Goal: Task Accomplishment & Management: Use online tool/utility

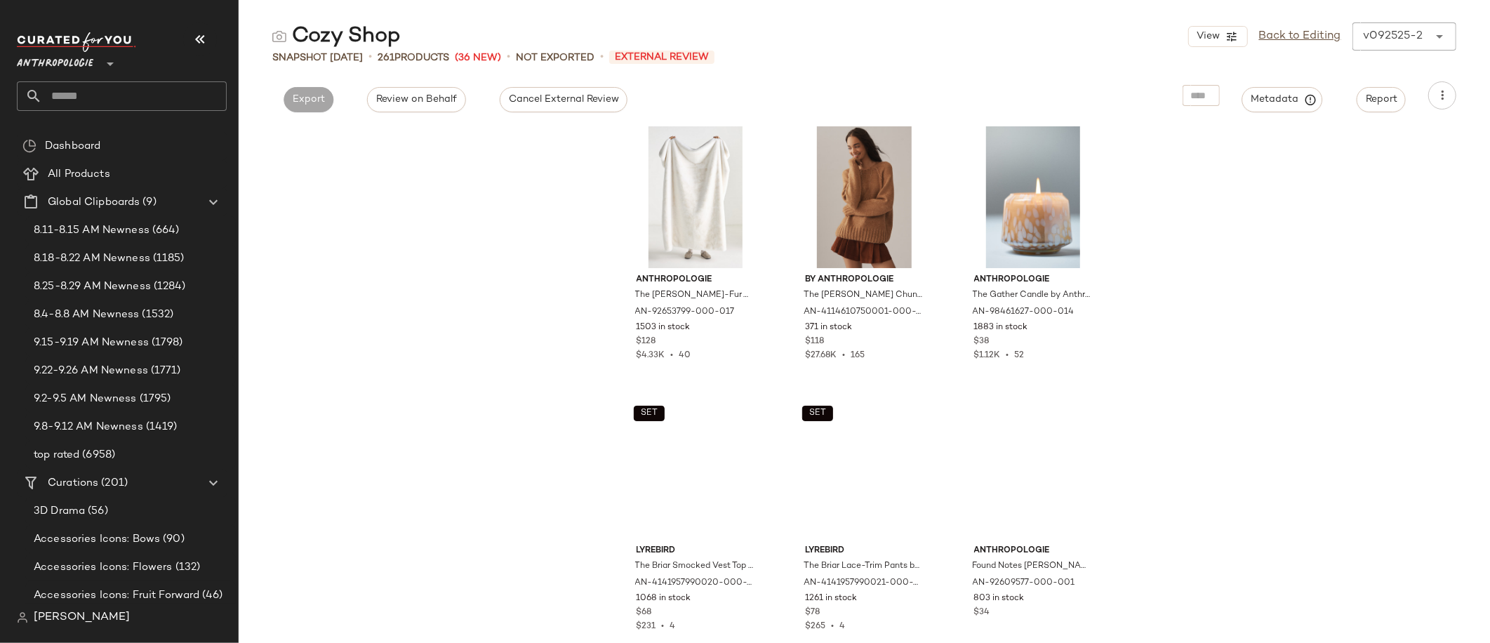
scroll to position [3859, 0]
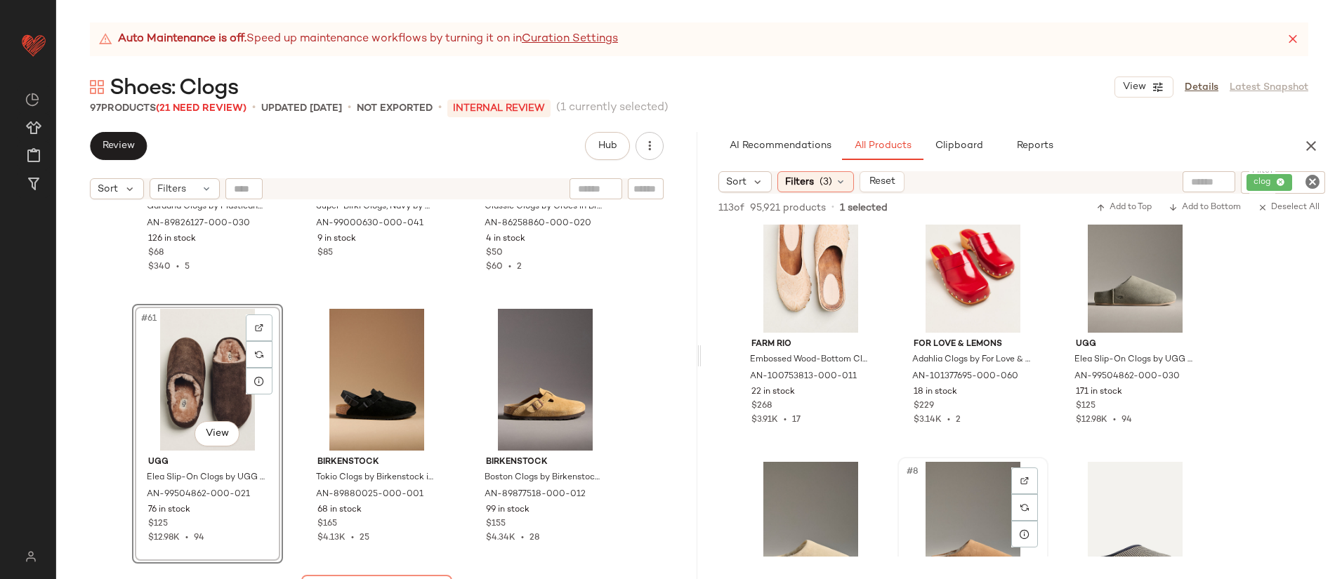
scroll to position [194, 0]
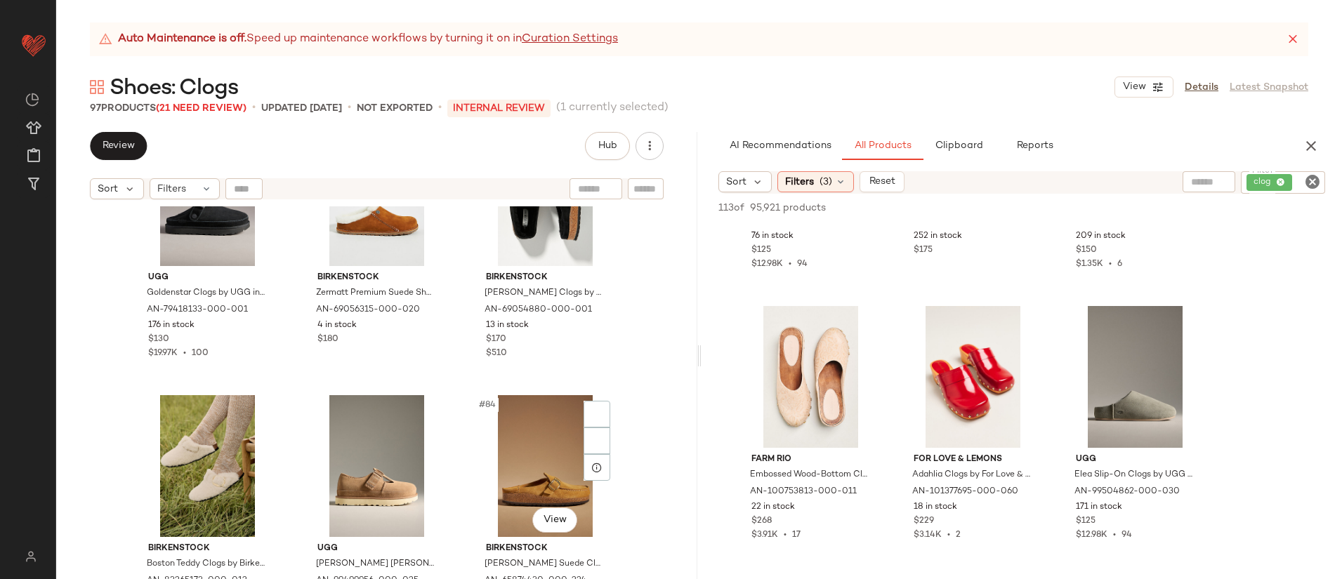
scroll to position [7325, 0]
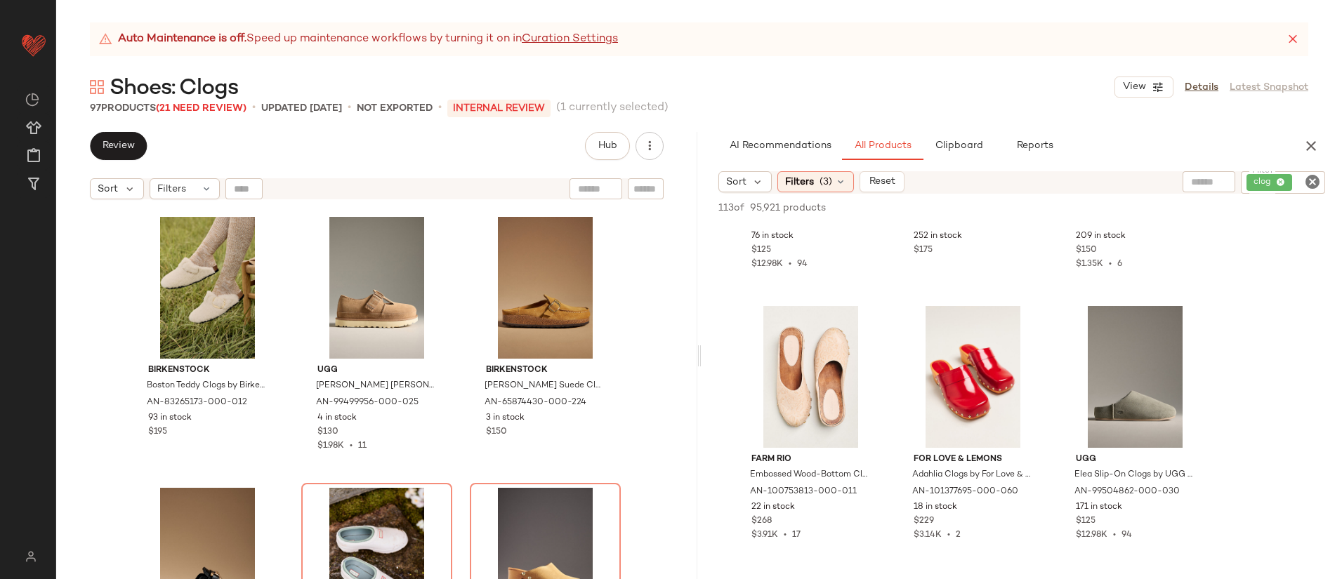
click at [1307, 180] on icon "Clear Filter" at bounding box center [1312, 181] width 17 height 17
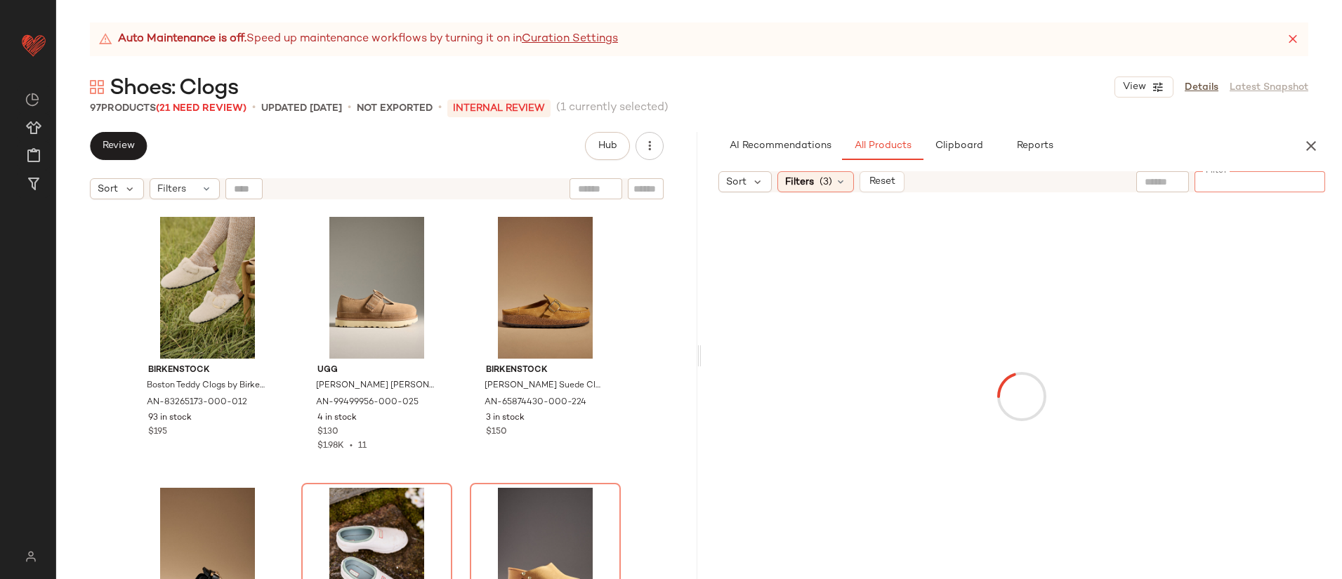
click at [1145, 183] on input "text" at bounding box center [1162, 182] width 36 height 15
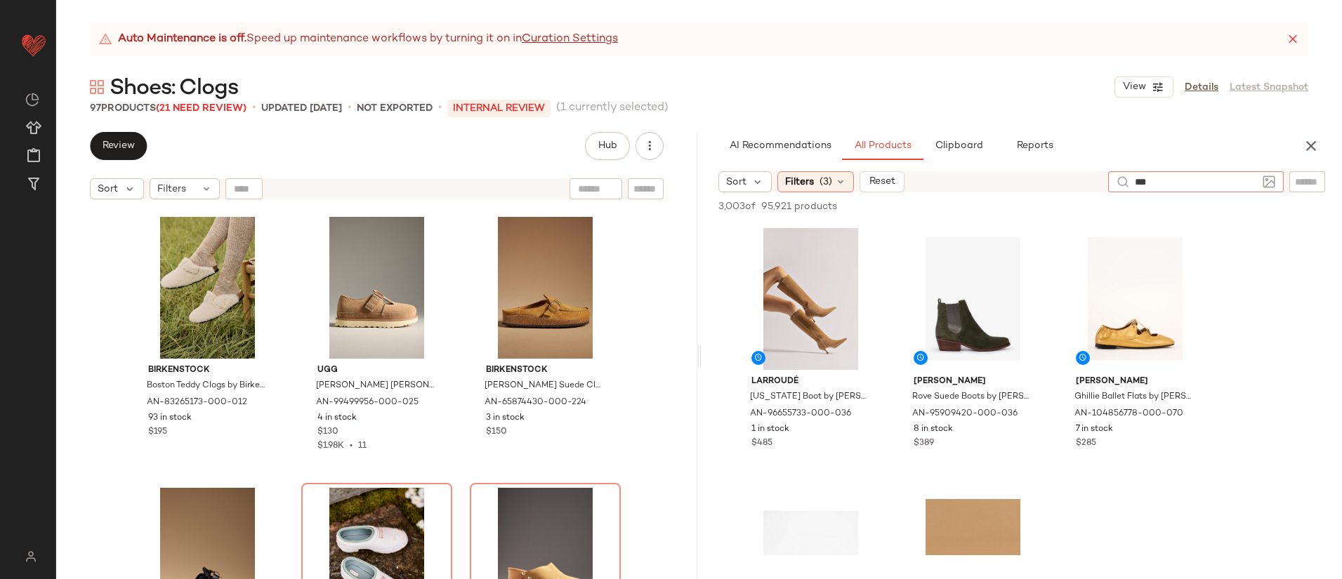
type input "****"
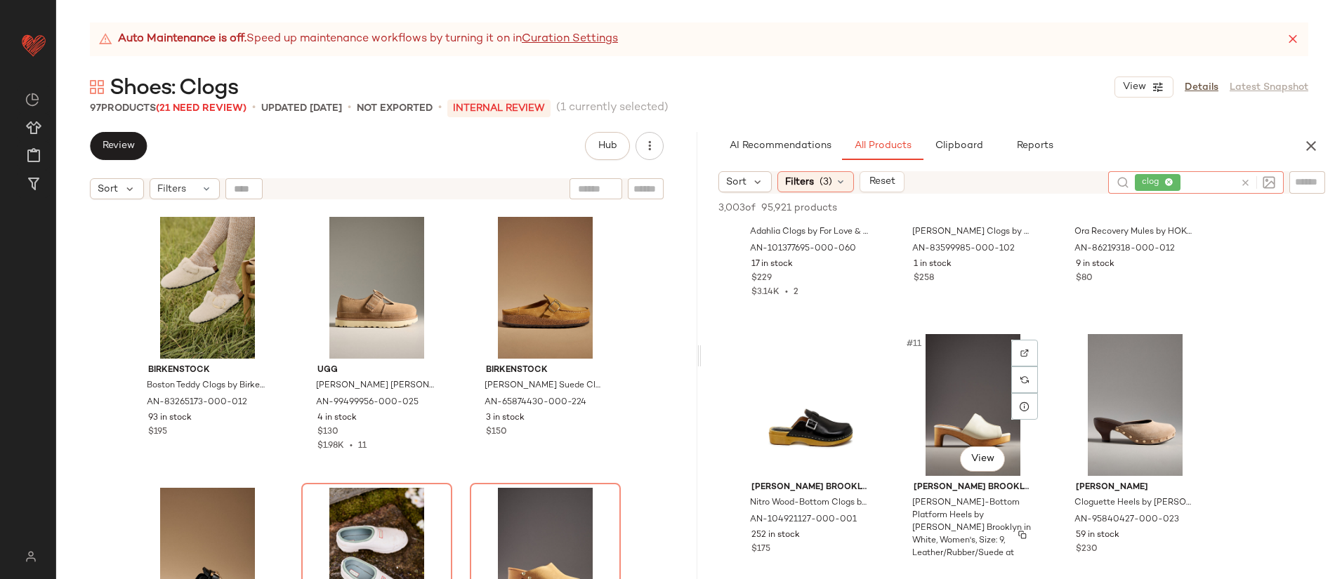
scroll to position [757, 0]
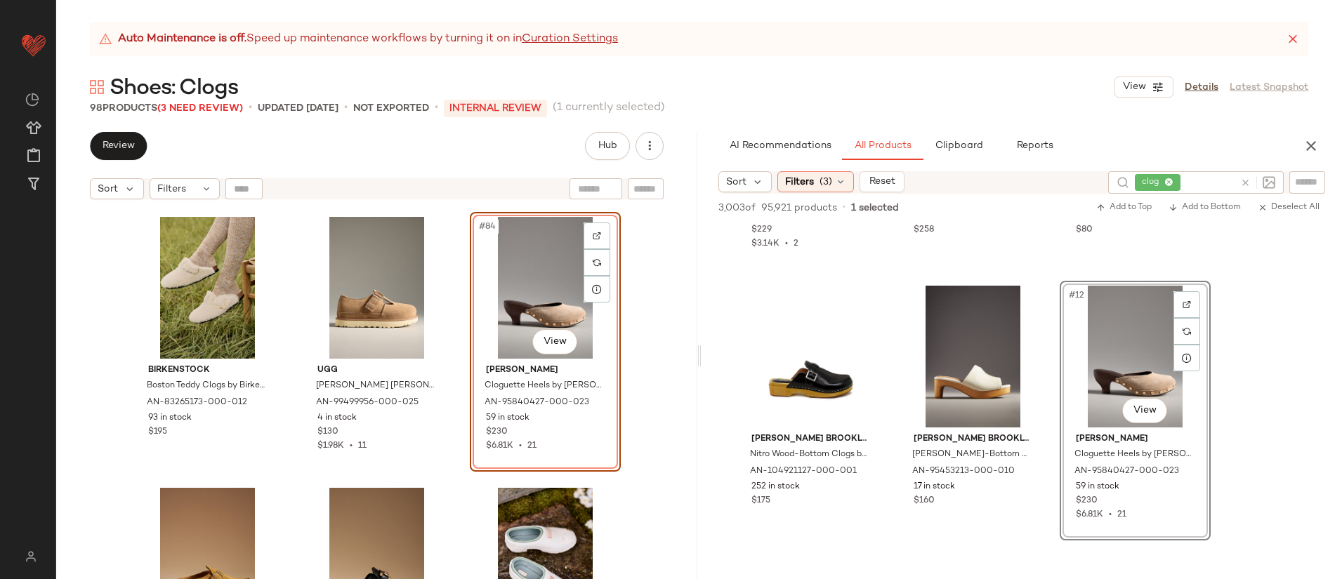
drag, startPoint x: 1101, startPoint y: 372, endPoint x: 378, endPoint y: 0, distance: 812.6
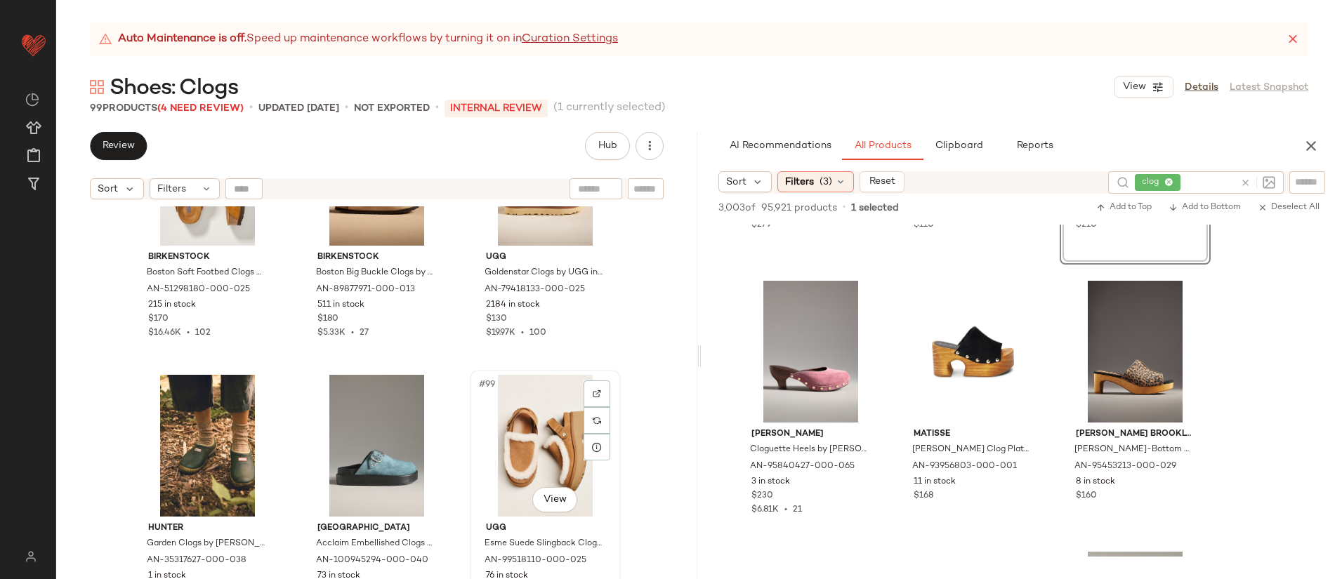
scroll to position [8538, 0]
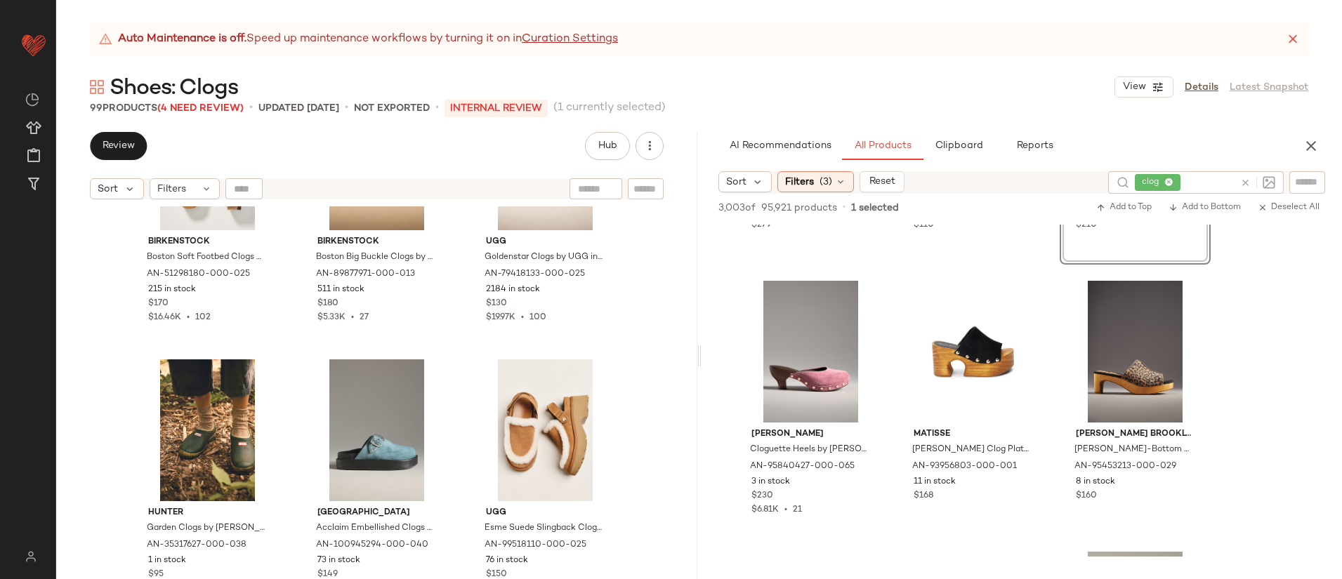
click at [459, 395] on div "Birkenstock Boston Soft Footbed Clogs by Birkenstock in Beige, Women's, Size: 3…" at bounding box center [376, 410] width 641 height 408
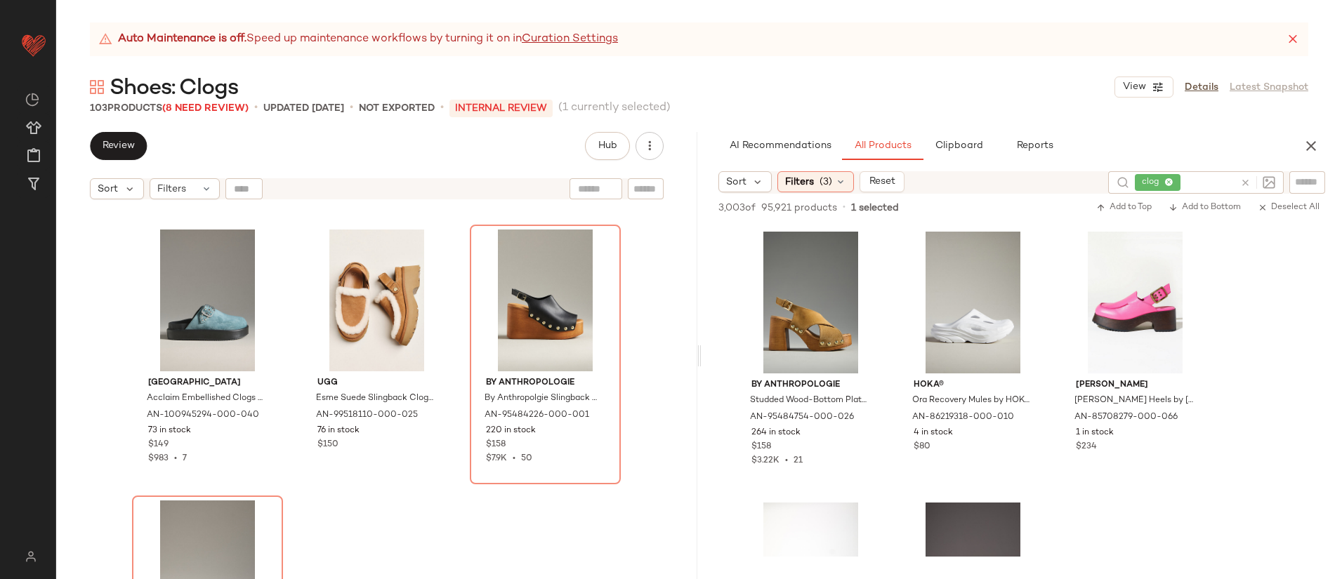
scroll to position [8830, 0]
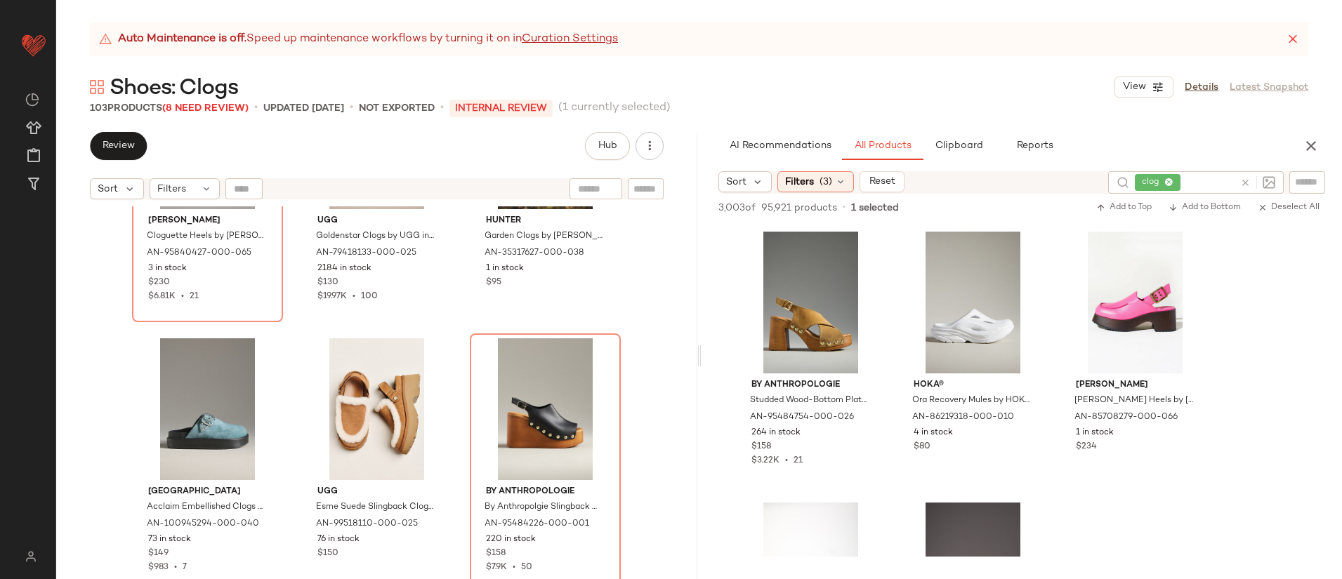
click at [655, 459] on div "Jeffrey Campbell Cloguette Heels by Jeffrey Campbell in Pink, Women's, Size: 8,…" at bounding box center [376, 410] width 641 height 408
click at [541, 421] on div "#102 View" at bounding box center [545, 409] width 141 height 142
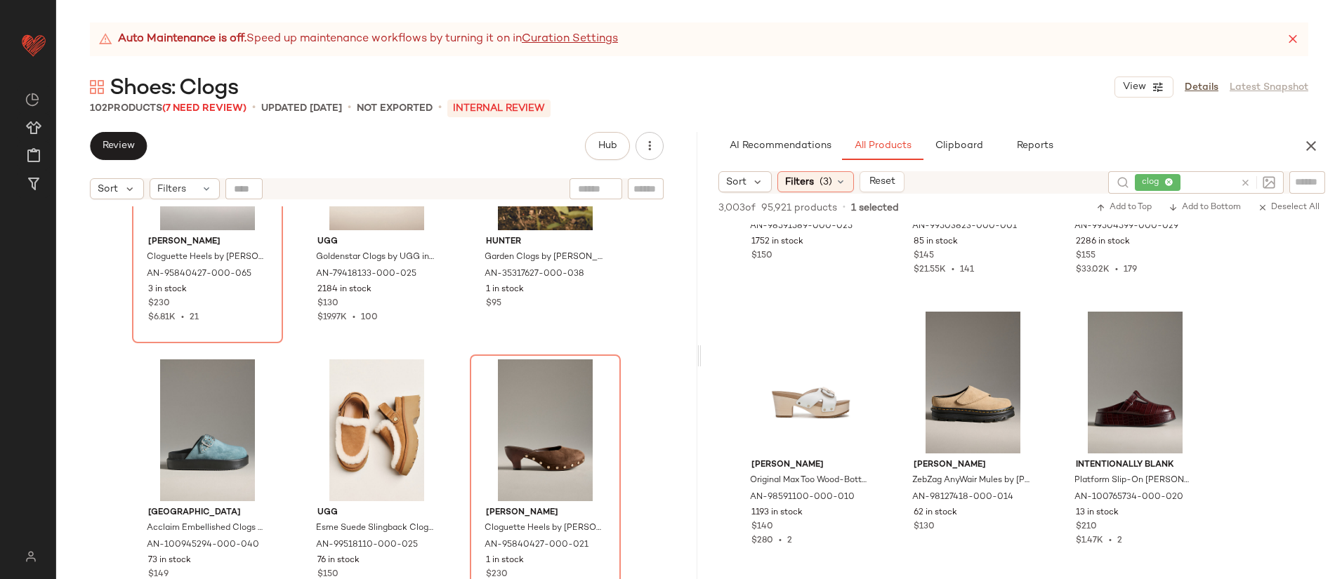
scroll to position [2913, 0]
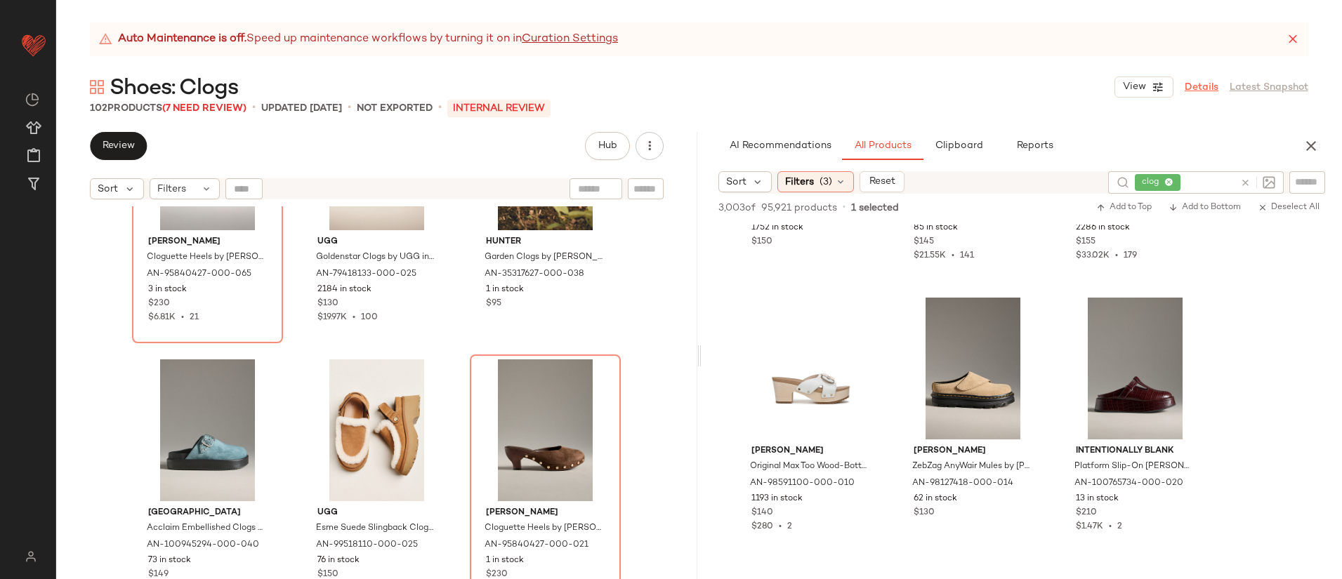
click at [1210, 80] on link "Details" at bounding box center [1201, 87] width 34 height 15
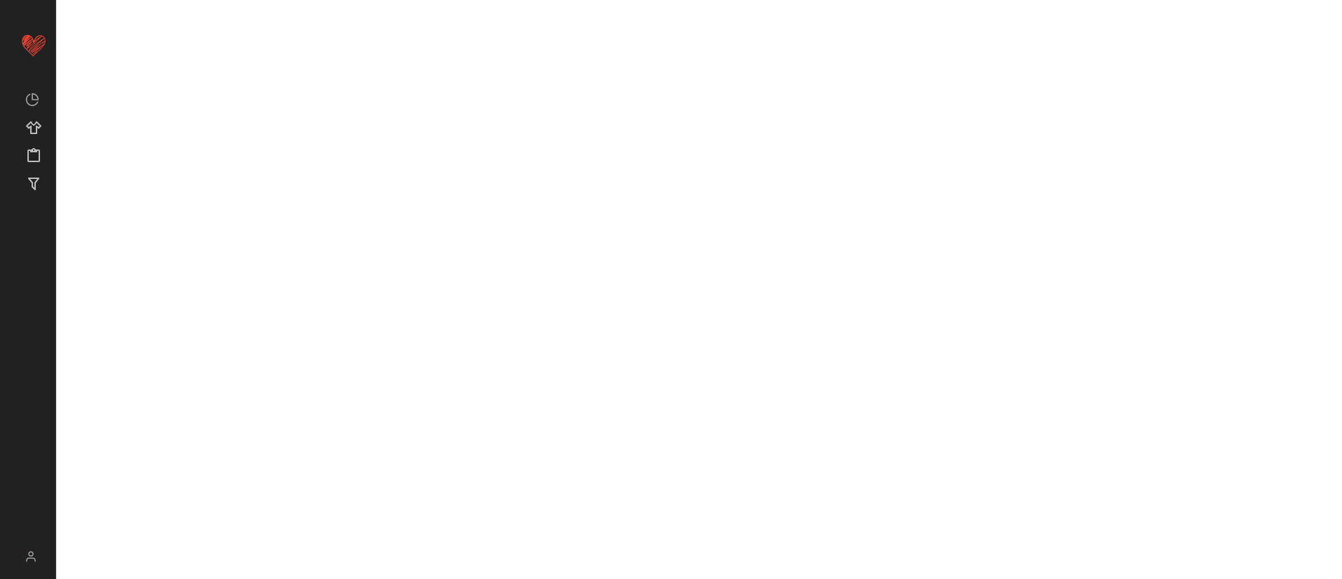
scroll to position [8830, 0]
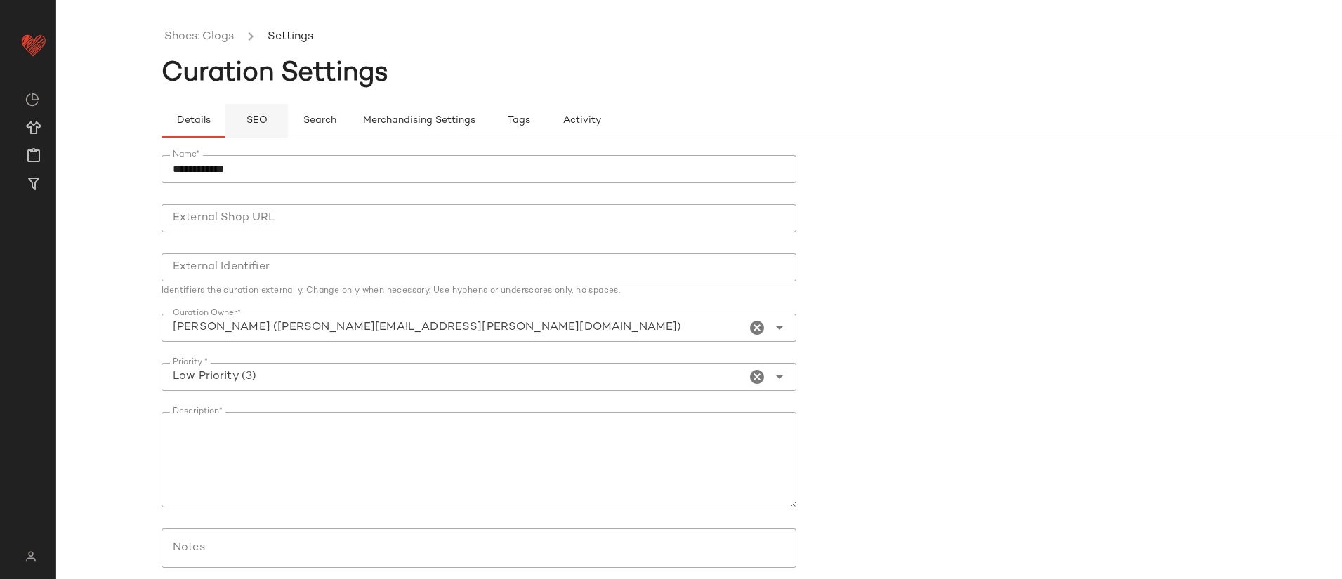
click at [263, 119] on span "SEO" at bounding box center [256, 120] width 22 height 11
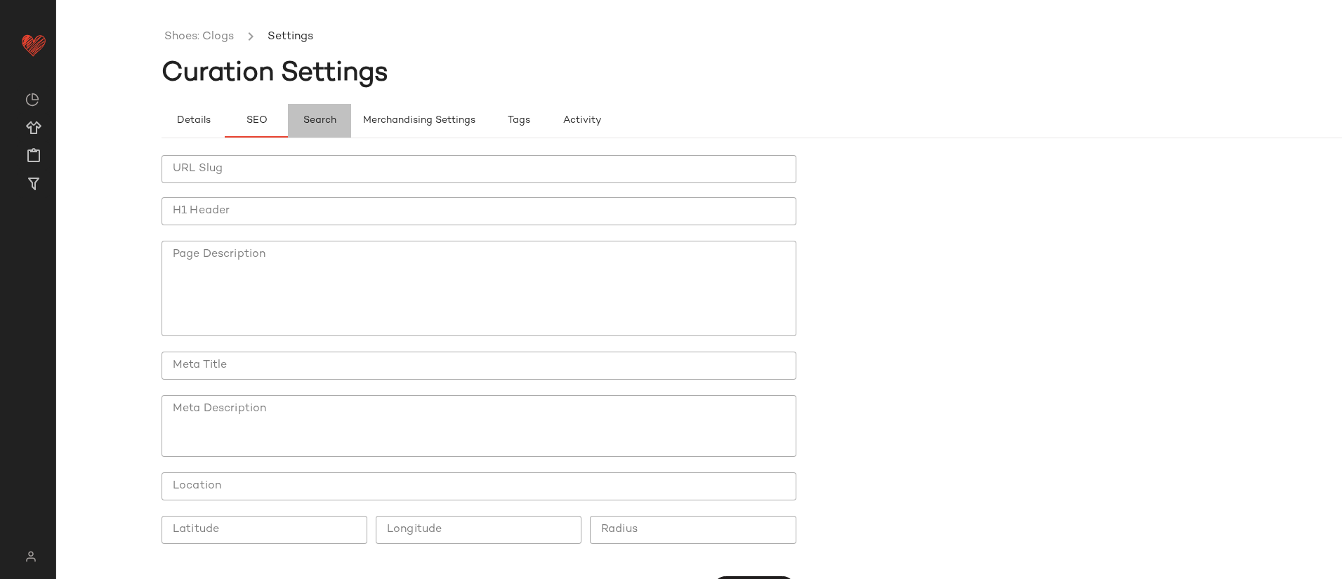
click at [330, 115] on span "Search" at bounding box center [320, 120] width 34 height 11
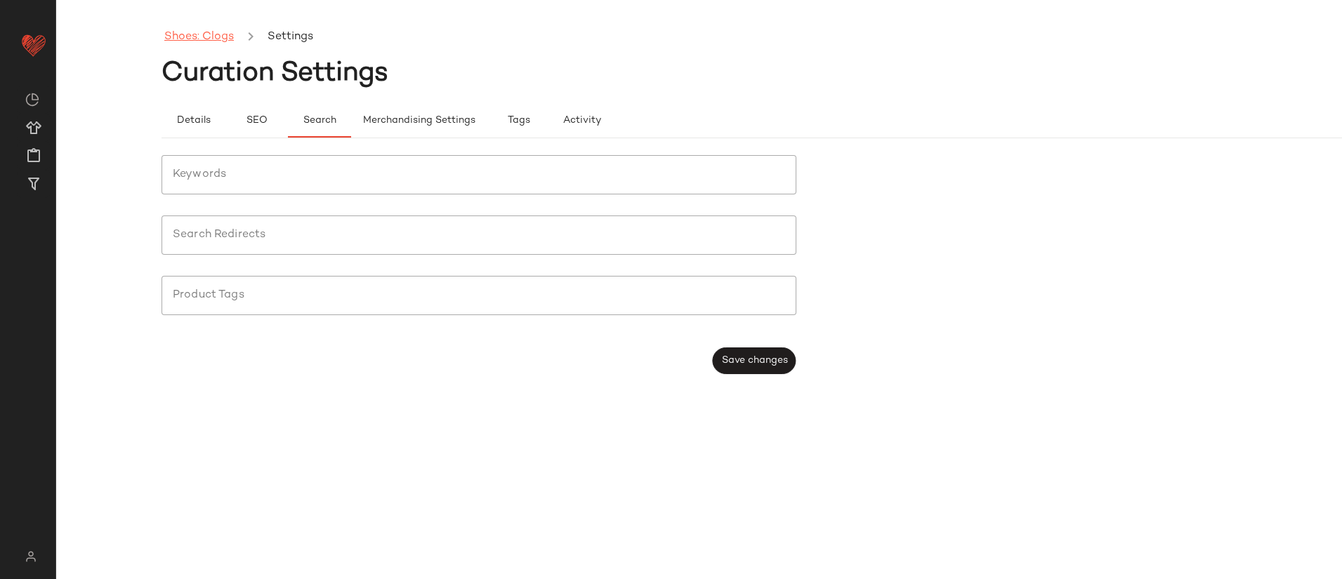
click at [216, 39] on link "Shoes: Clogs" at bounding box center [199, 37] width 70 height 18
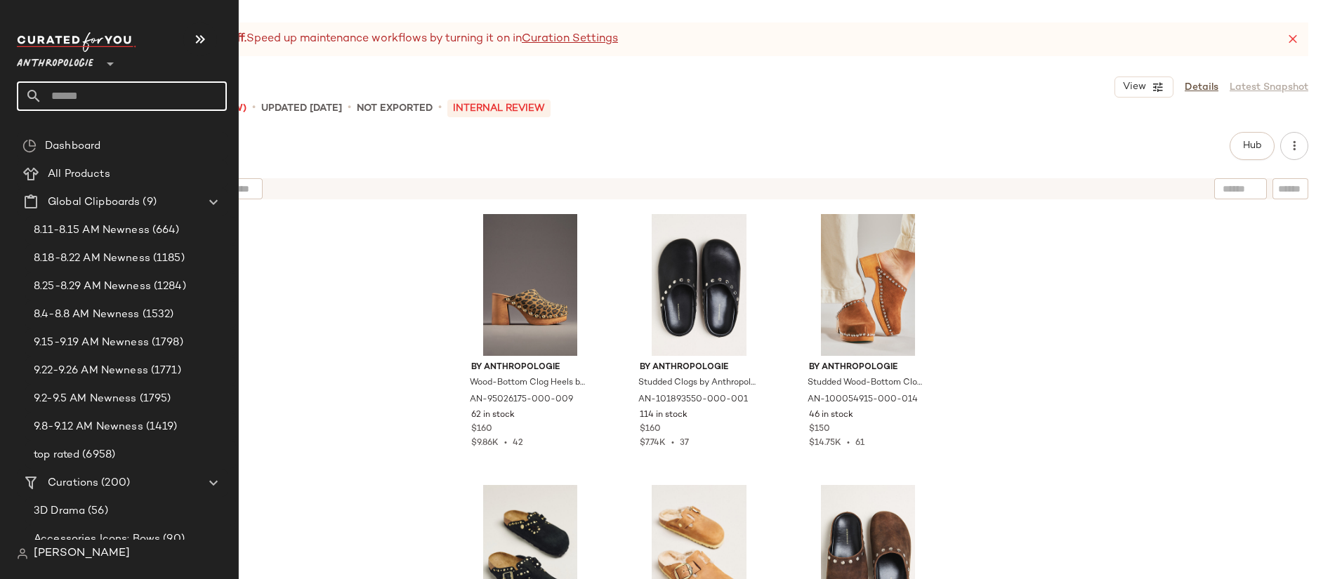
click at [77, 93] on input "text" at bounding box center [134, 95] width 185 height 29
type input "***"
click at [74, 105] on input "text" at bounding box center [134, 95] width 185 height 29
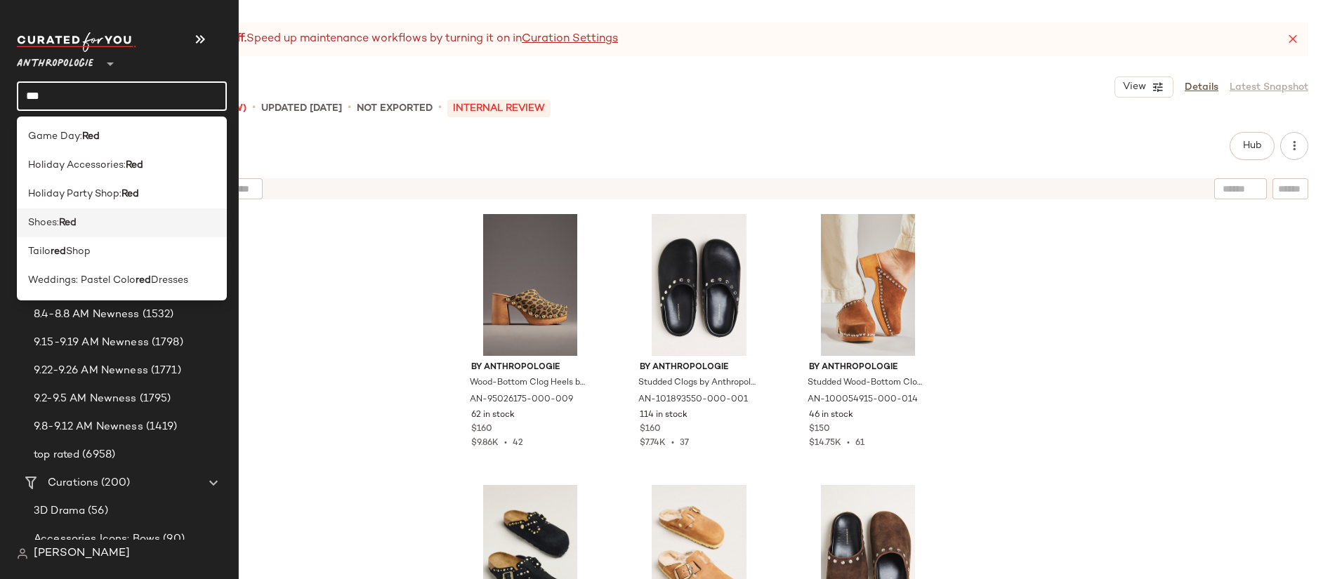
type input "***"
click at [92, 221] on div "Shoes: Red" at bounding box center [121, 223] width 187 height 15
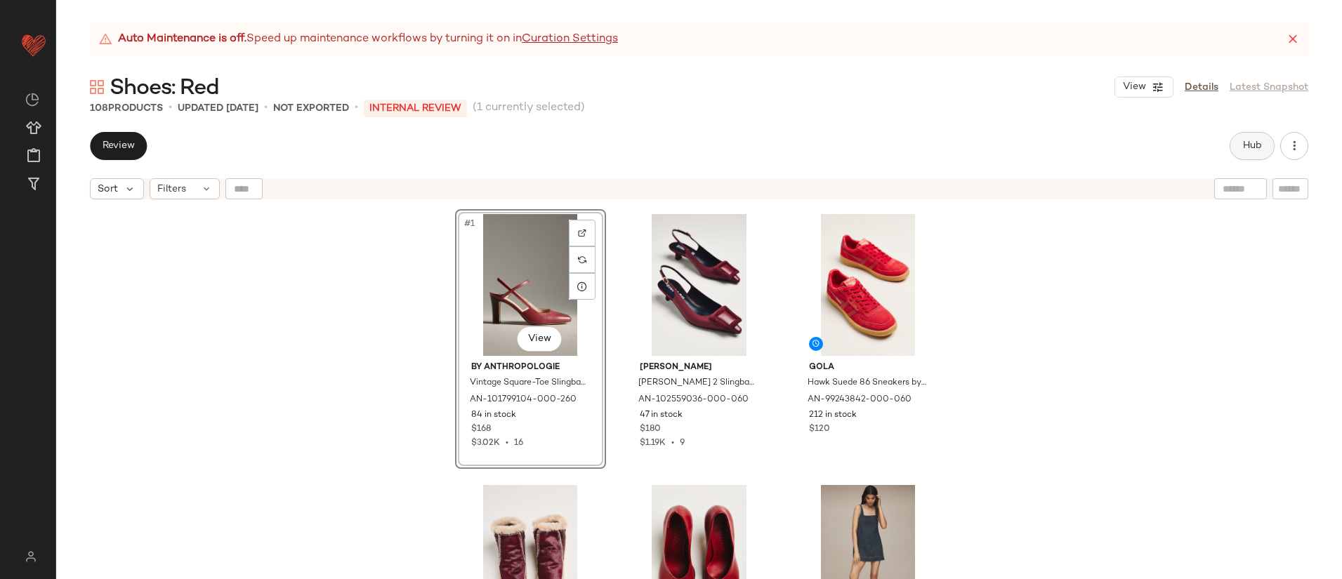
click at [1245, 141] on span "Hub" at bounding box center [1252, 145] width 20 height 11
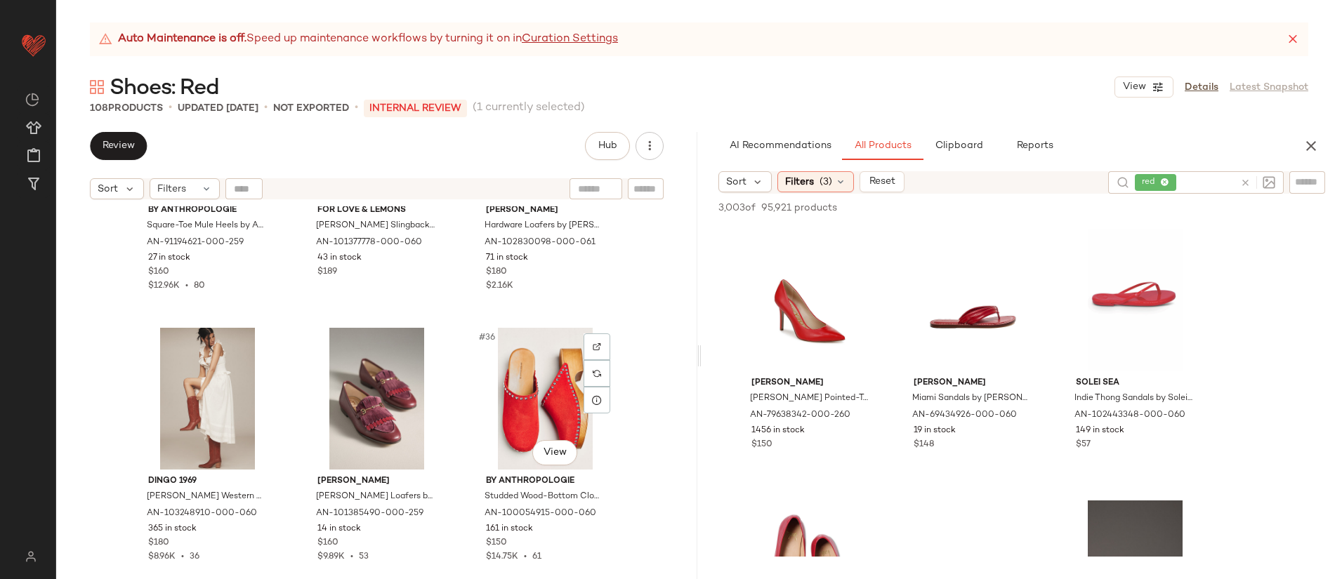
scroll to position [3064, 0]
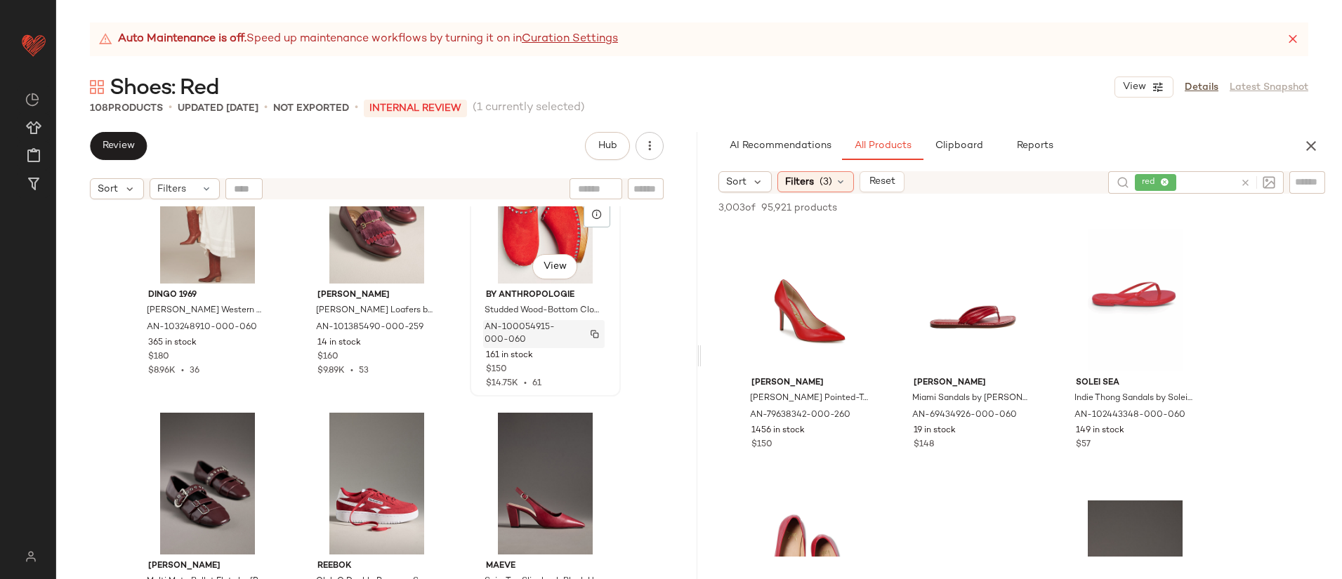
click at [507, 326] on span "AN-100054915-000-060" at bounding box center [530, 334] width 92 height 25
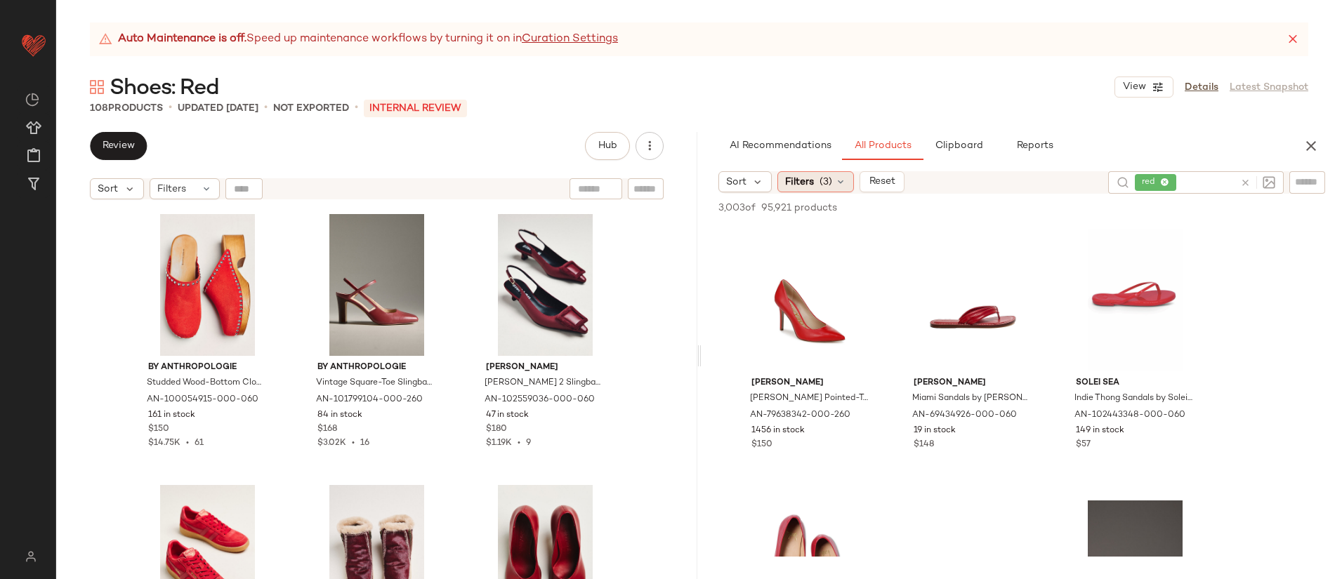
click at [793, 176] on span "Filters" at bounding box center [799, 182] width 29 height 15
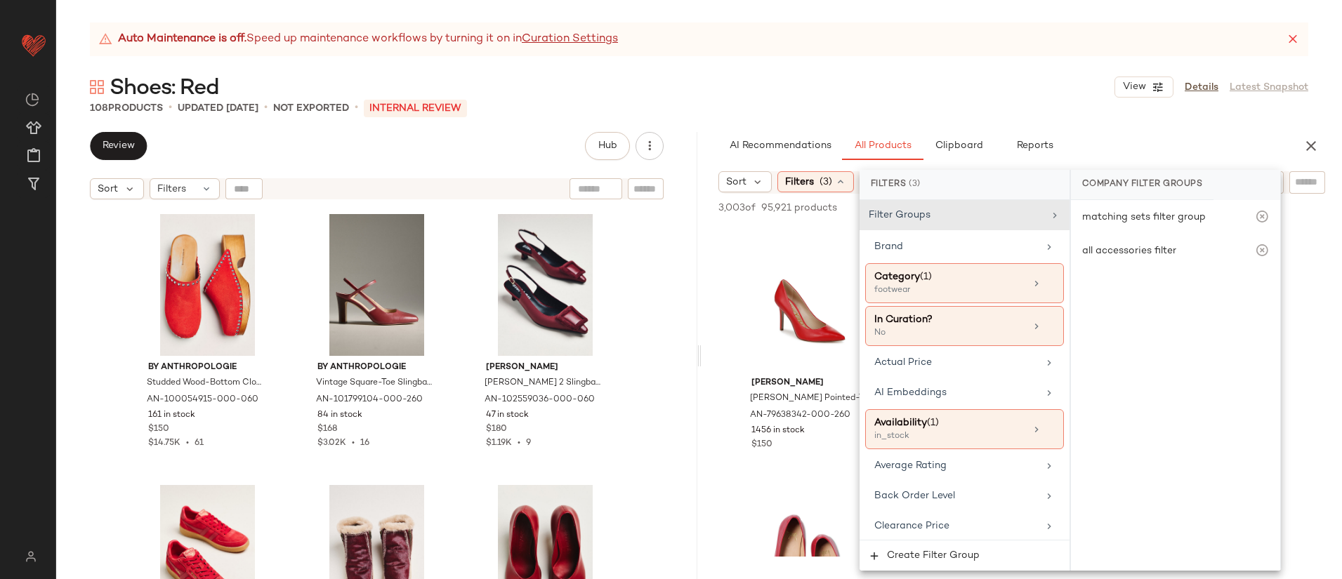
click at [1096, 146] on div "AI Recommendations All Products Clipboard Reports" at bounding box center [999, 146] width 562 height 28
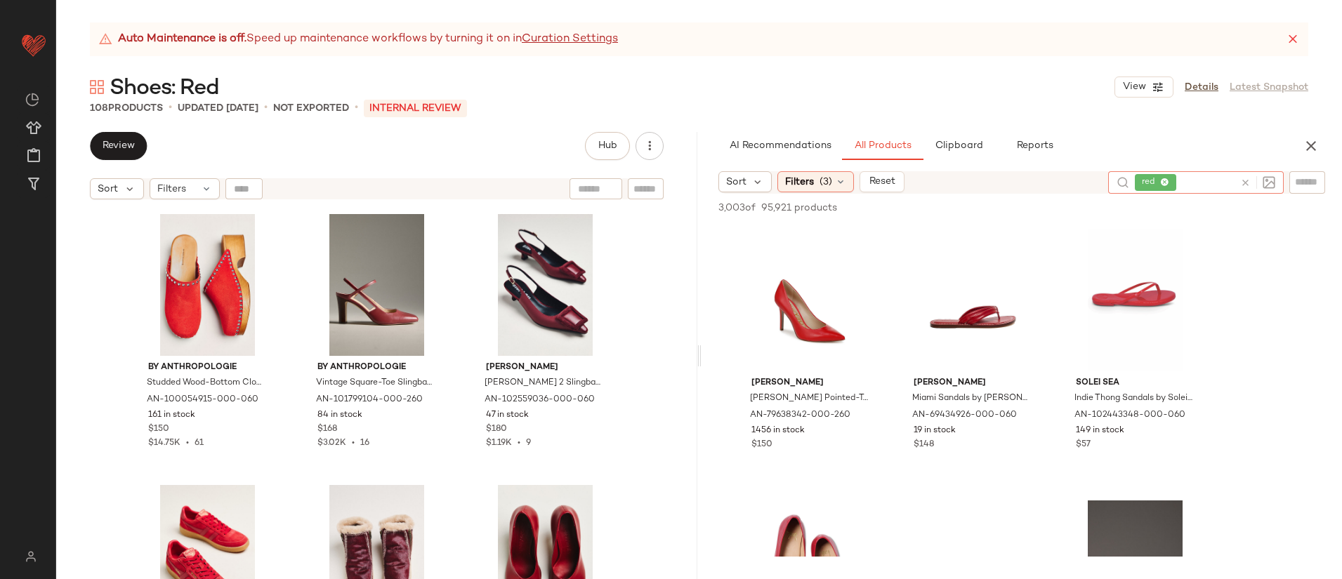
click at [1249, 180] on icon at bounding box center [1245, 183] width 11 height 11
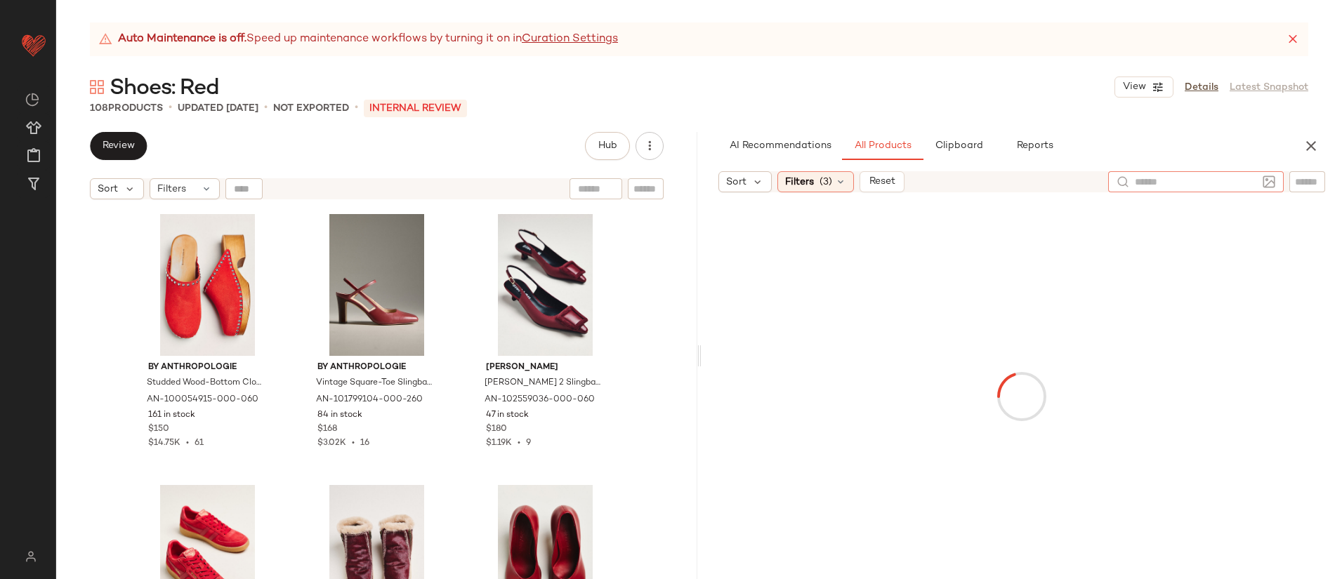
click at [1303, 183] on input "text" at bounding box center [1307, 182] width 25 height 15
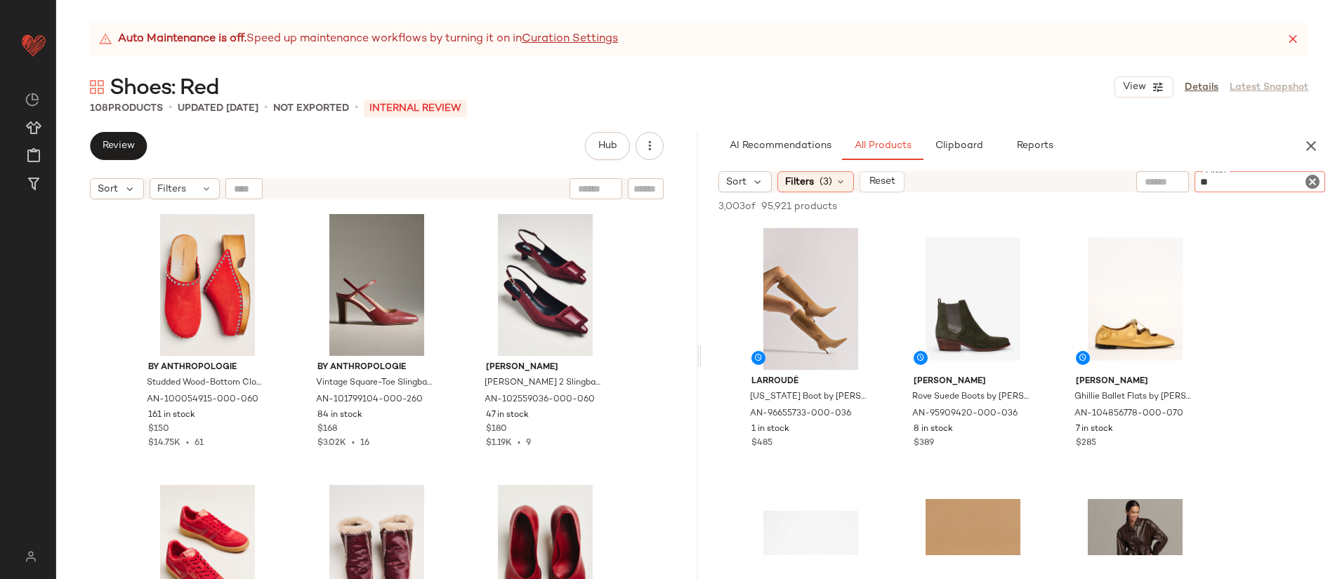
type input "***"
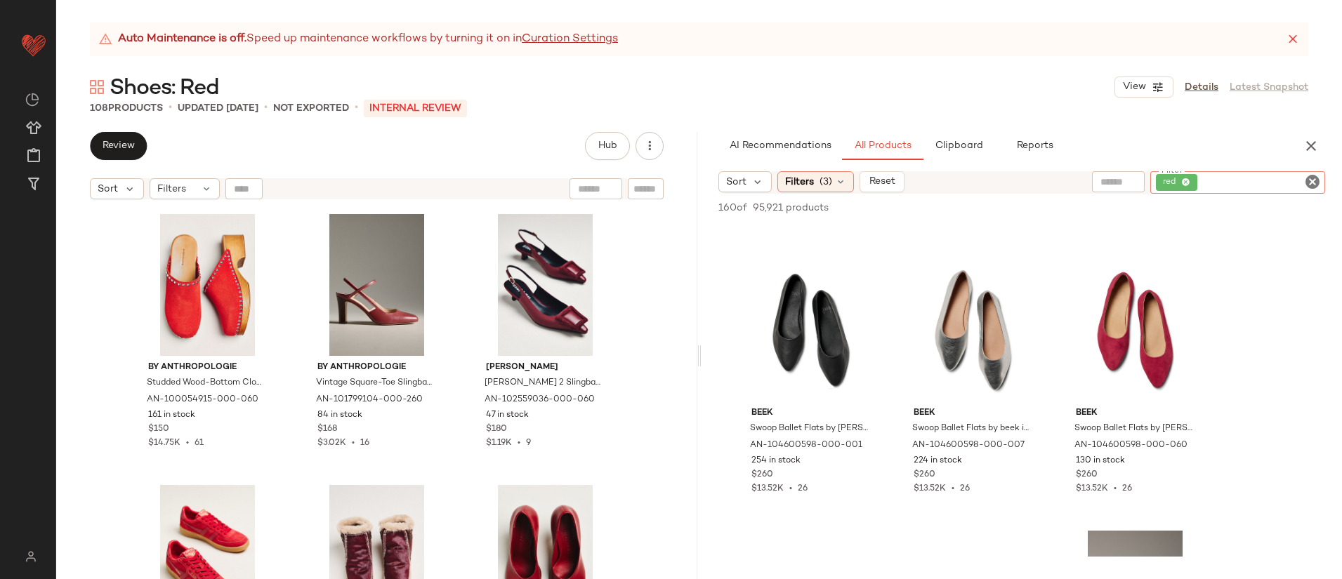
scroll to position [588, 0]
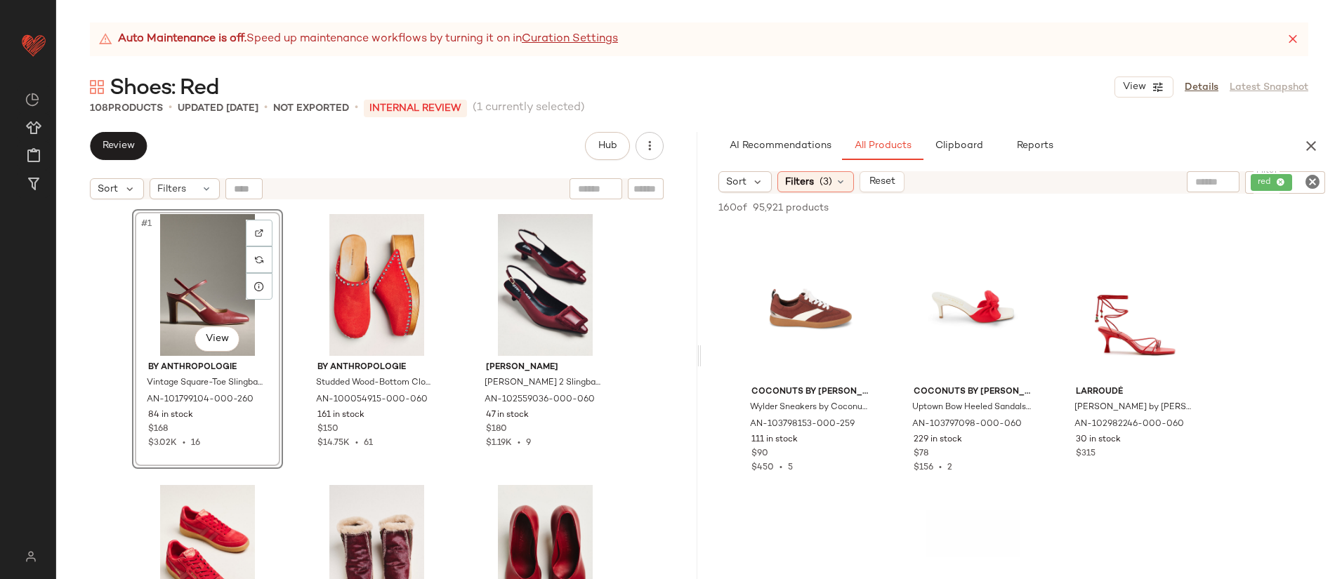
scroll to position [1605, 0]
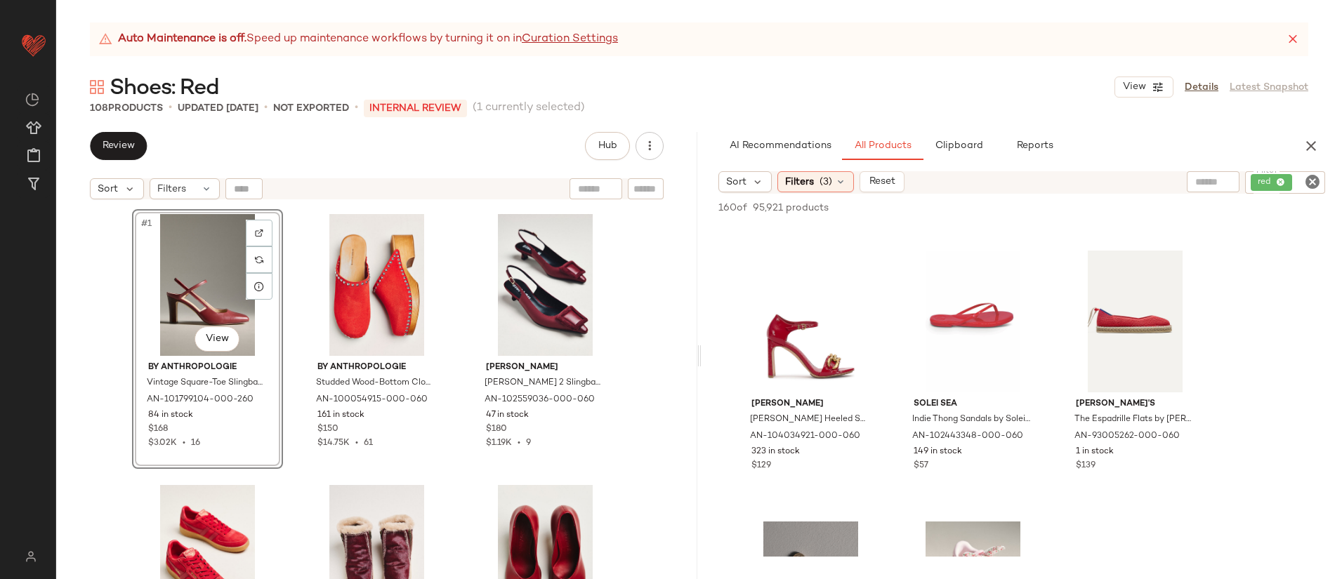
drag, startPoint x: 345, startPoint y: 275, endPoint x: 359, endPoint y: 0, distance: 275.6
click at [1200, 86] on link "Details" at bounding box center [1201, 87] width 34 height 15
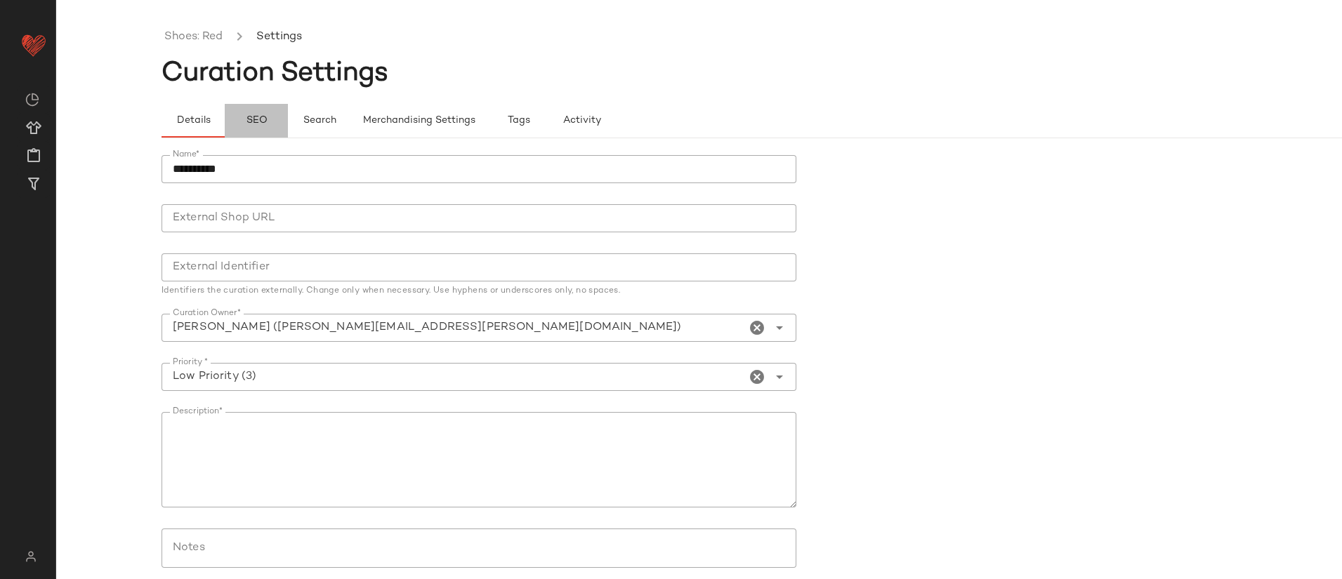
click at [254, 117] on span "SEO" at bounding box center [256, 120] width 22 height 11
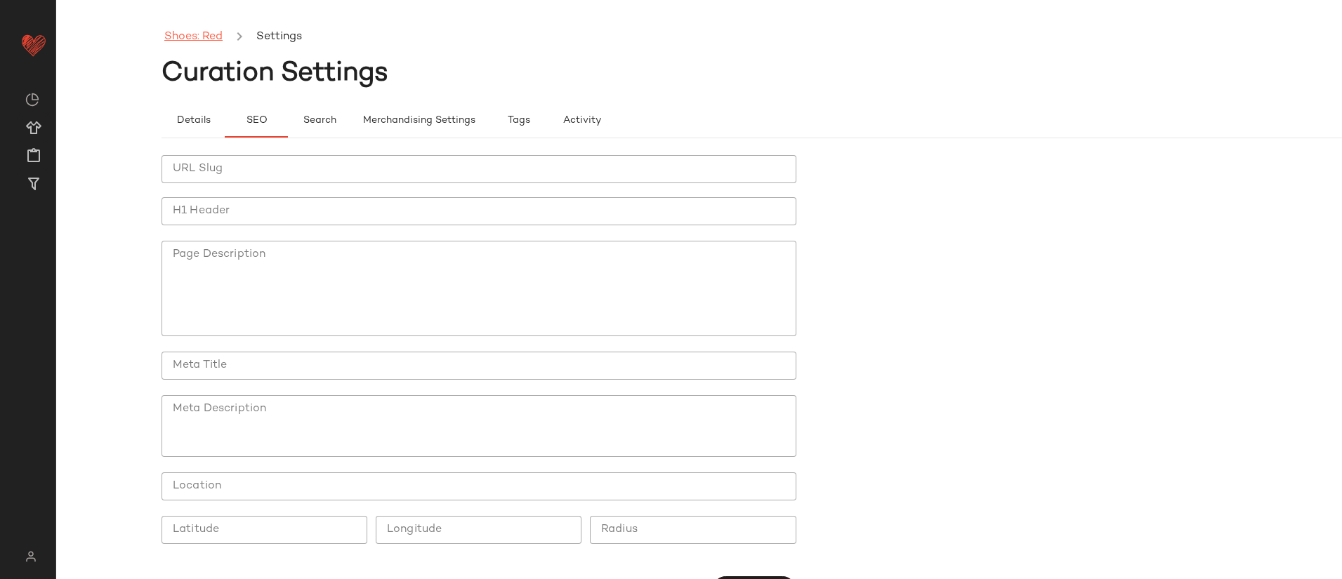
click at [212, 38] on link "Shoes: Red" at bounding box center [193, 37] width 58 height 18
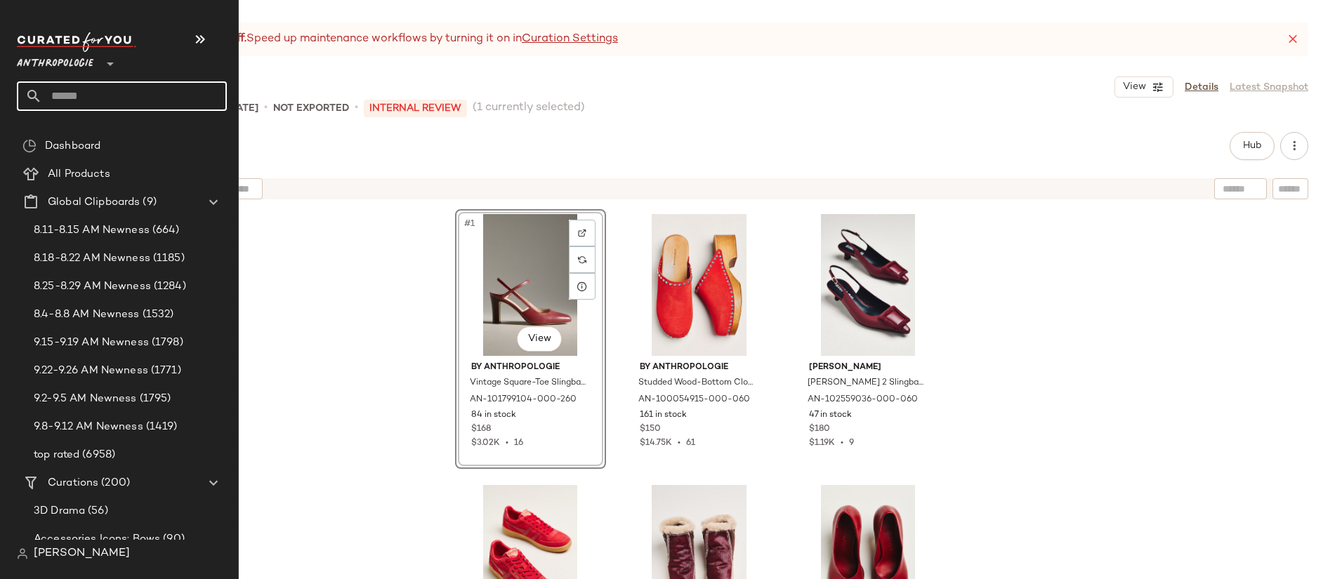
click at [76, 91] on input "text" at bounding box center [134, 95] width 185 height 29
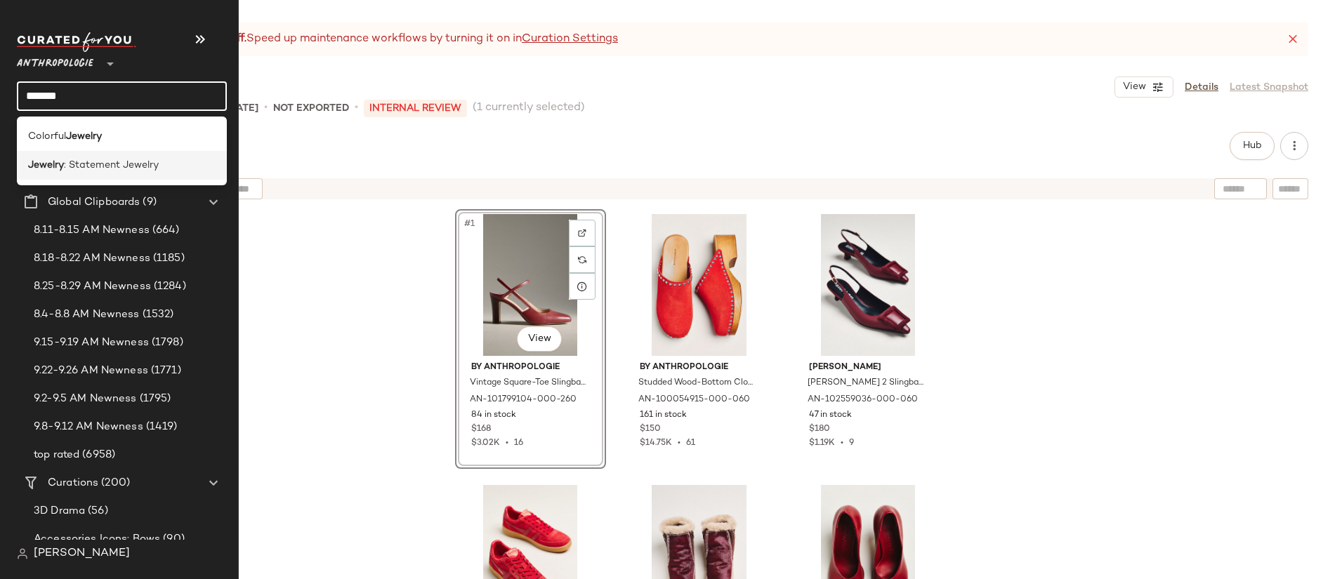
type input "*******"
click at [88, 161] on span ": Statement Jewelry" at bounding box center [111, 165] width 95 height 15
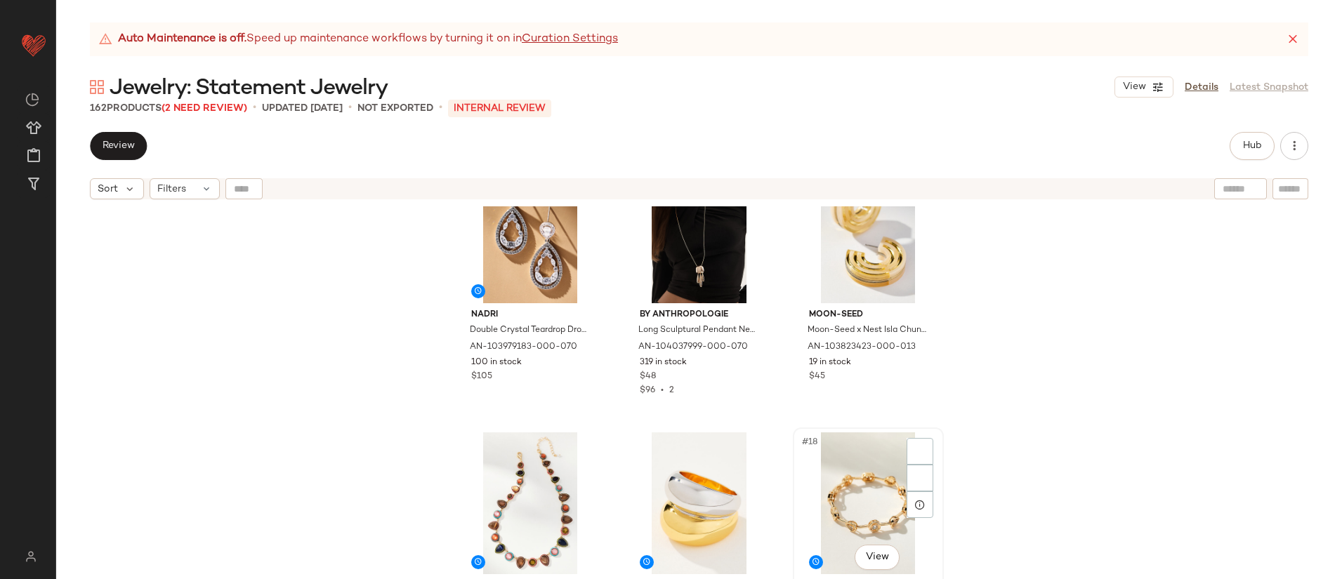
scroll to position [1244, 0]
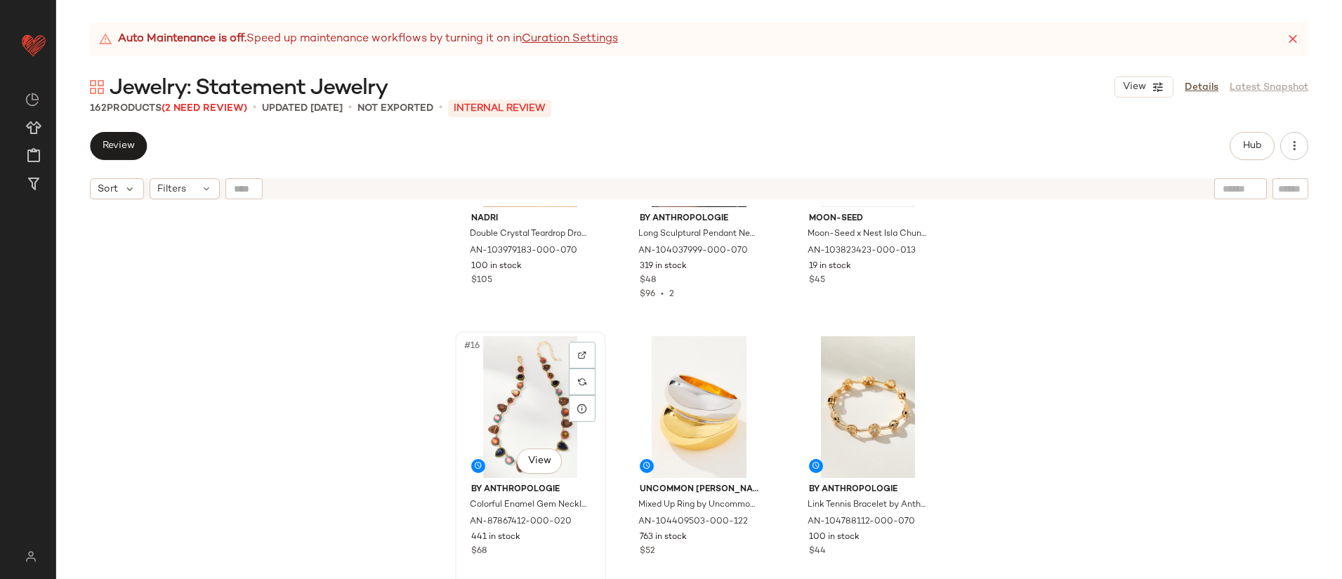
click at [501, 404] on div "#16 View" at bounding box center [530, 407] width 141 height 142
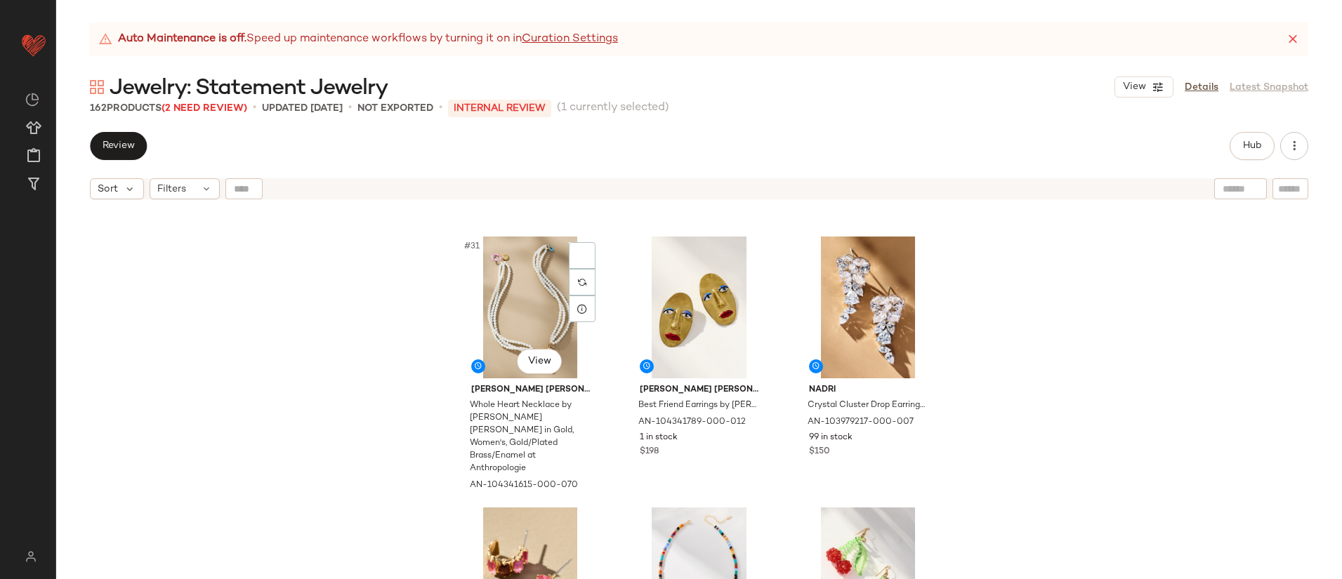
scroll to position [2697, 0]
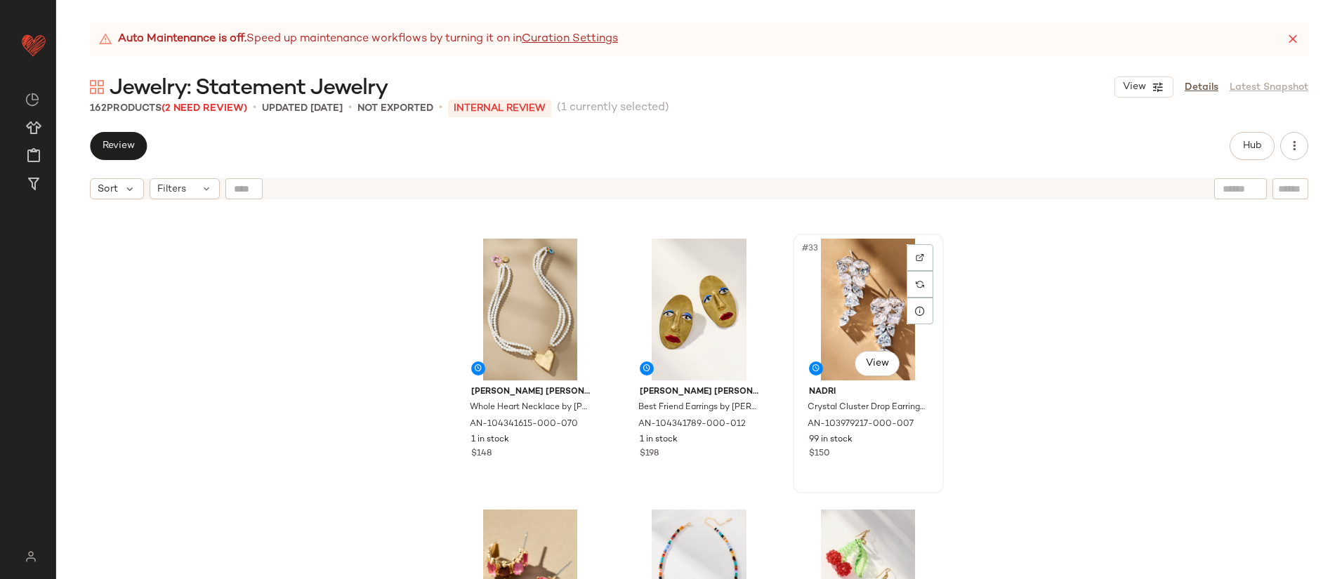
click at [840, 314] on div "#33 View" at bounding box center [868, 310] width 141 height 142
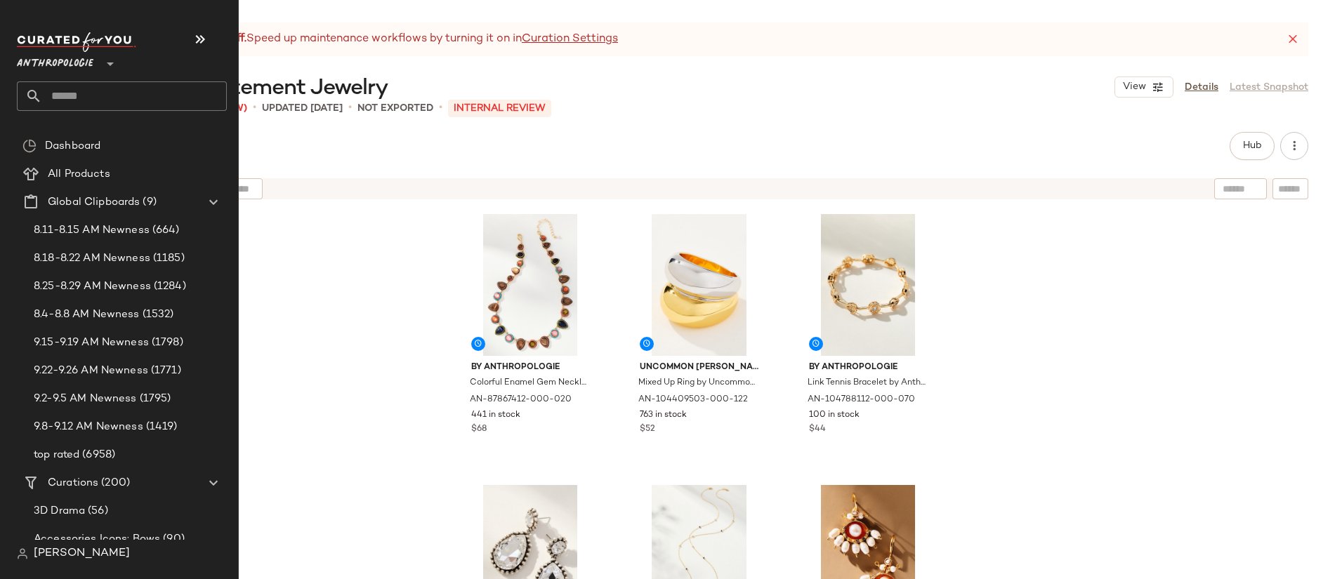
click at [85, 87] on input "text" at bounding box center [134, 95] width 185 height 29
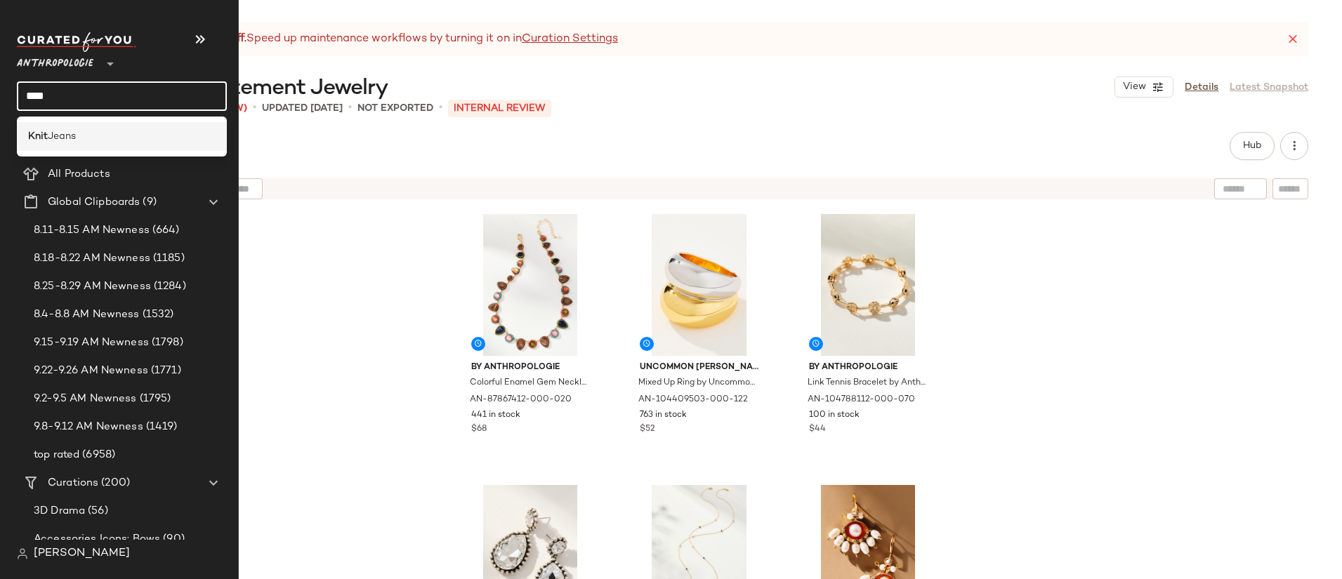
type input "****"
click at [93, 143] on div "Knit Jeans" at bounding box center [121, 136] width 187 height 15
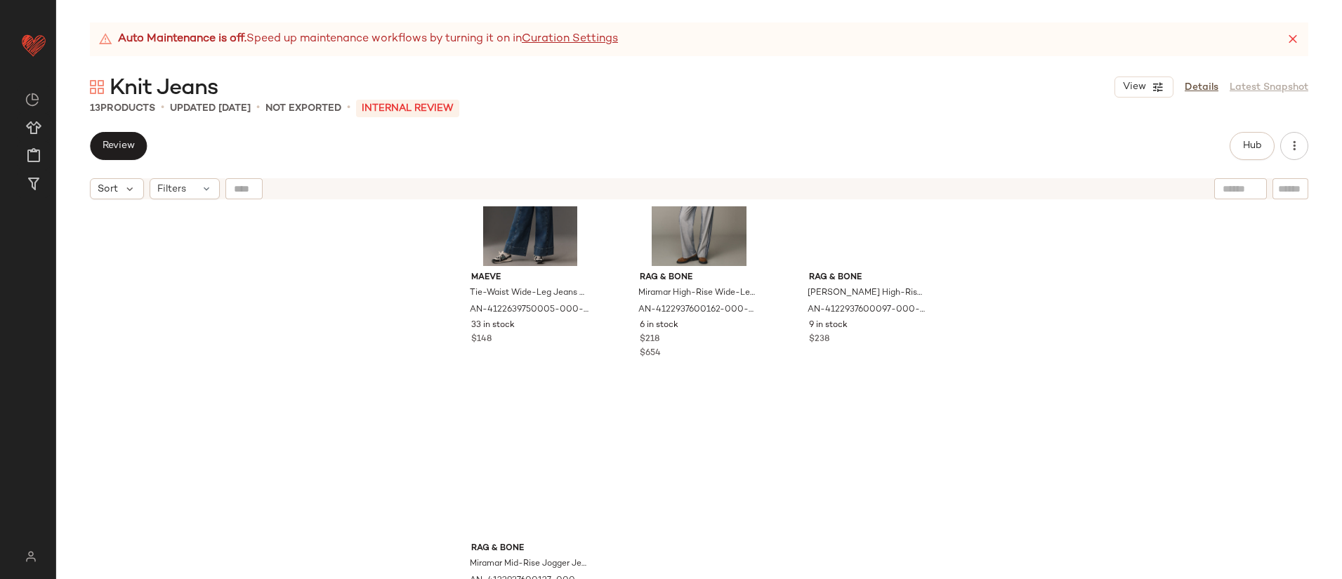
scroll to position [950, 0]
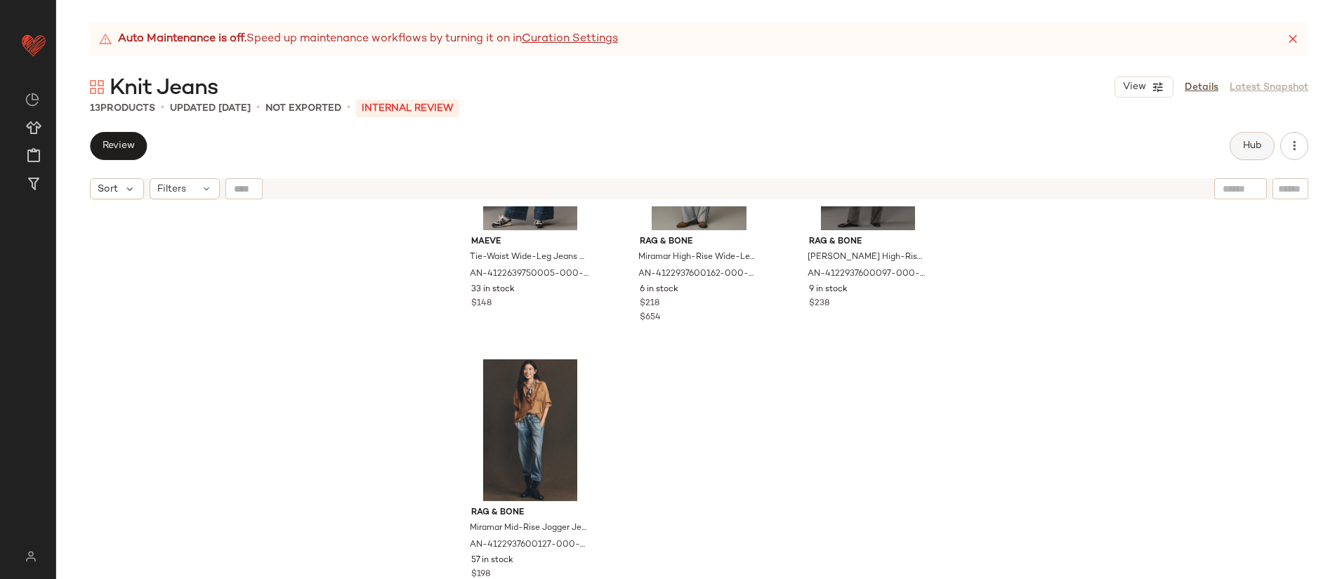
click at [1250, 146] on span "Hub" at bounding box center [1252, 145] width 20 height 11
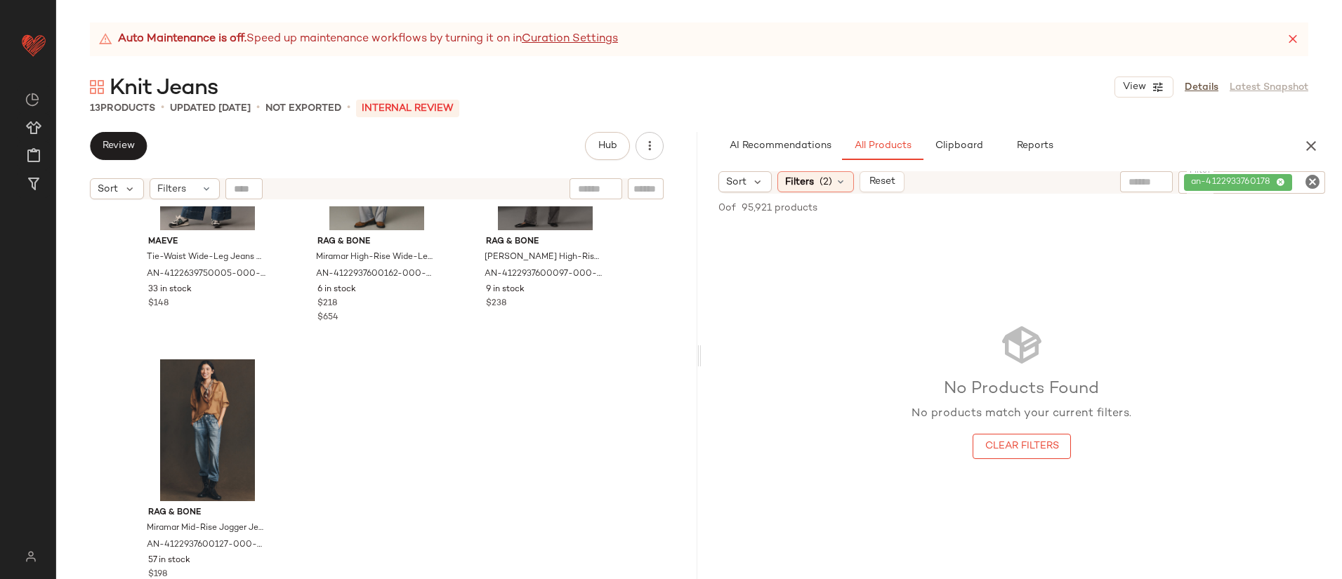
click at [1310, 184] on icon "Clear Filter" at bounding box center [1312, 181] width 17 height 17
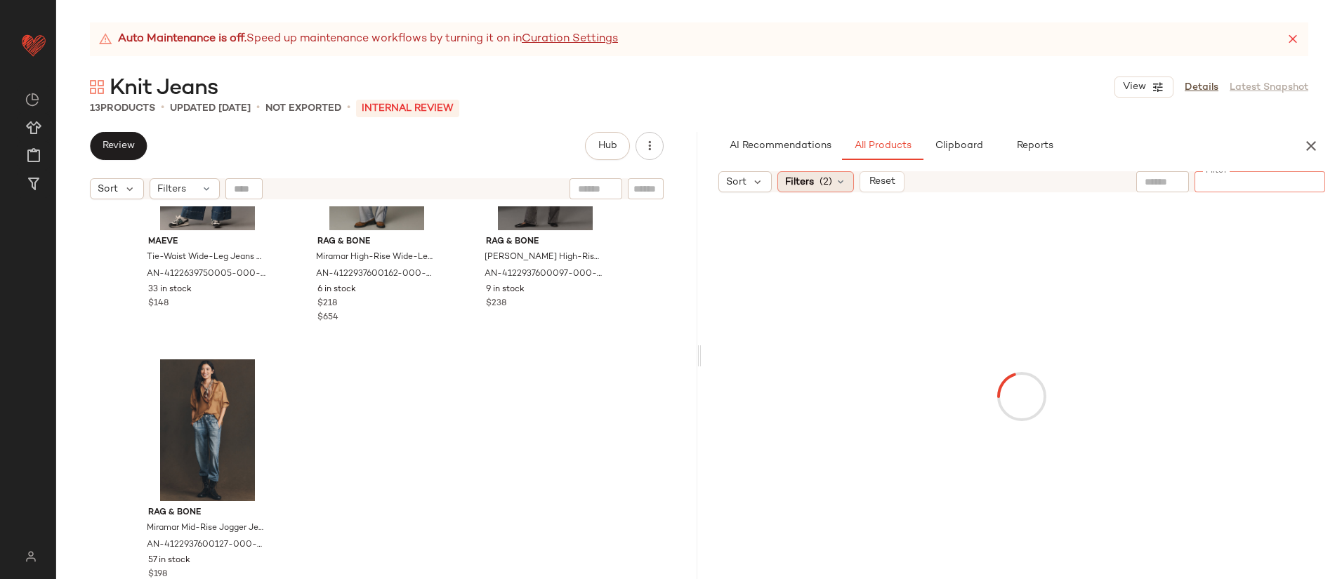
click at [813, 183] on div "Filters (2)" at bounding box center [815, 181] width 77 height 21
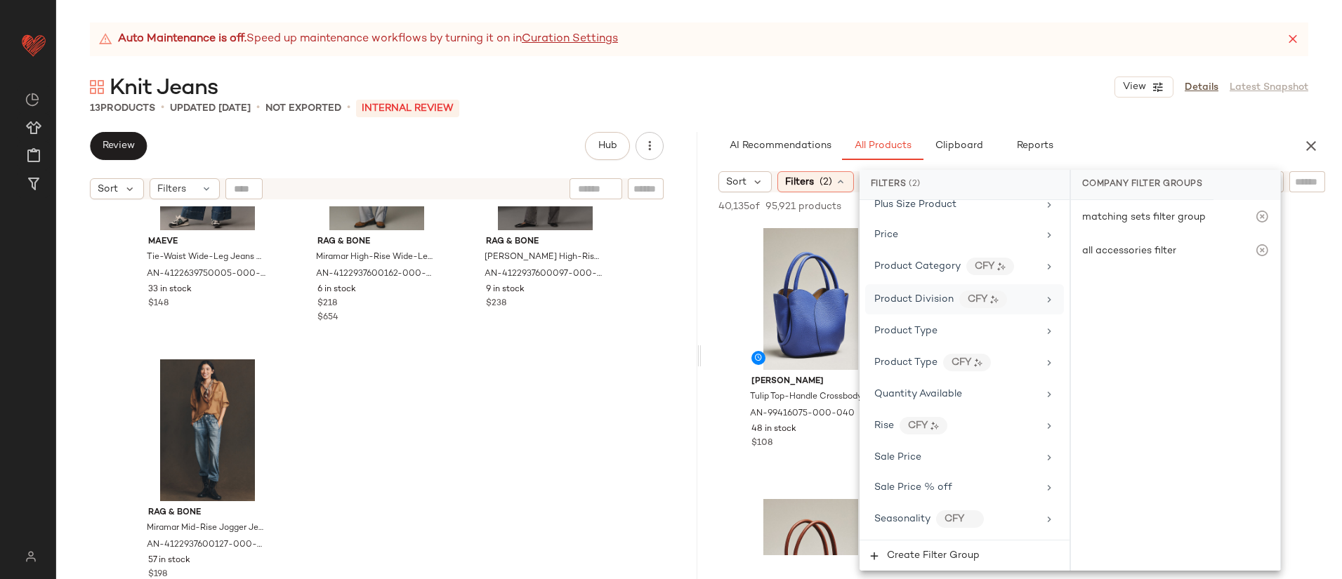
scroll to position [1127, 0]
click at [937, 270] on span "Product Division" at bounding box center [913, 270] width 79 height 11
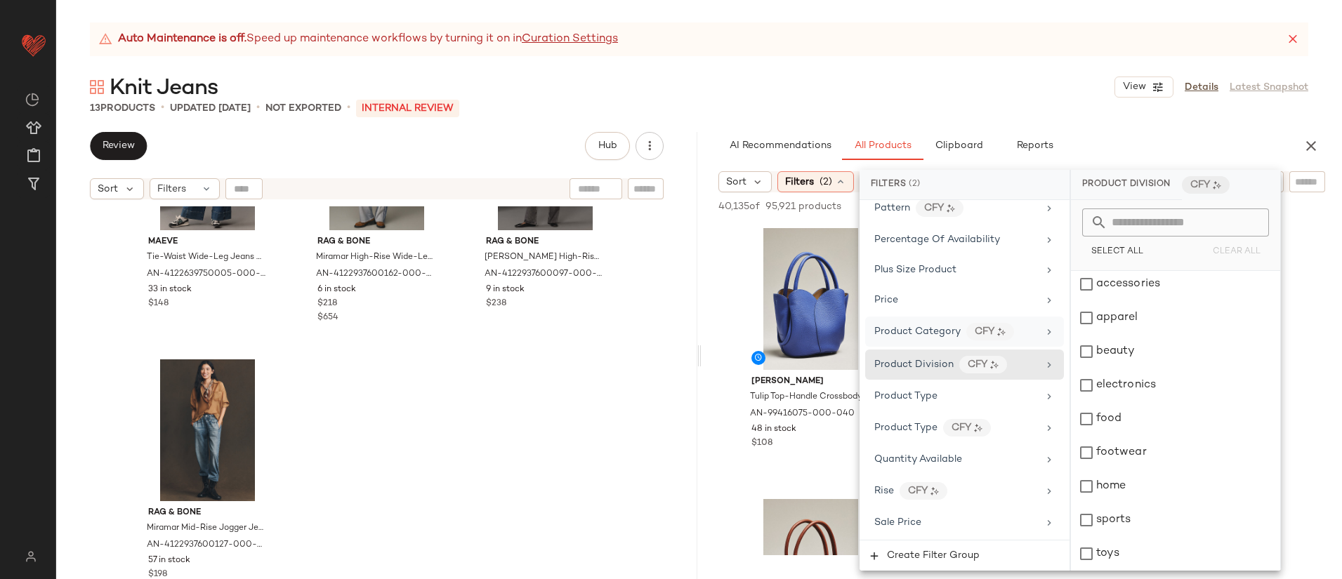
scroll to position [1017, 0]
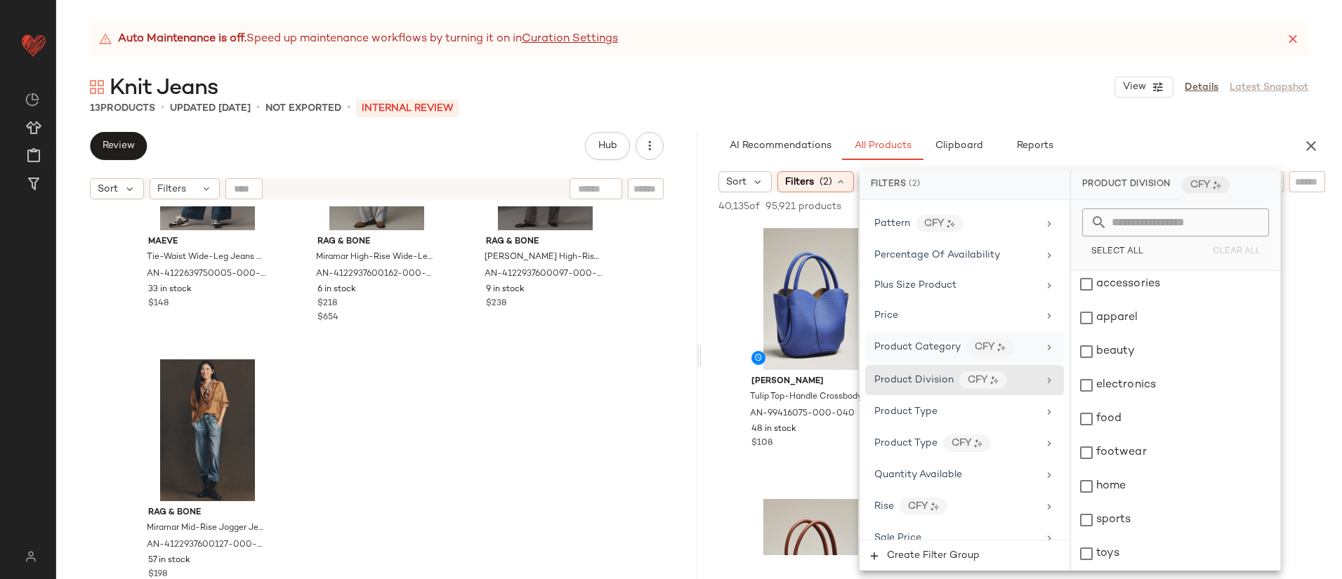
click at [928, 350] on span "Product Category" at bounding box center [917, 347] width 86 height 11
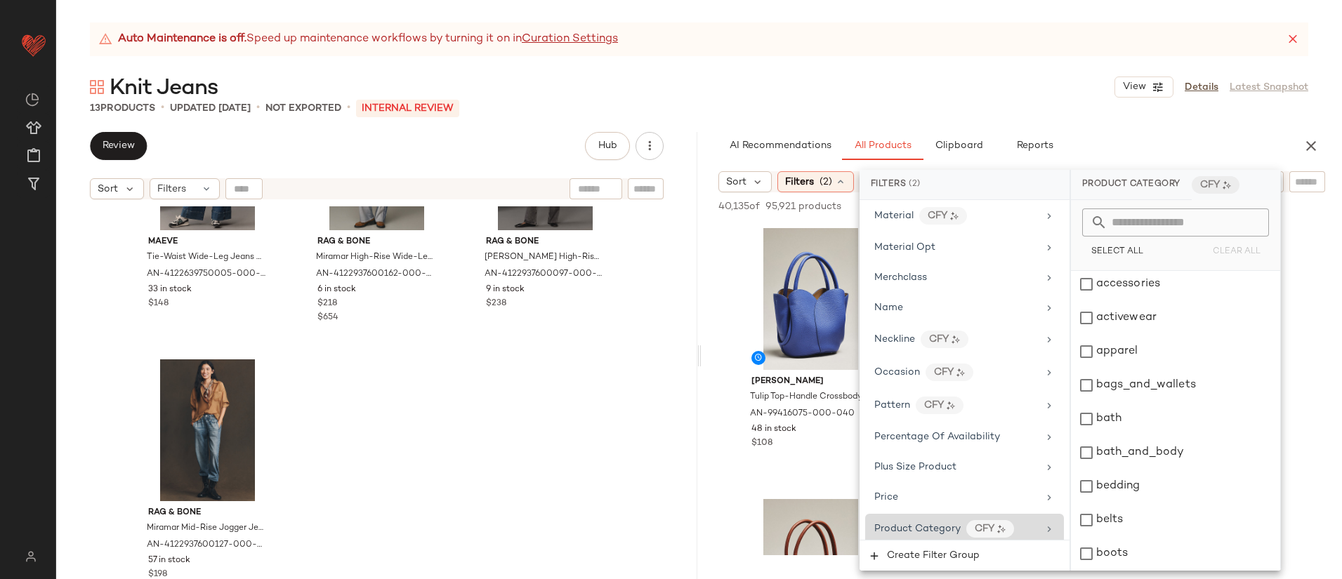
scroll to position [818, 0]
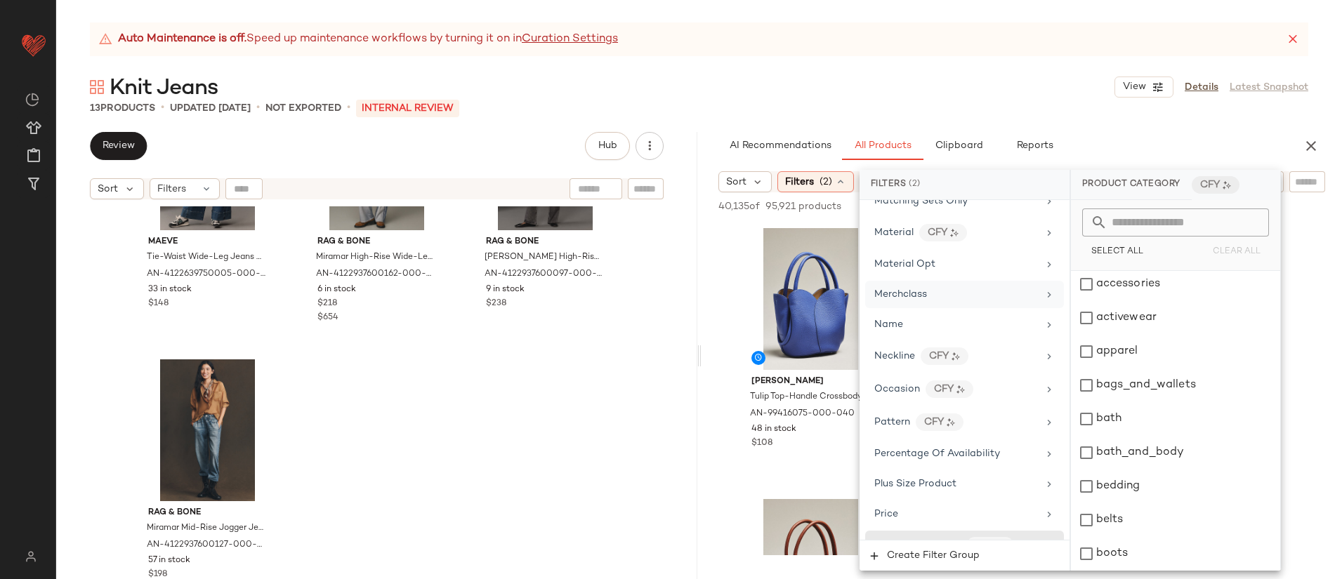
click at [986, 296] on div "Merchclass" at bounding box center [956, 294] width 164 height 15
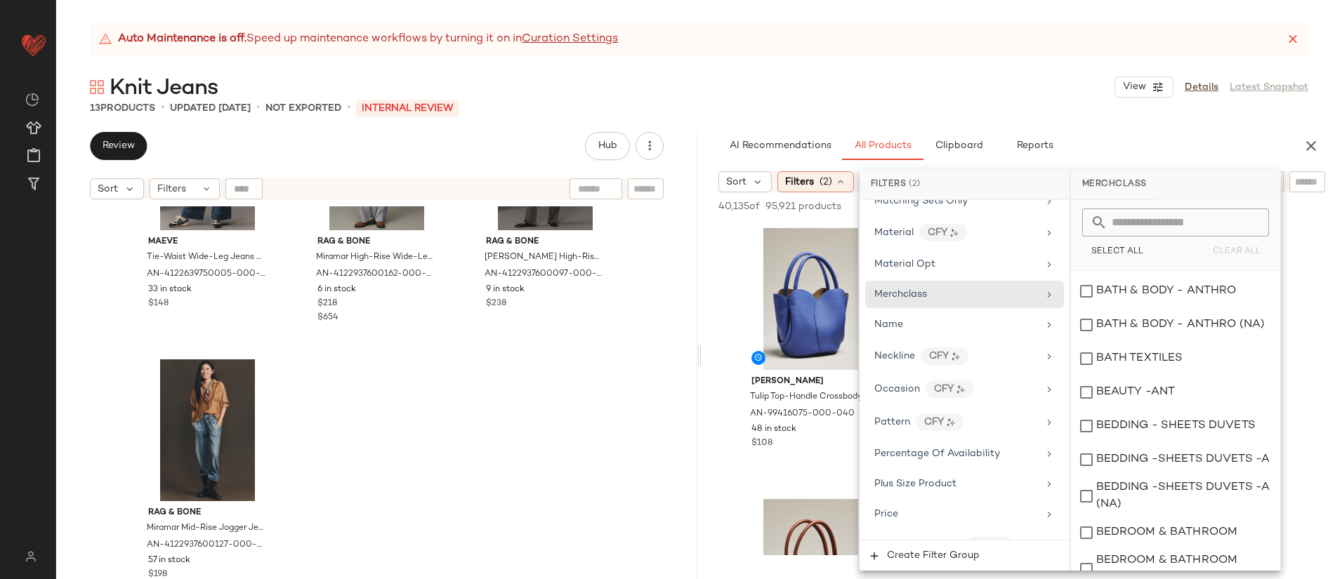
scroll to position [0, 0]
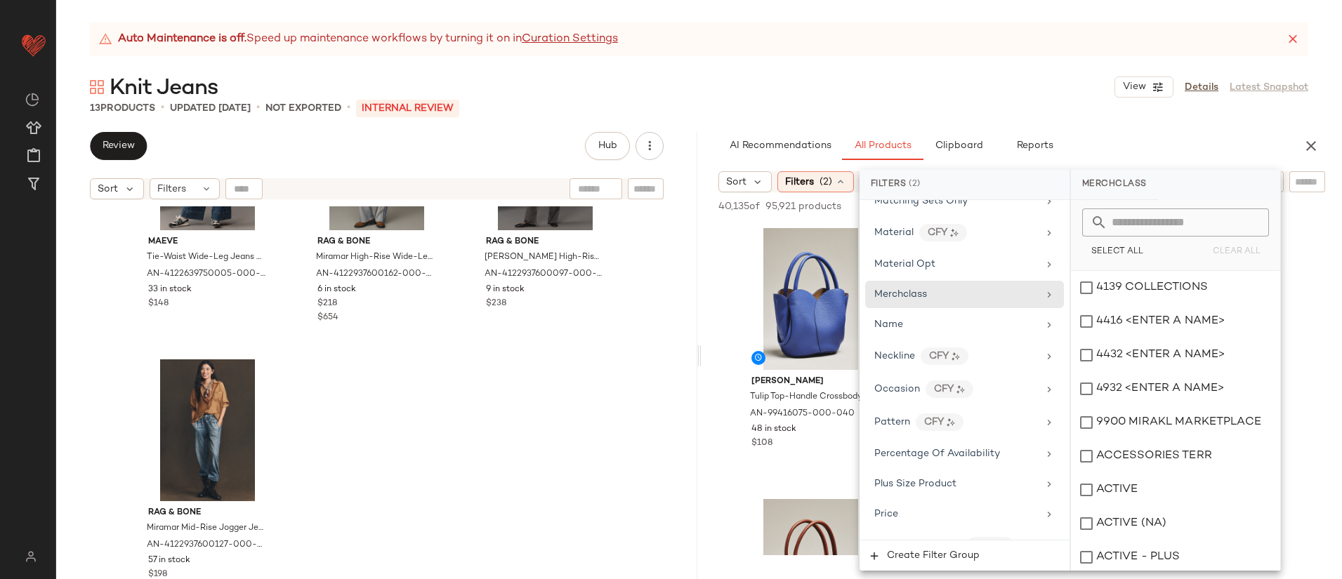
click at [1177, 212] on input "text" at bounding box center [1183, 223] width 153 height 28
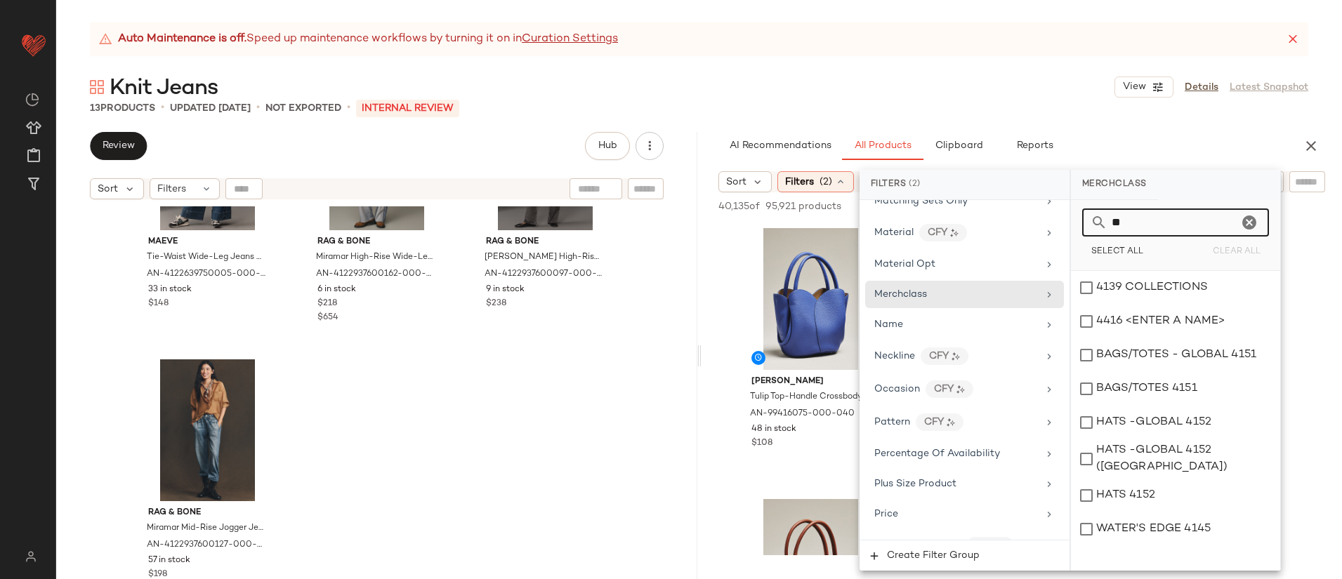
type input "*"
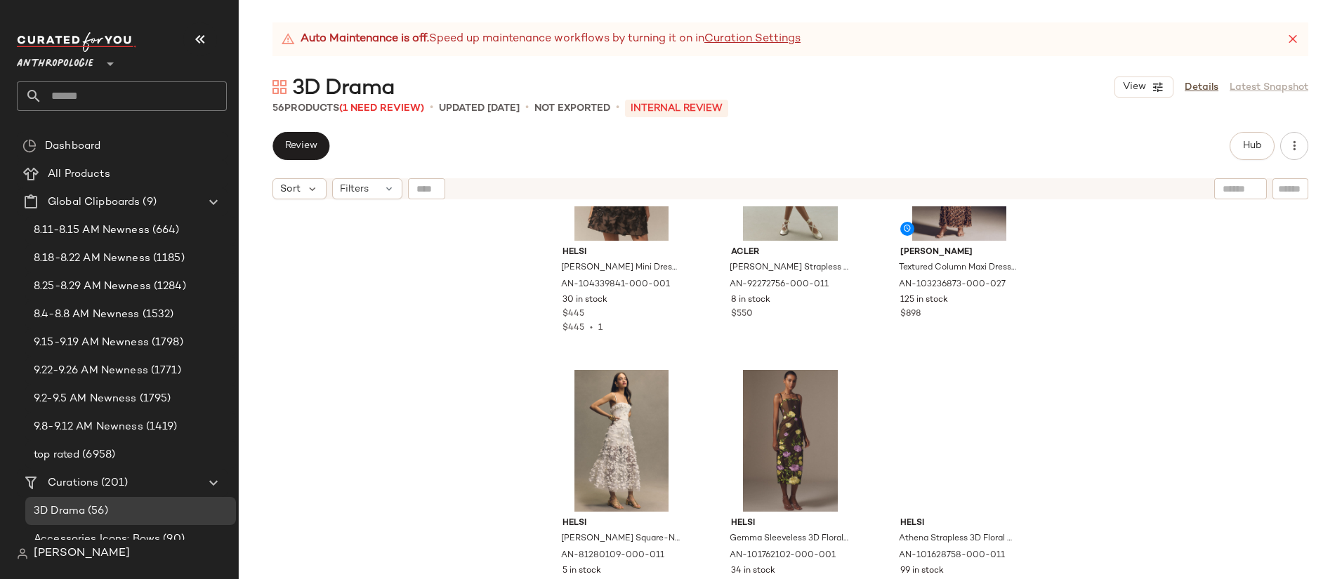
scroll to position [3460, 0]
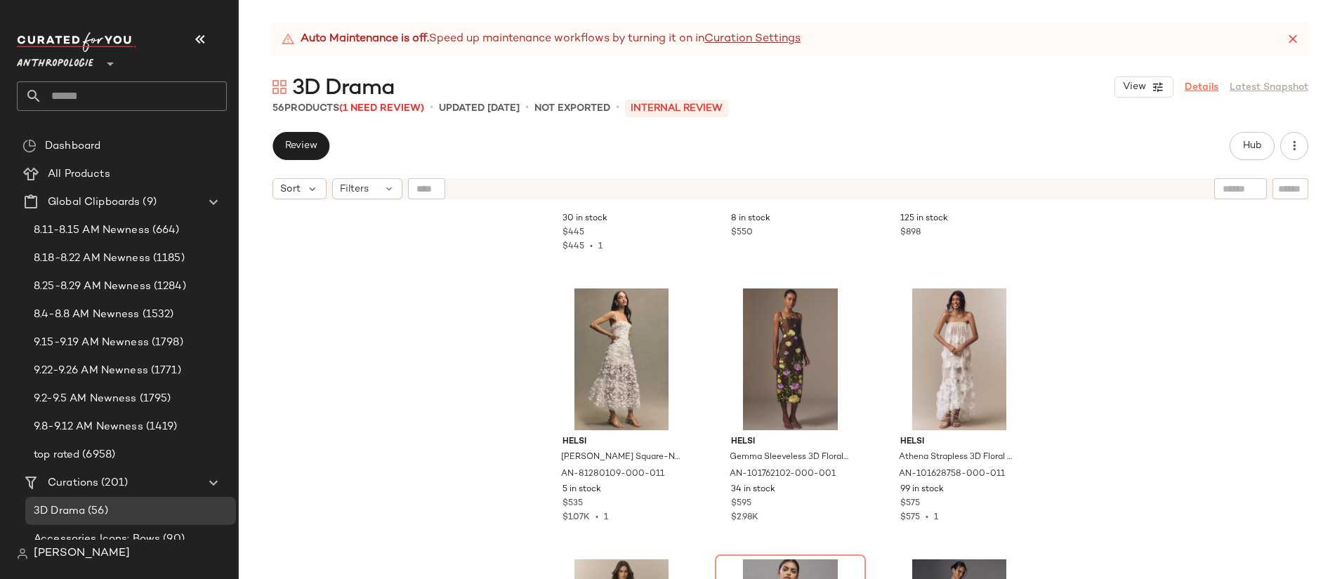
click at [1212, 91] on link "Details" at bounding box center [1201, 87] width 34 height 15
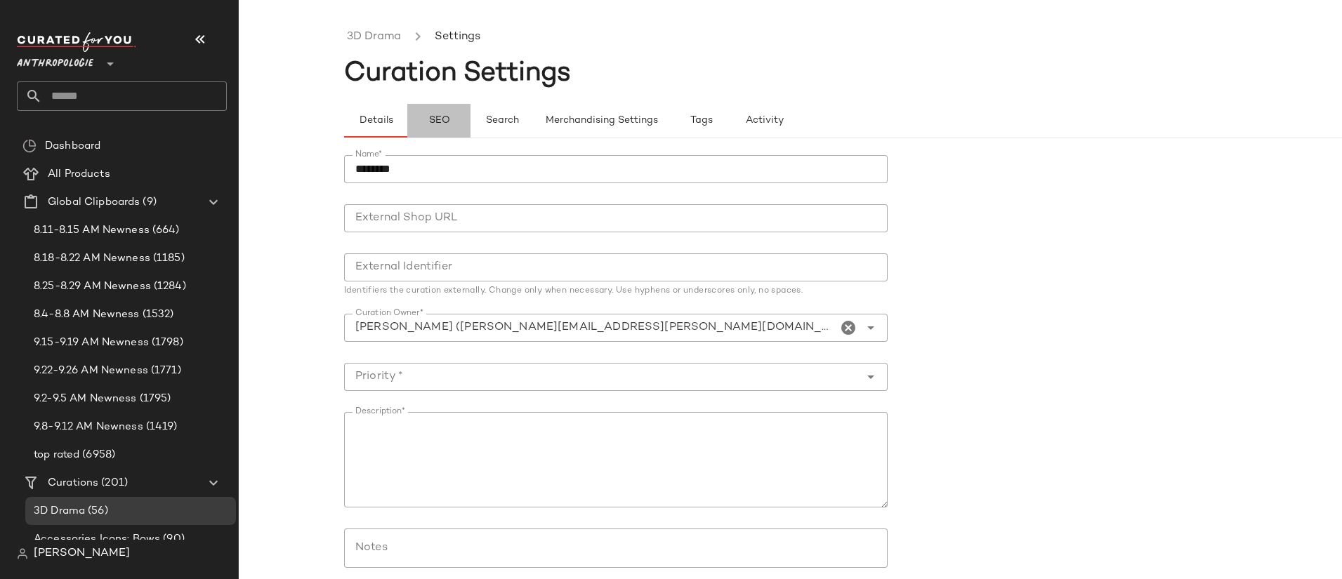
click at [451, 124] on button "SEO" at bounding box center [438, 121] width 63 height 34
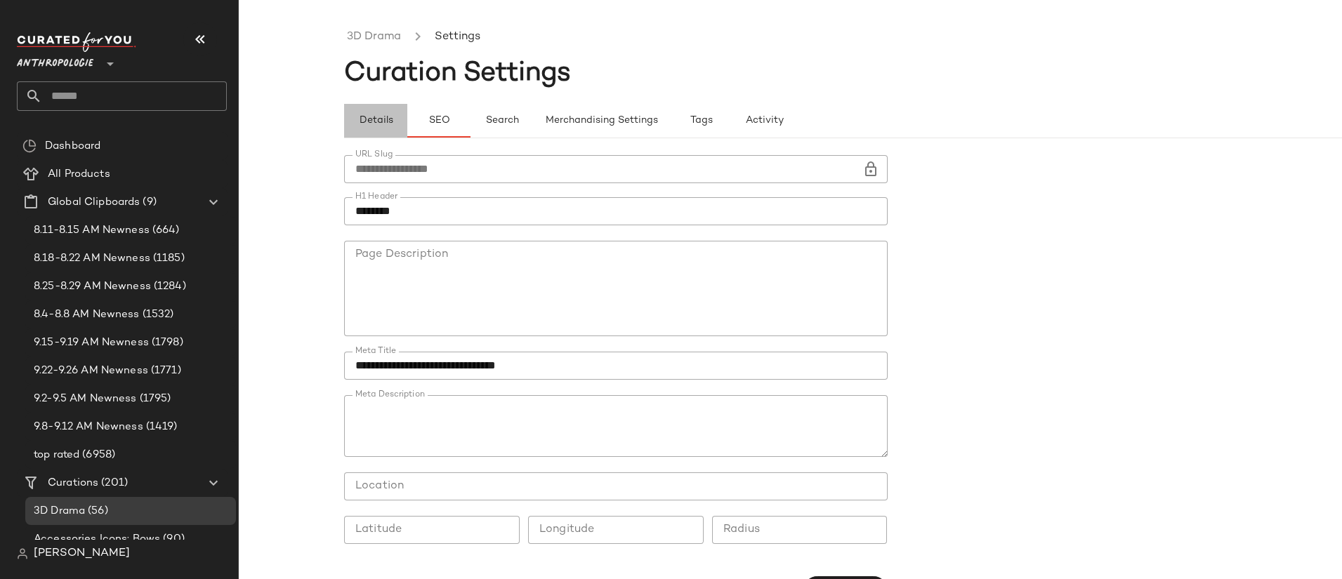
drag, startPoint x: 385, startPoint y: 126, endPoint x: 387, endPoint y: 117, distance: 8.7
click at [385, 126] on span "Details" at bounding box center [375, 120] width 34 height 11
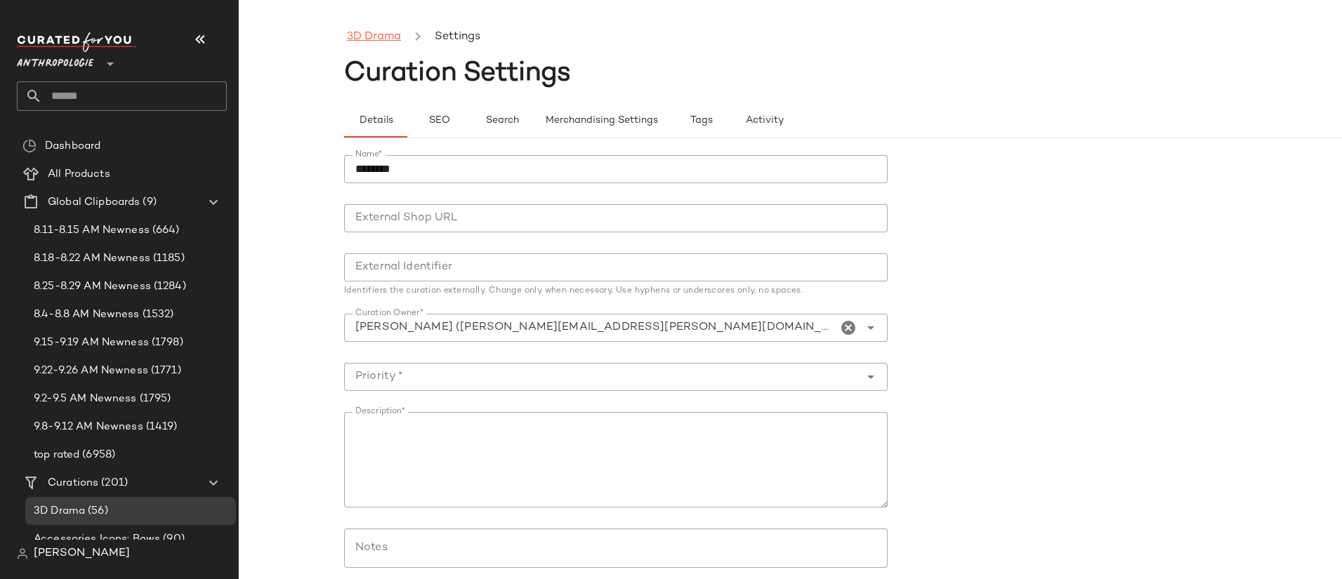
click at [378, 43] on link "3D Drama" at bounding box center [374, 37] width 54 height 18
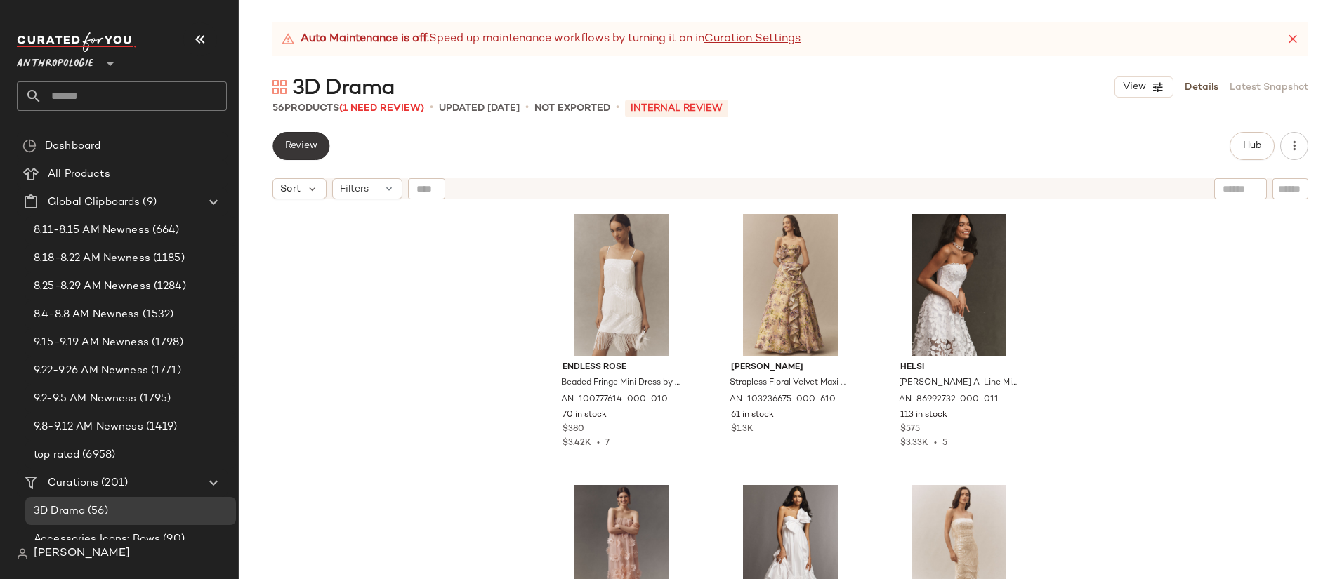
click at [302, 147] on span "Review" at bounding box center [300, 145] width 33 height 11
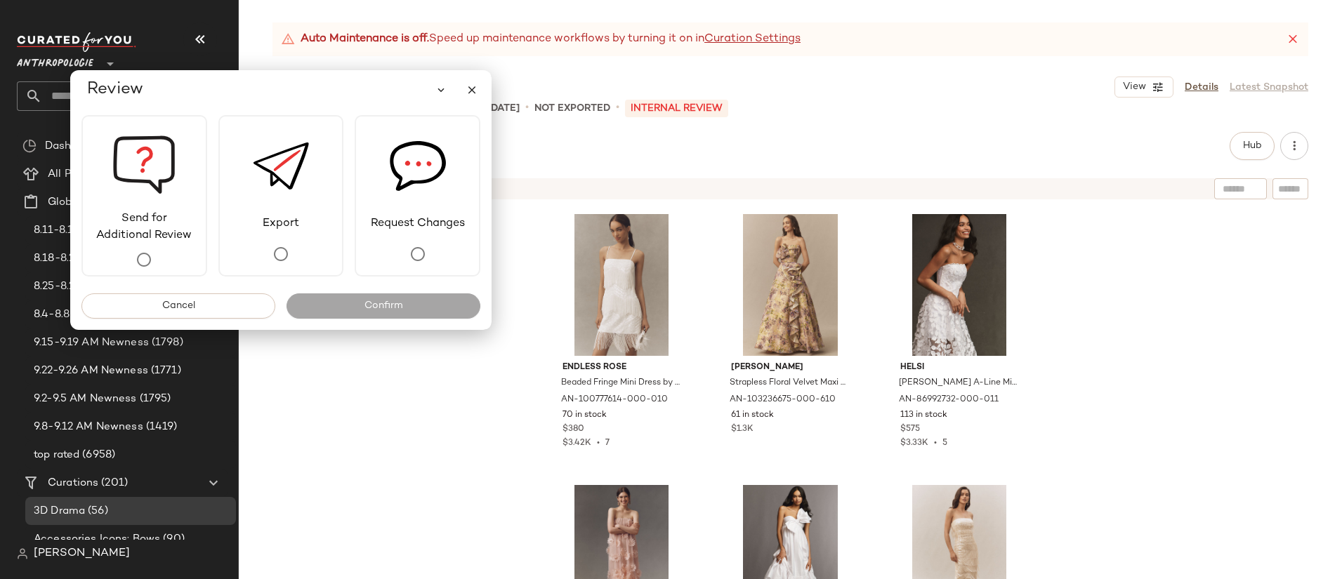
click at [488, 490] on div "Endless Rose Beaded Fringe Mini Dress by Endless Rose in White, Women's, Size: …" at bounding box center [790, 410] width 1103 height 408
click at [469, 93] on icon "button" at bounding box center [471, 90] width 13 height 13
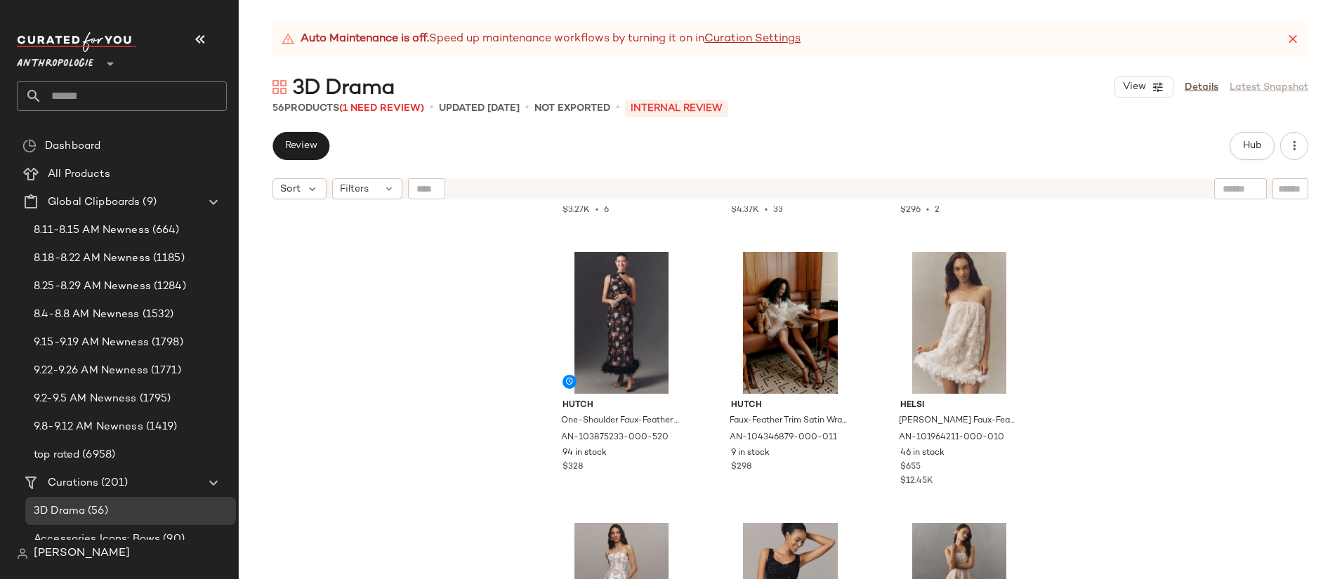
scroll to position [1873, 0]
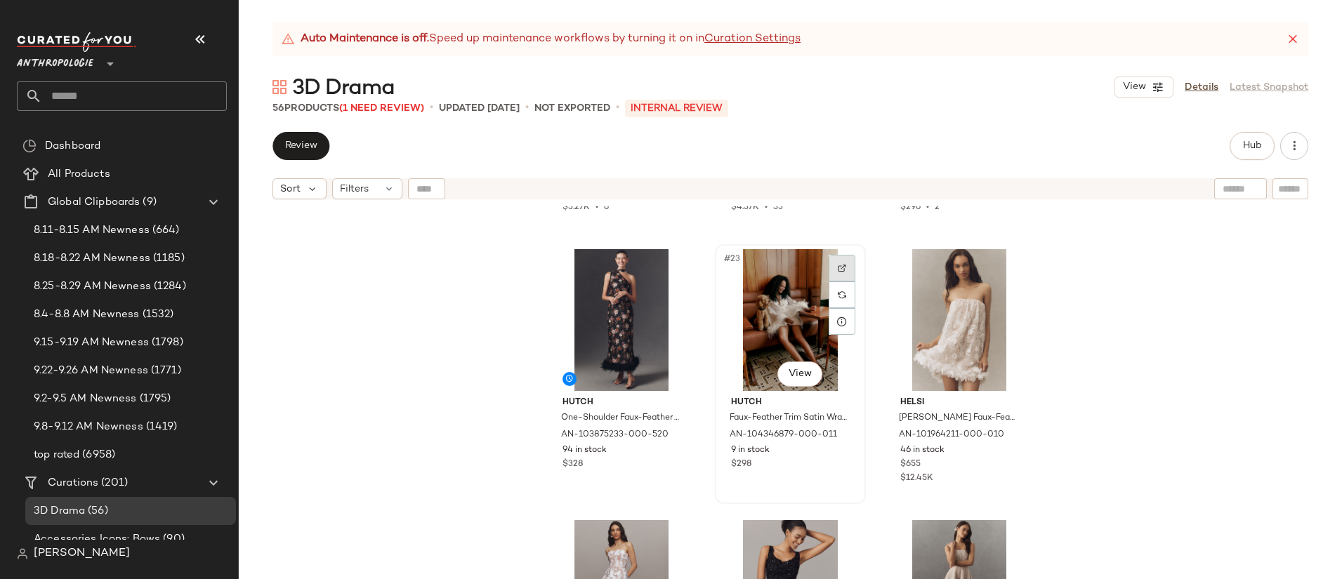
click at [838, 269] on img at bounding box center [842, 268] width 8 height 8
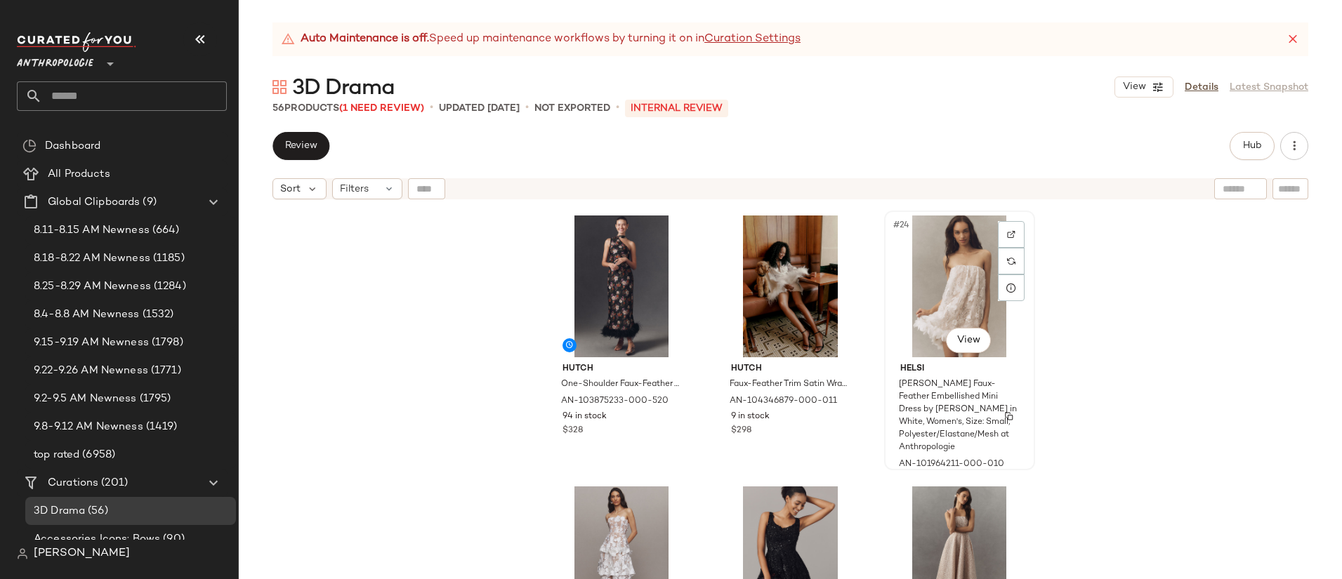
scroll to position [2016, 0]
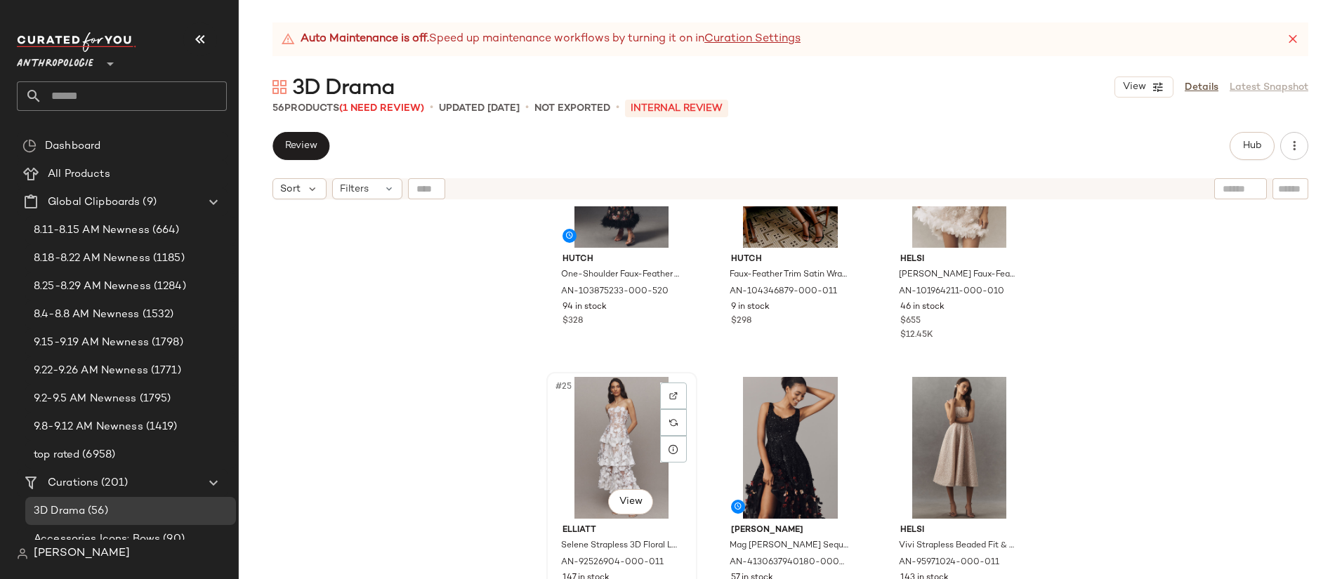
click at [612, 430] on div "#25 View" at bounding box center [621, 448] width 141 height 142
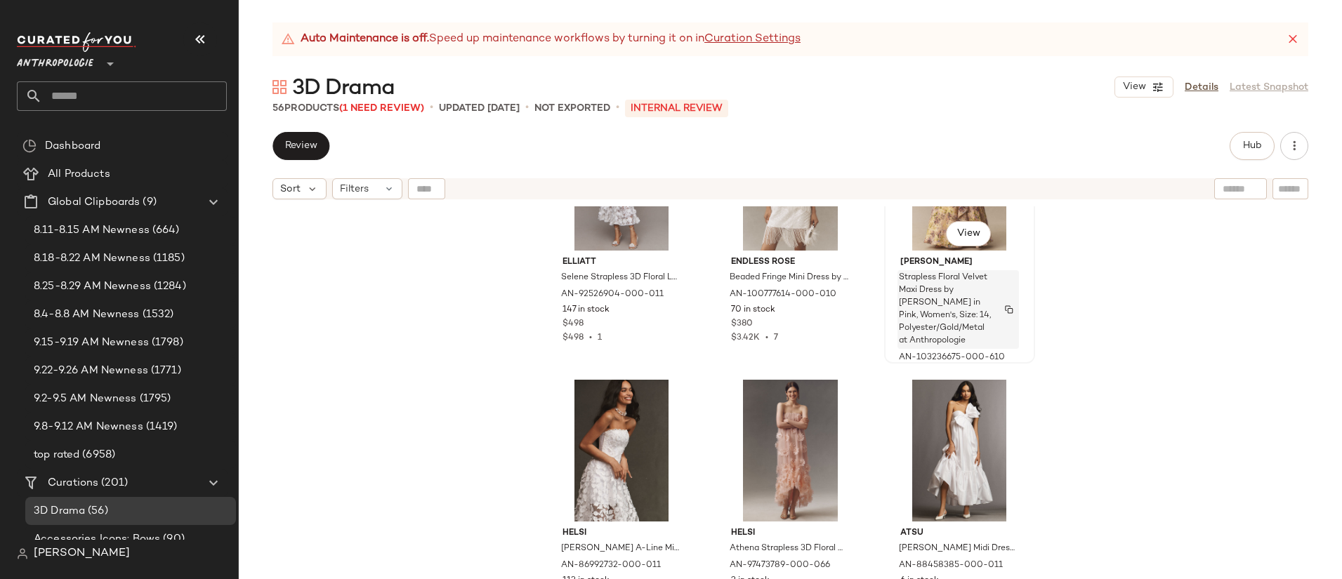
scroll to position [128, 0]
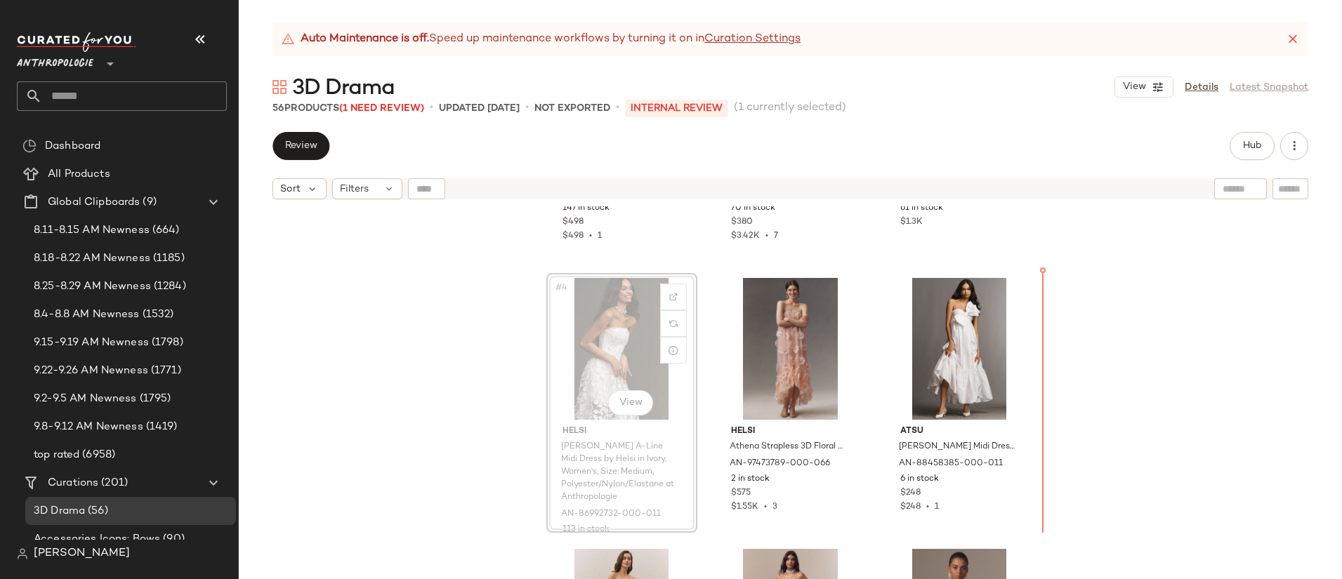
scroll to position [207, 0]
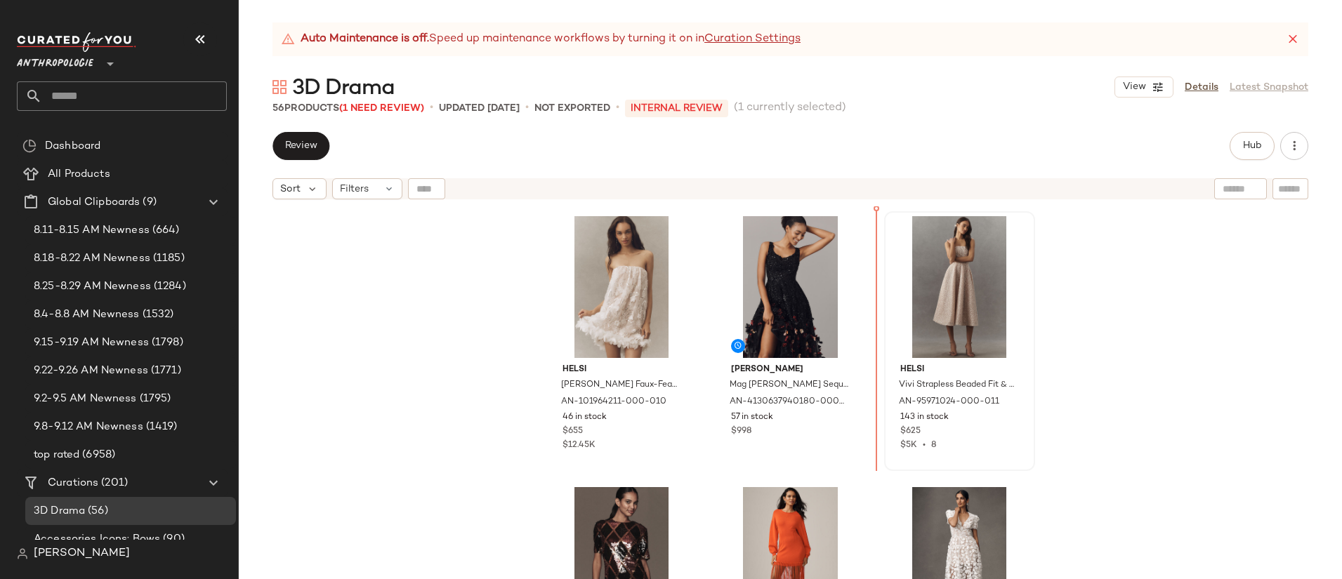
scroll to position [2177, 0]
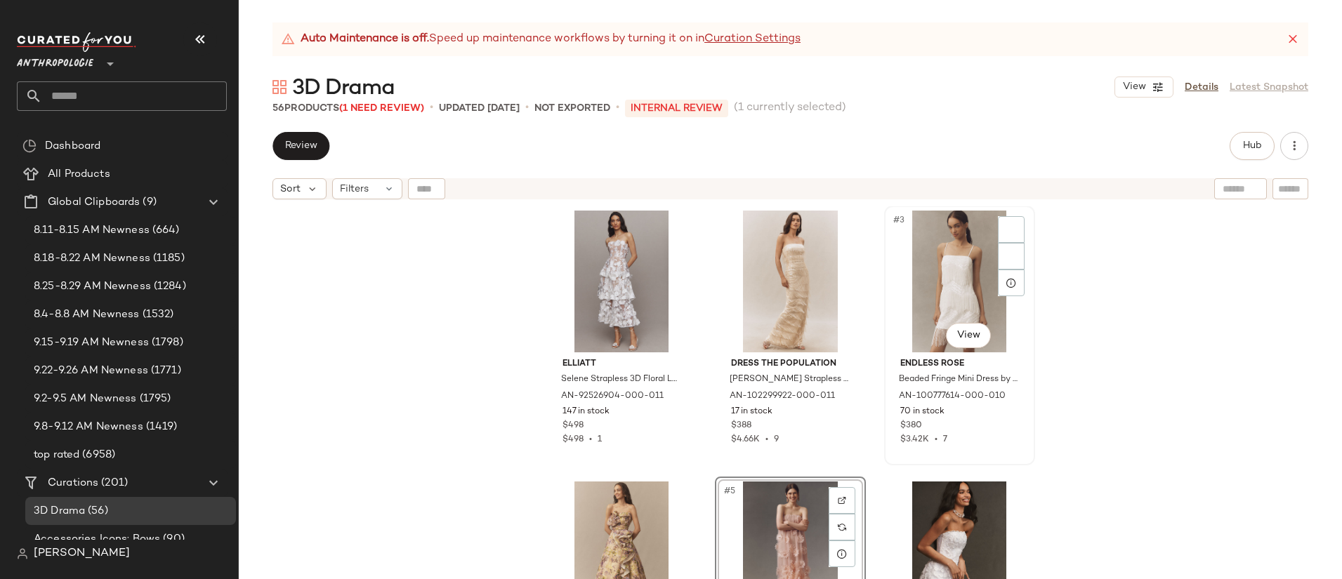
scroll to position [1, 0]
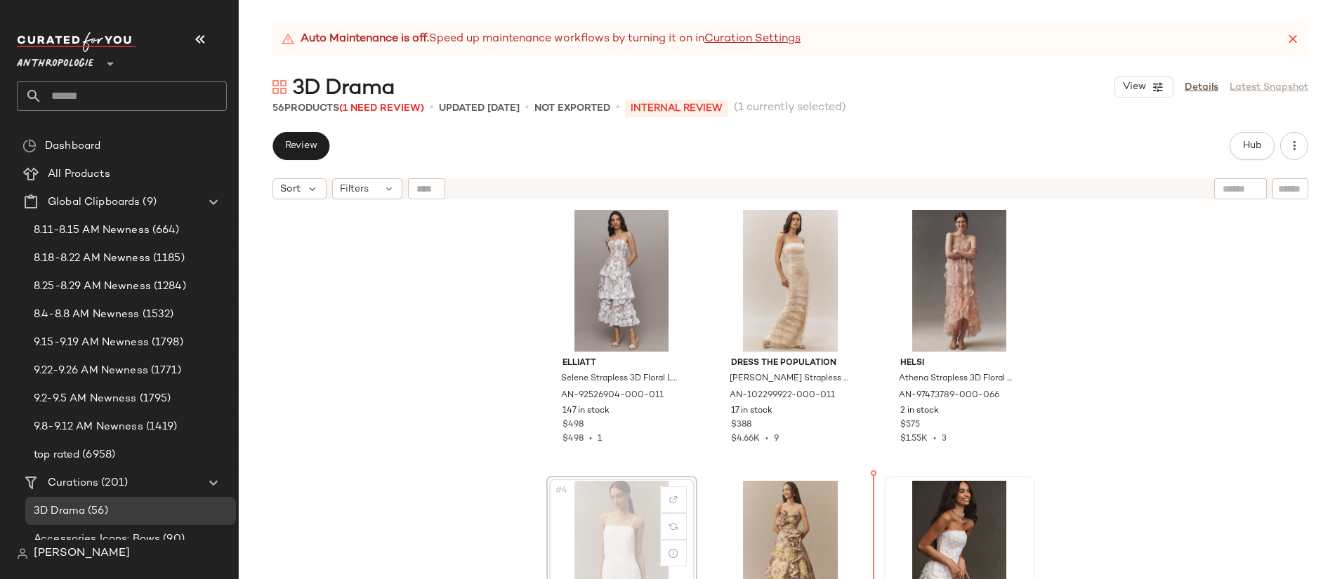
scroll to position [7, 0]
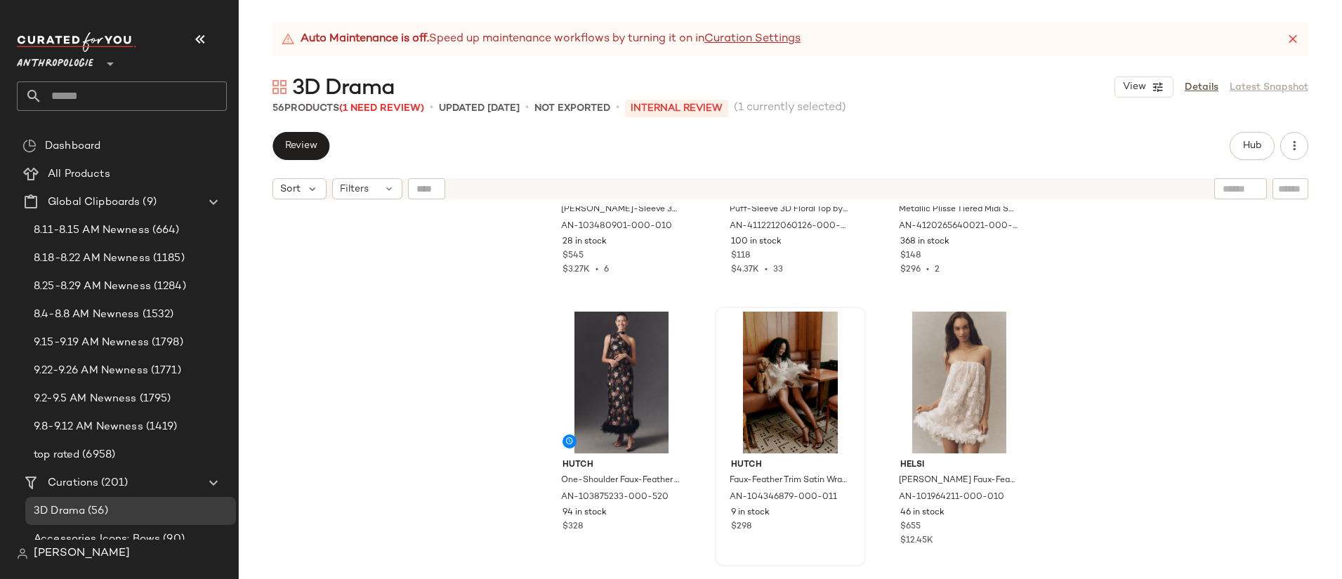
scroll to position [1787, 0]
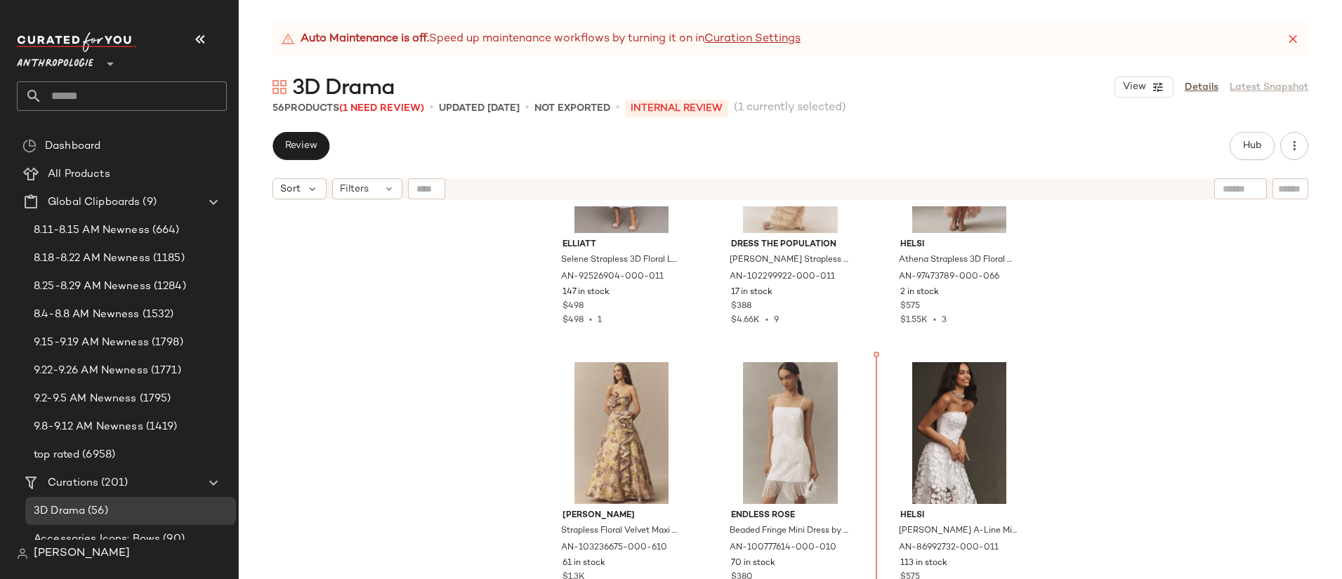
scroll to position [126, 0]
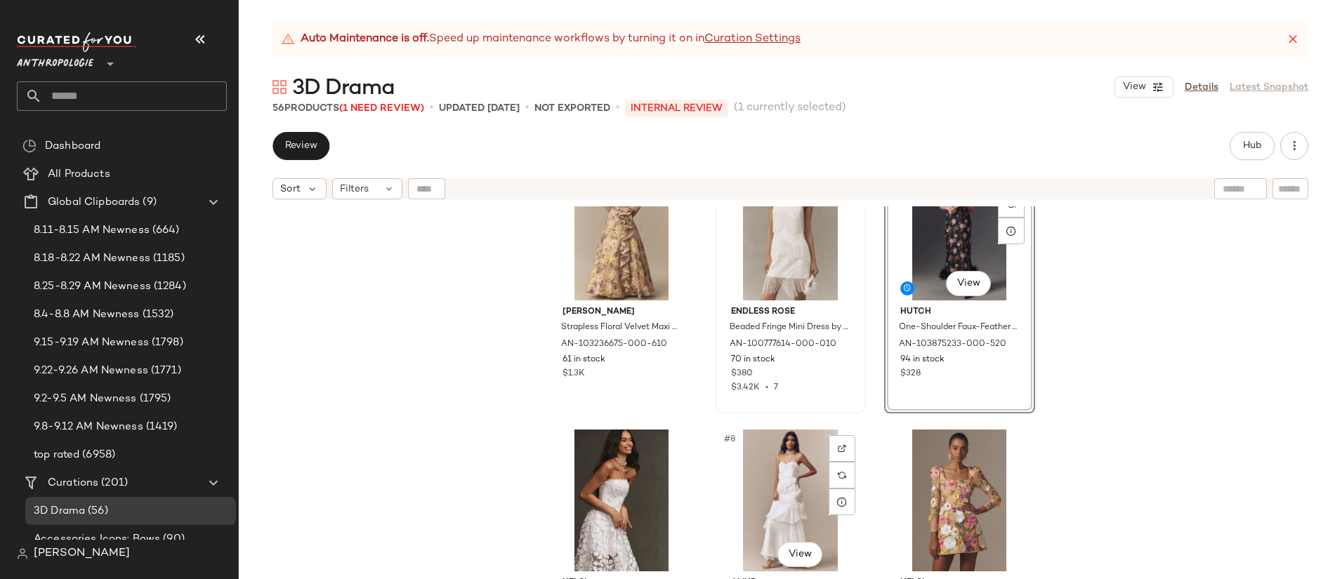
scroll to position [522, 0]
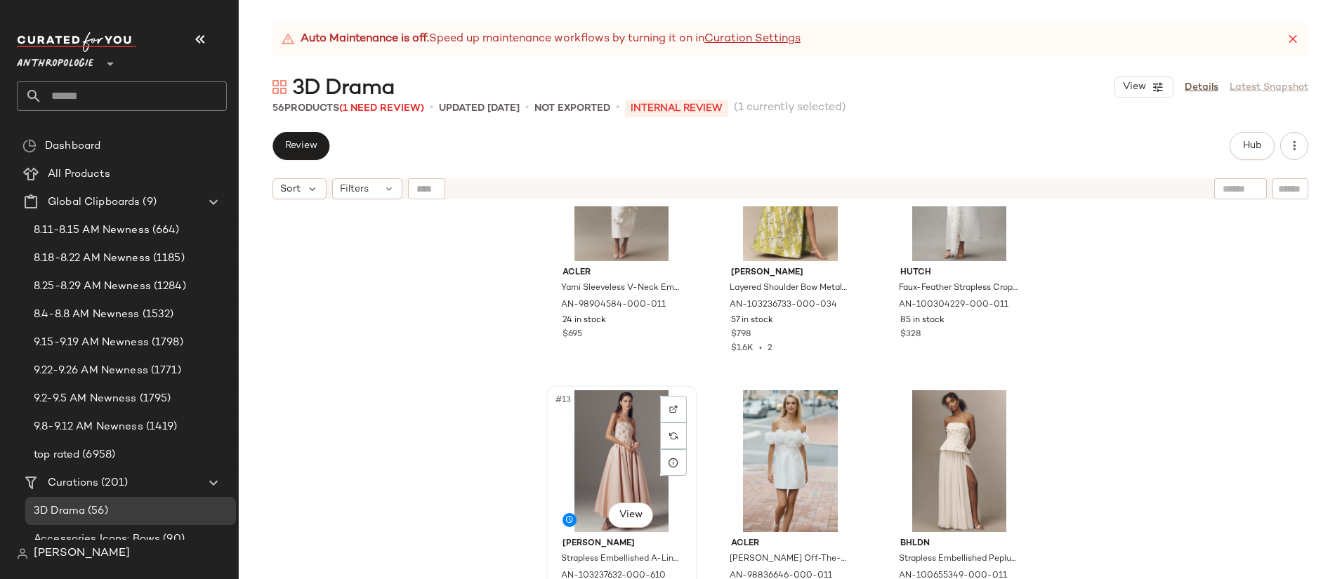
scroll to position [878, 0]
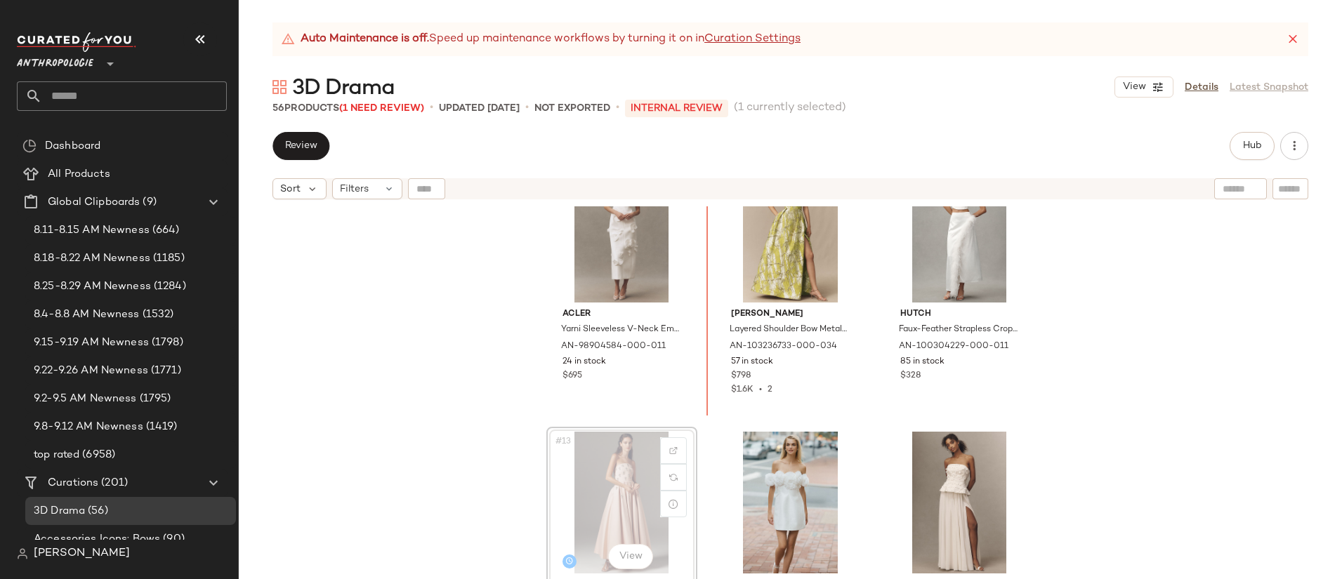
scroll to position [857, 0]
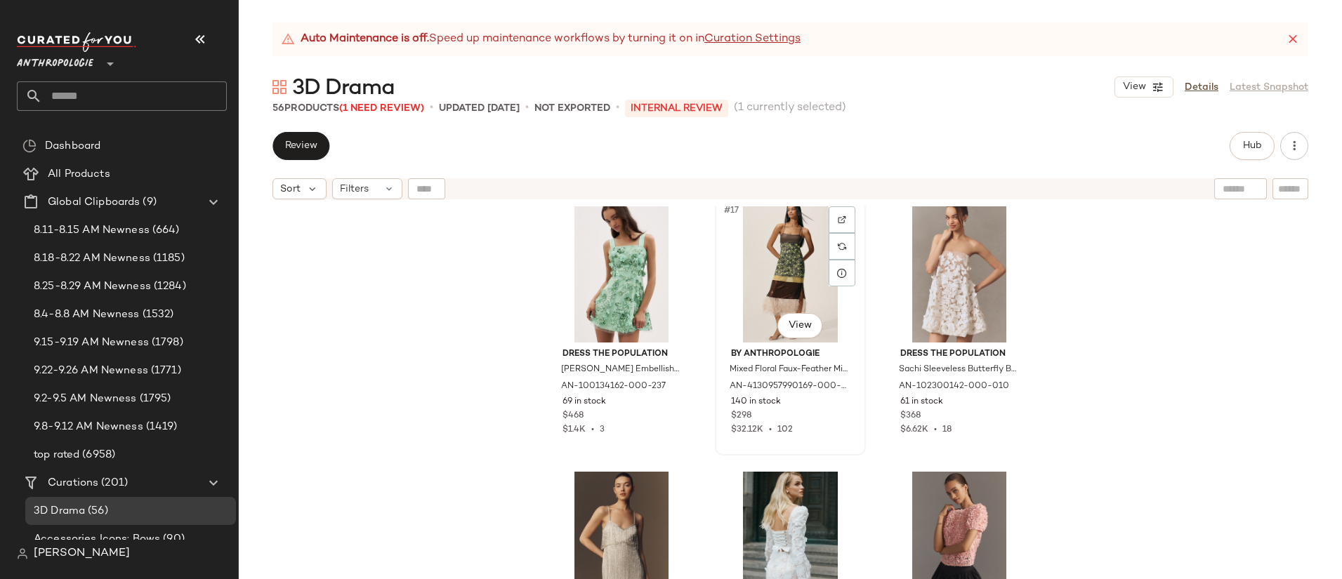
scroll to position [1416, 0]
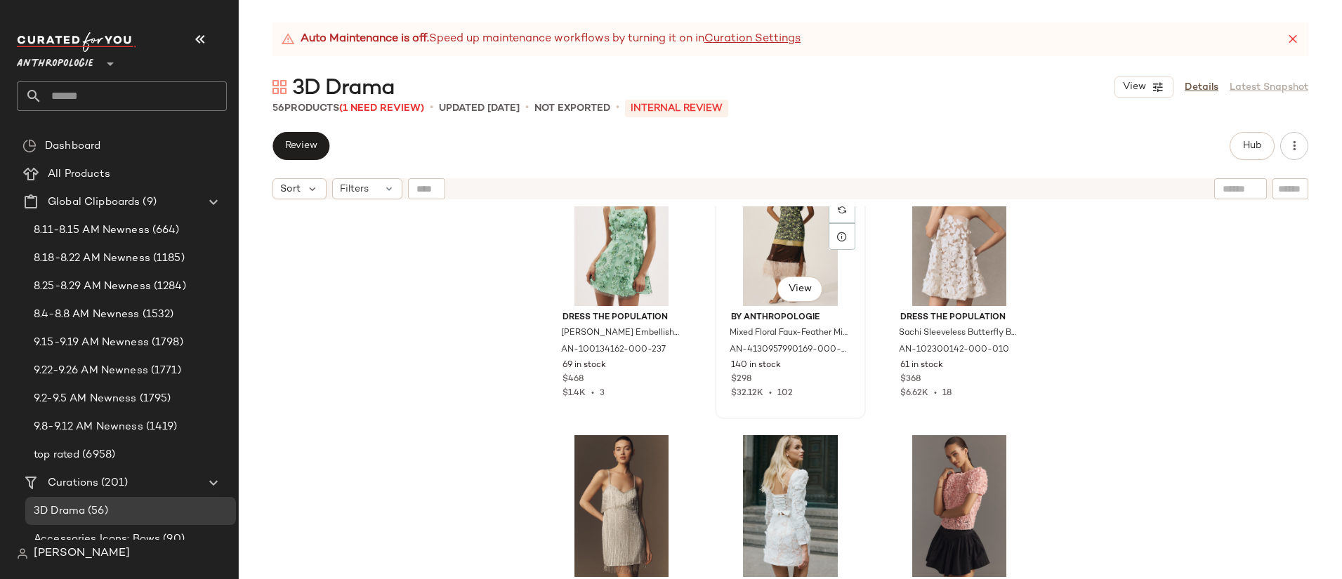
scroll to position [1415, 0]
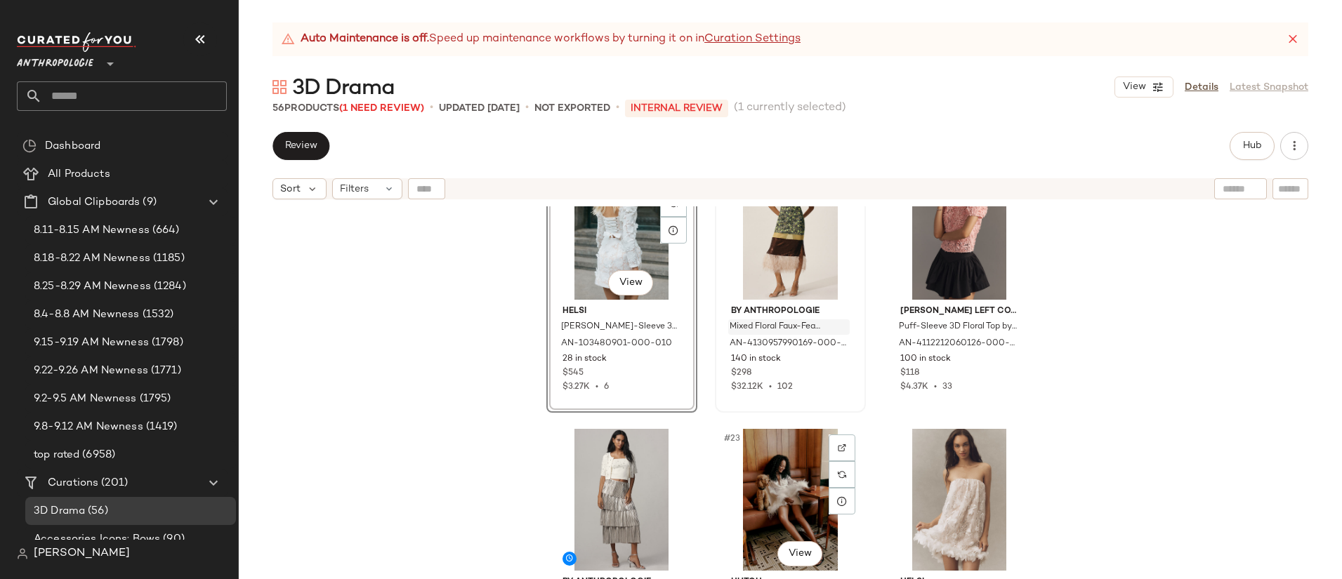
scroll to position [1739, 0]
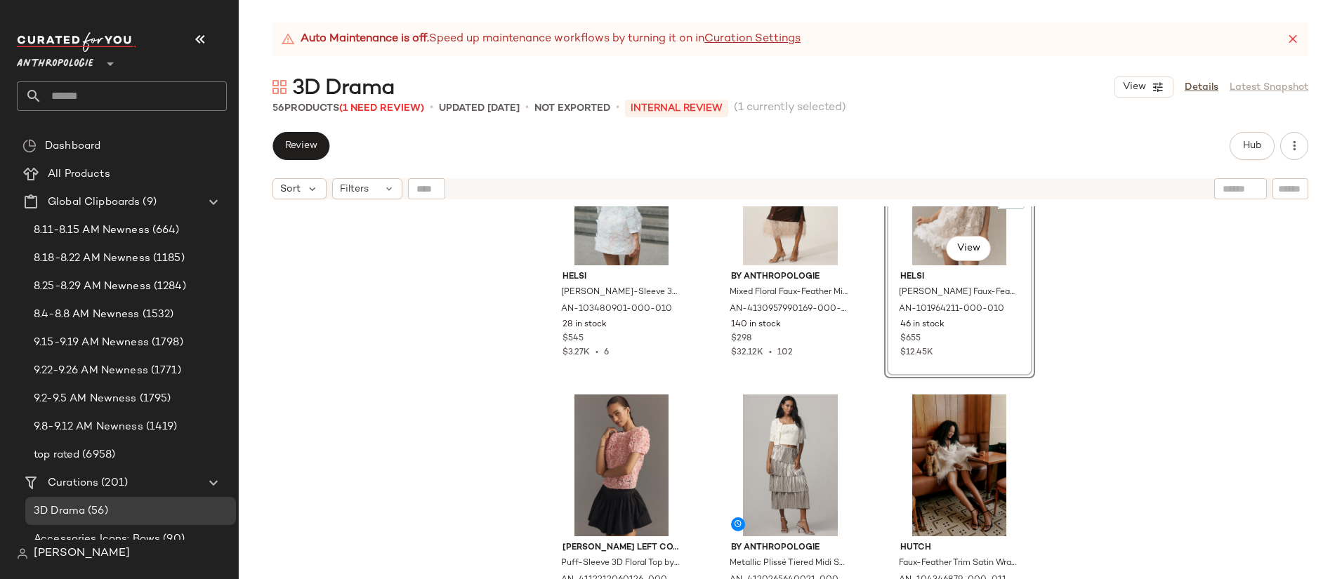
scroll to position [1721, 0]
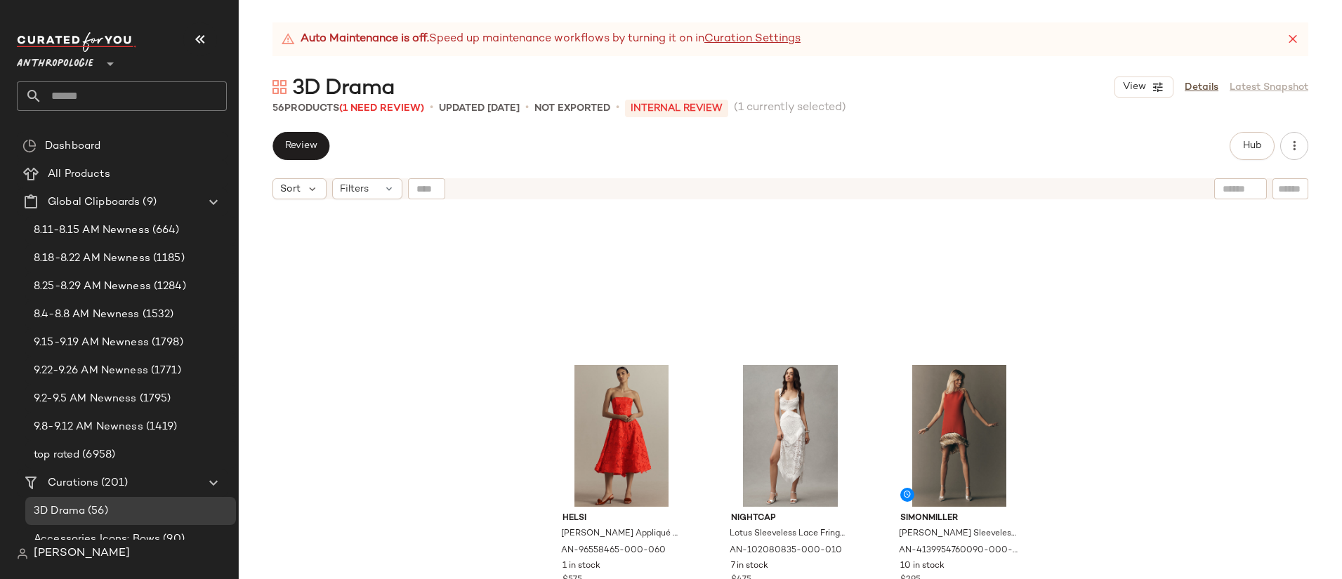
scroll to position [2789, 0]
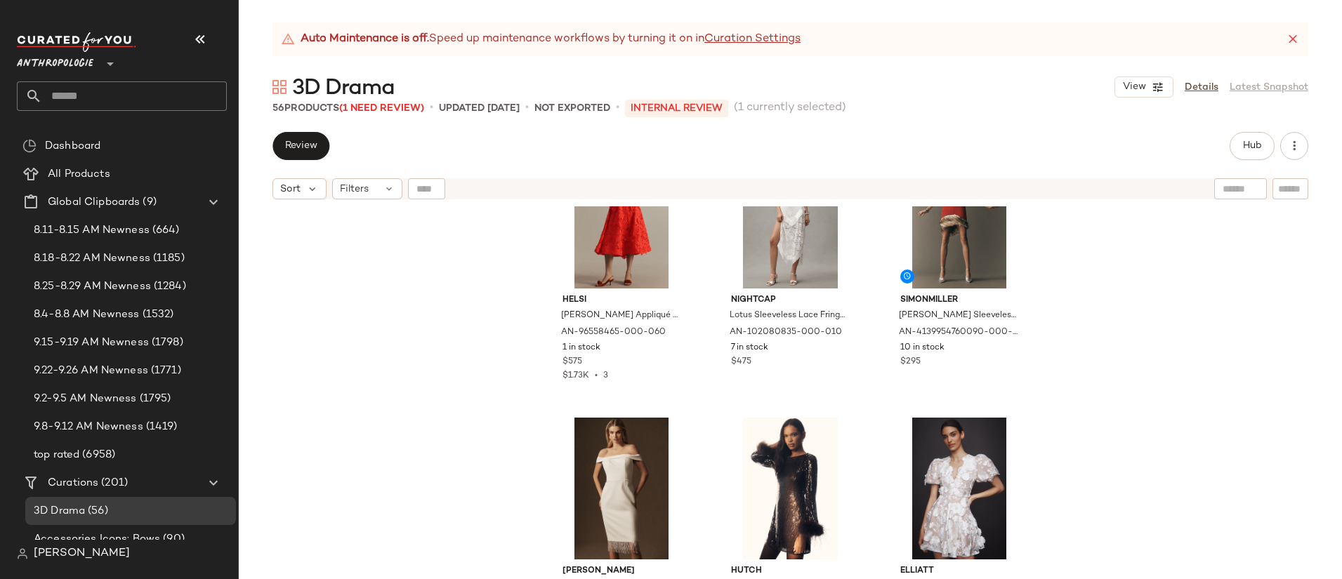
drag, startPoint x: 921, startPoint y: 441, endPoint x: 508, endPoint y: 0, distance: 604.5
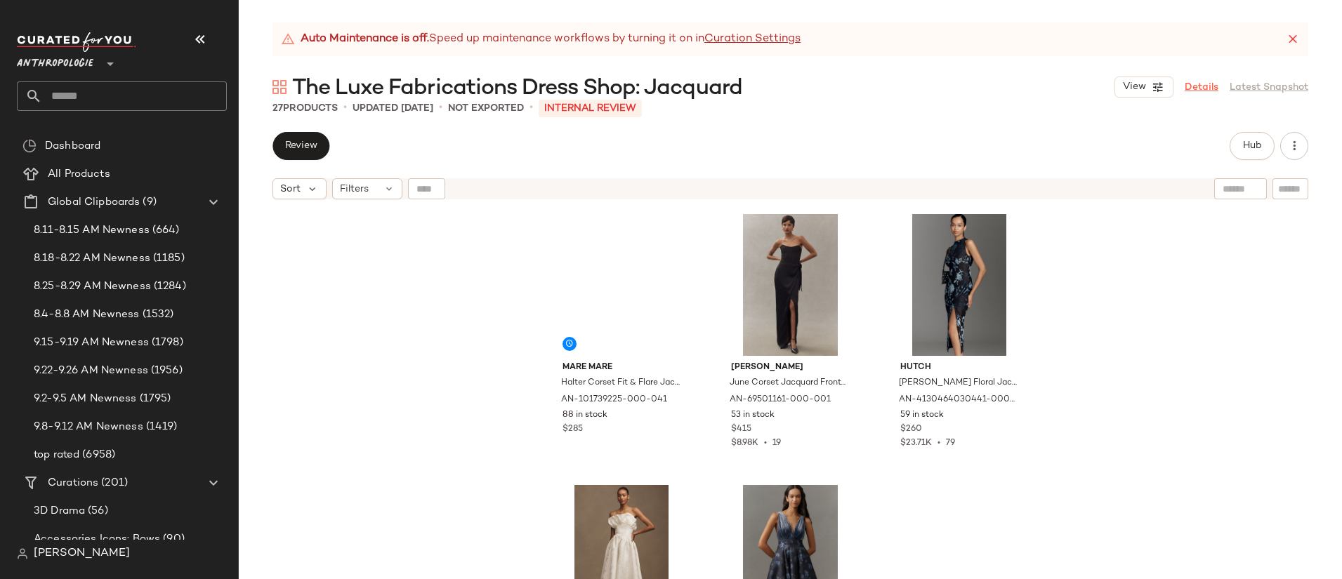
click at [1209, 89] on link "Details" at bounding box center [1201, 87] width 34 height 15
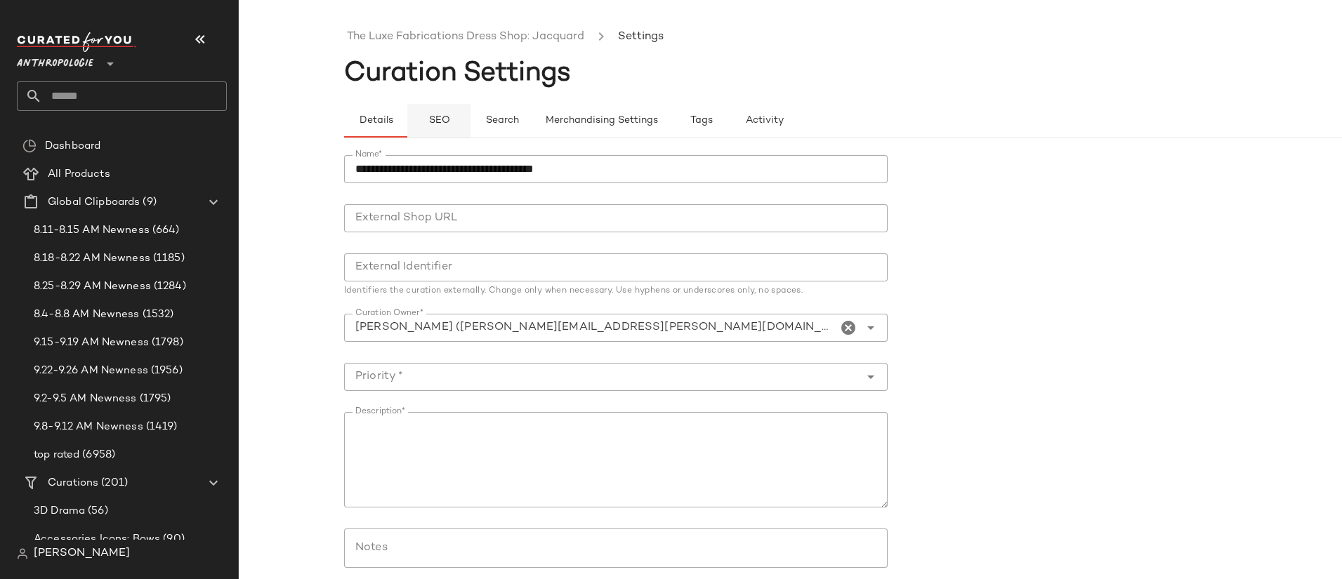
click at [434, 119] on span "SEO" at bounding box center [439, 120] width 22 height 11
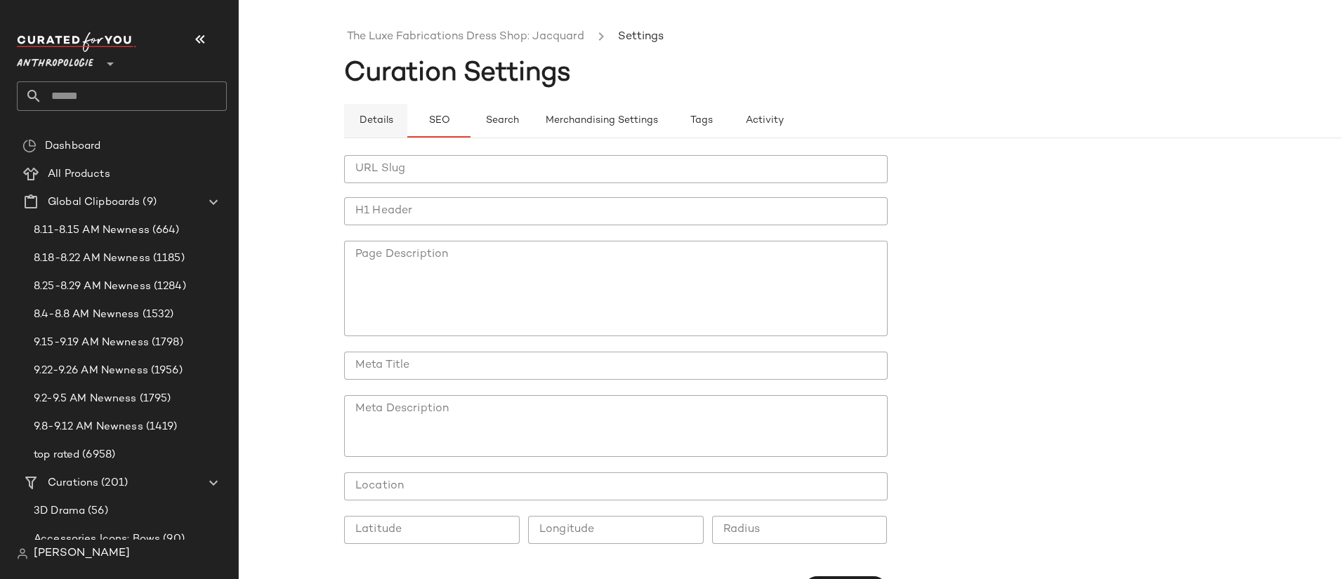
click at [374, 113] on button "Details" at bounding box center [375, 121] width 63 height 34
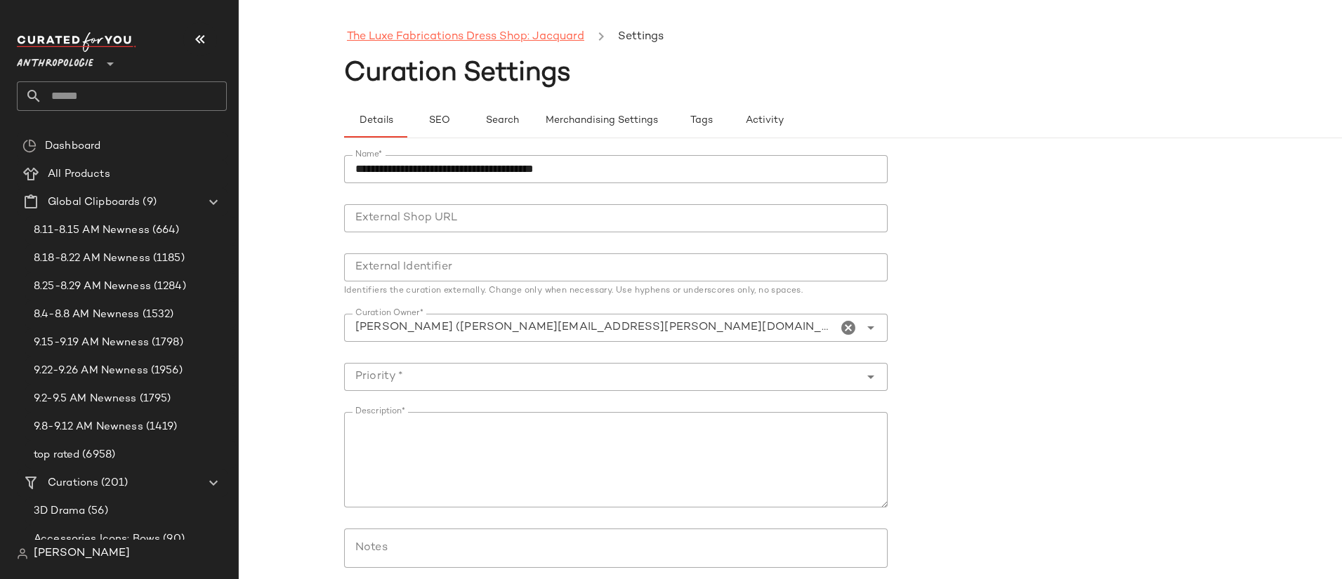
click at [409, 39] on link "The Luxe Fabrications Dress Shop: Jacquard" at bounding box center [465, 37] width 237 height 18
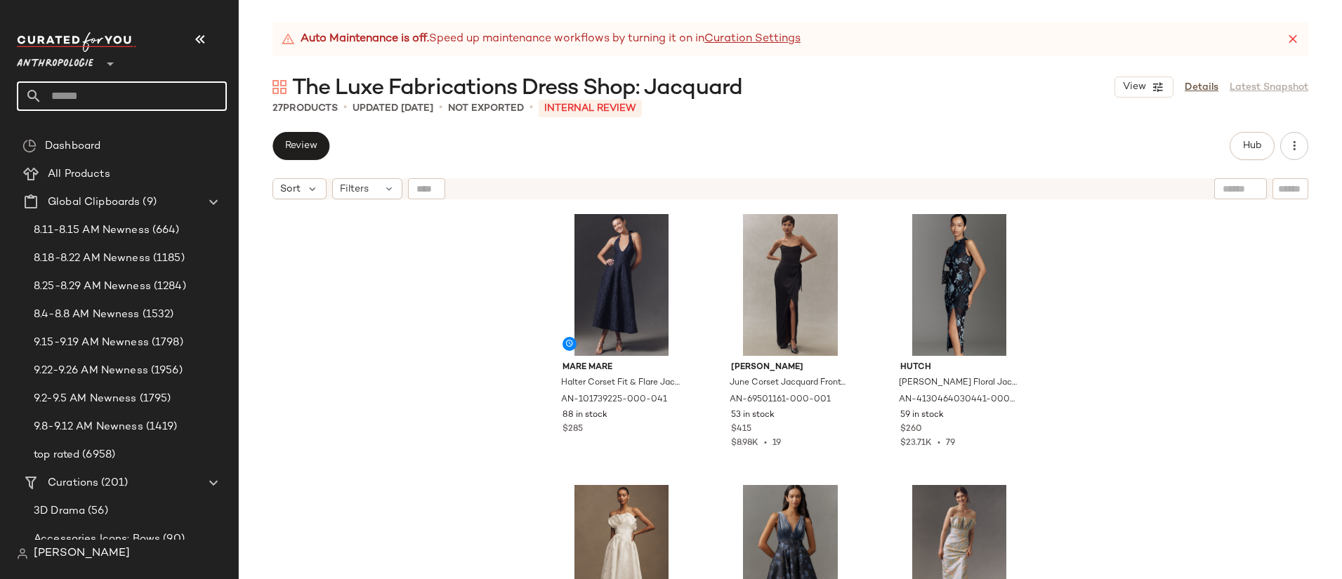
click at [175, 102] on input "text" at bounding box center [134, 95] width 185 height 29
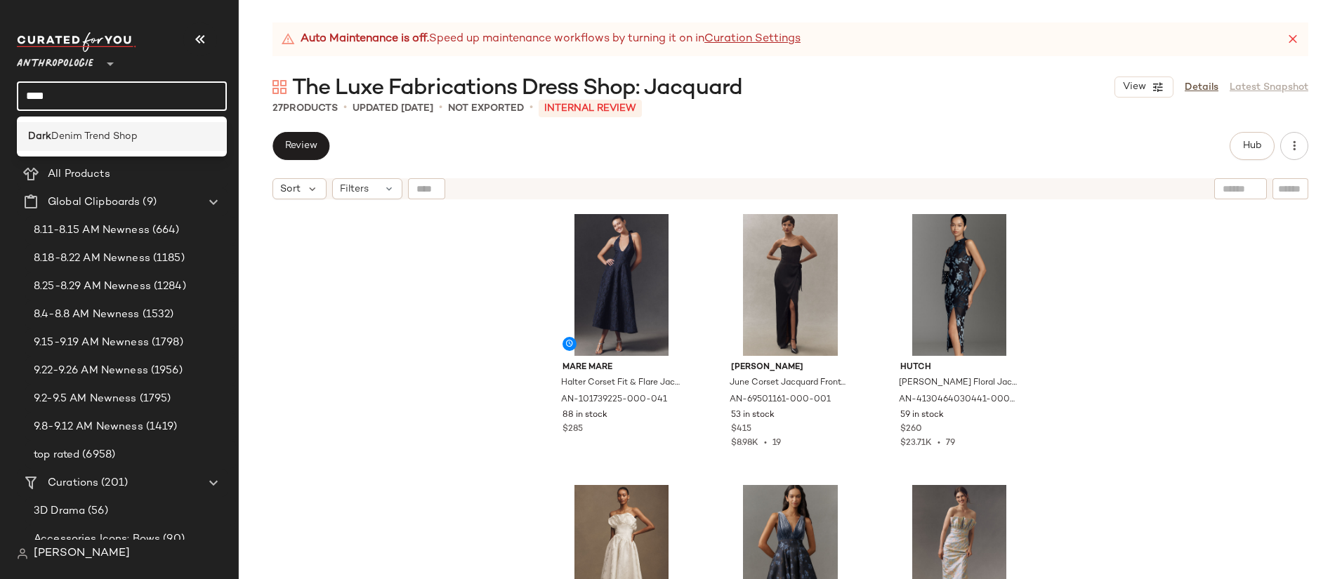
type input "****"
click at [172, 134] on div "Dark Denim Trend Shop" at bounding box center [121, 136] width 187 height 15
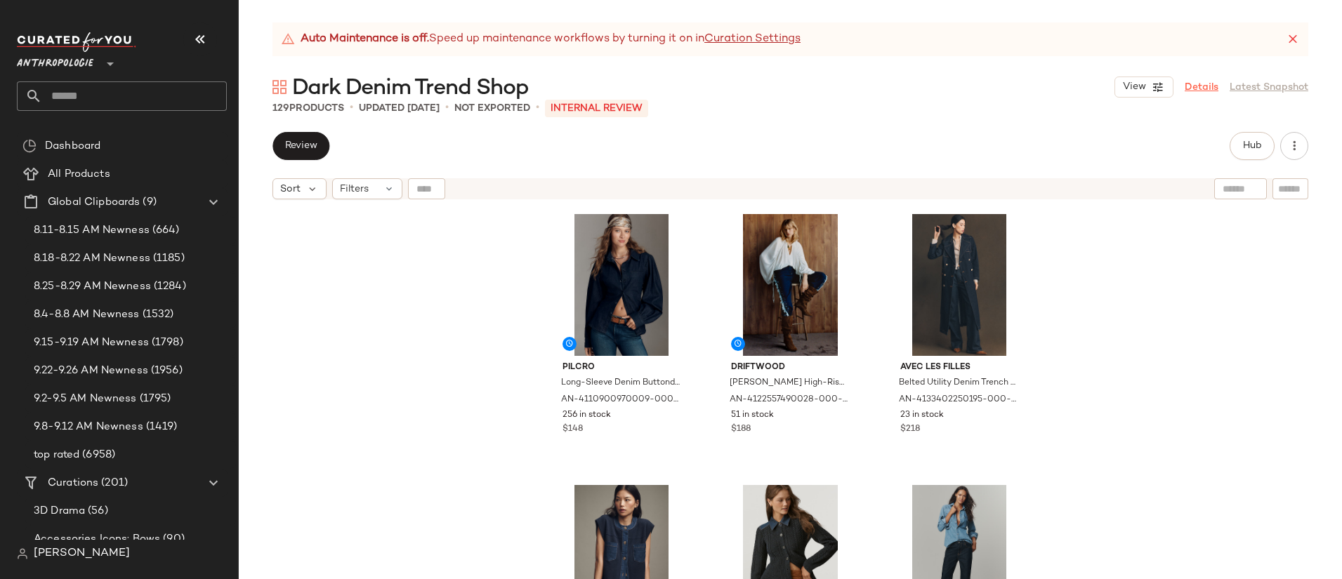
click at [1212, 83] on link "Details" at bounding box center [1201, 87] width 34 height 15
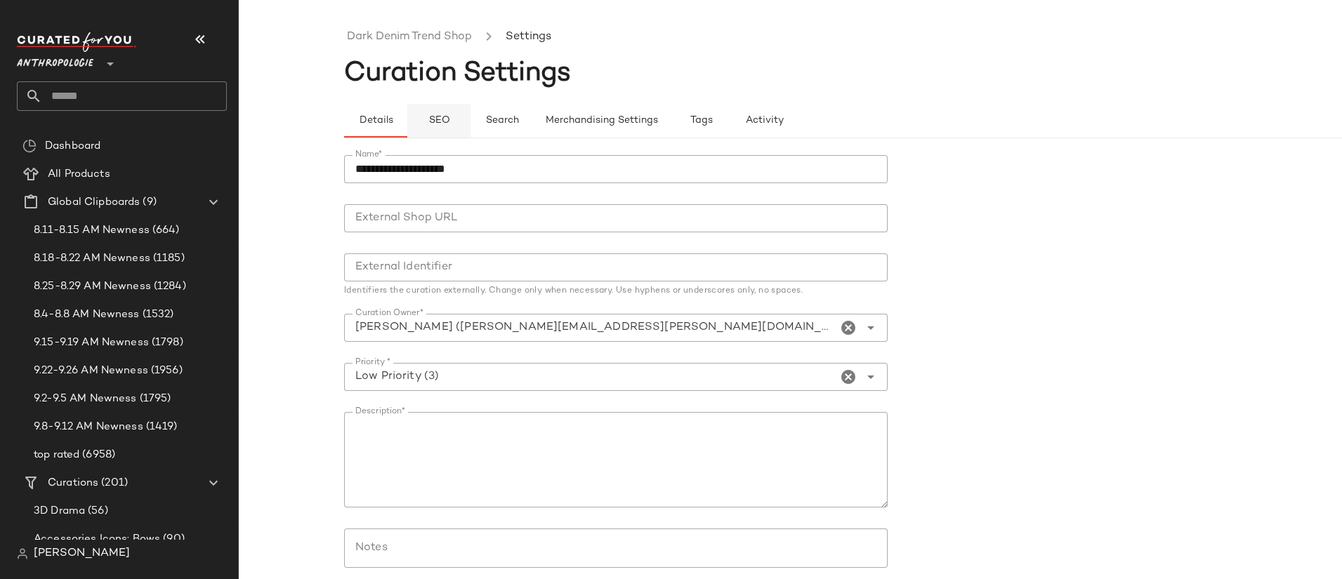
click at [422, 107] on button "SEO" at bounding box center [438, 121] width 63 height 34
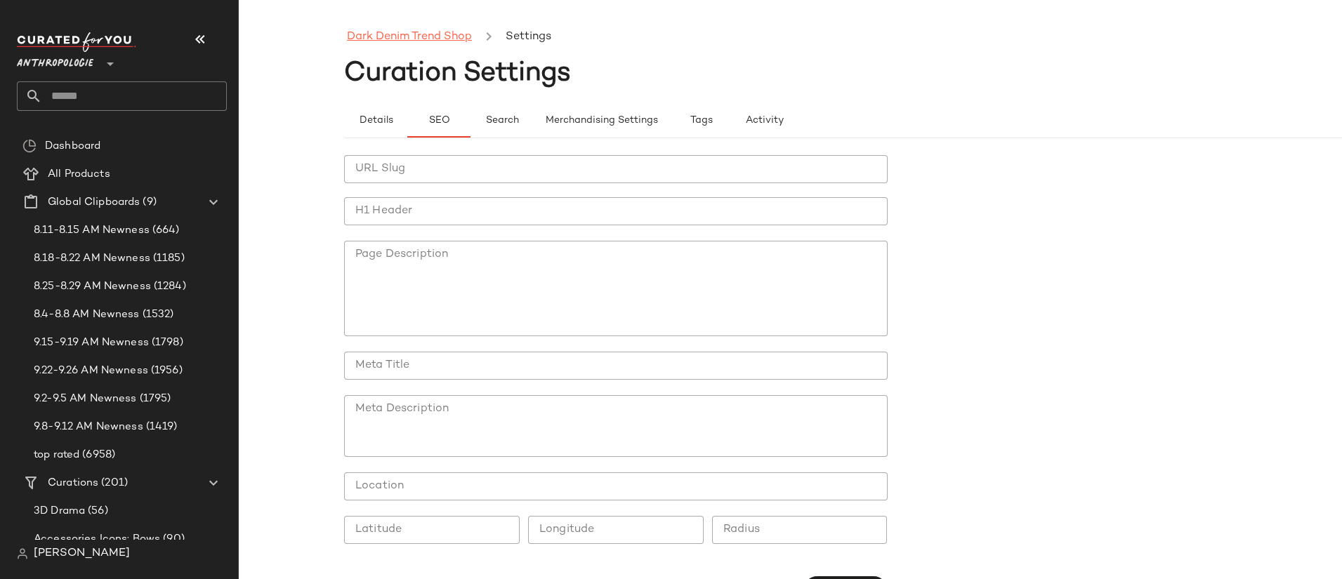
click at [429, 39] on link "Dark Denim Trend Shop" at bounding box center [409, 37] width 125 height 18
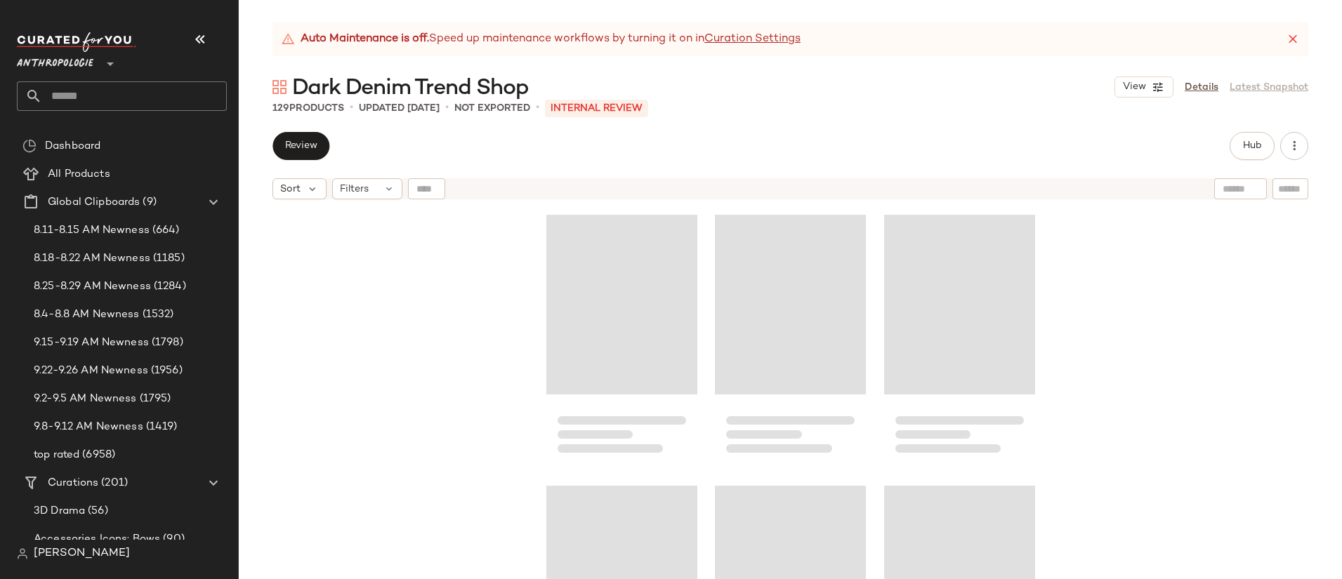
click at [91, 110] on input "text" at bounding box center [134, 95] width 185 height 29
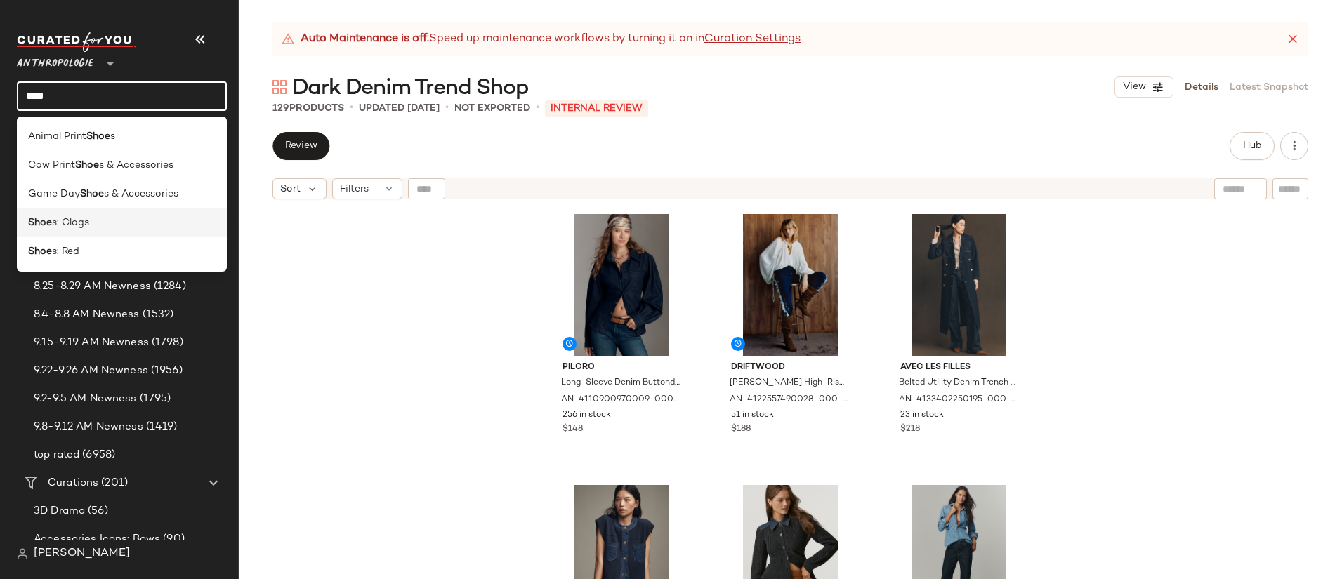
type input "****"
click at [121, 215] on div "Shoe s: Clogs" at bounding box center [122, 223] width 210 height 29
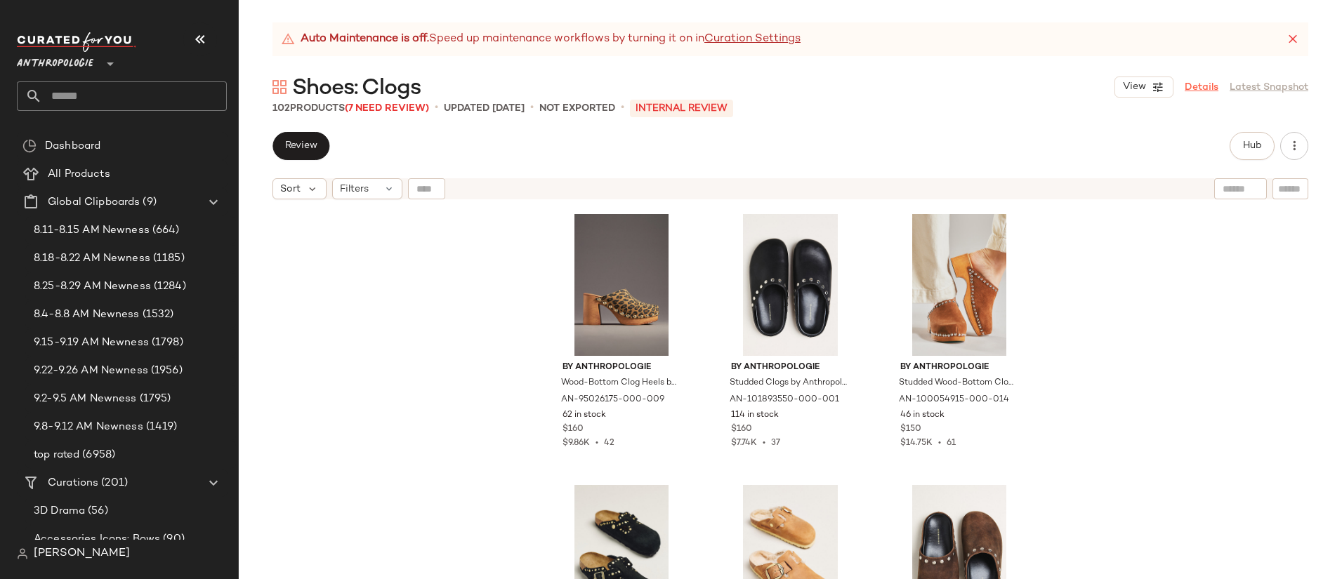
click at [1203, 93] on link "Details" at bounding box center [1201, 87] width 34 height 15
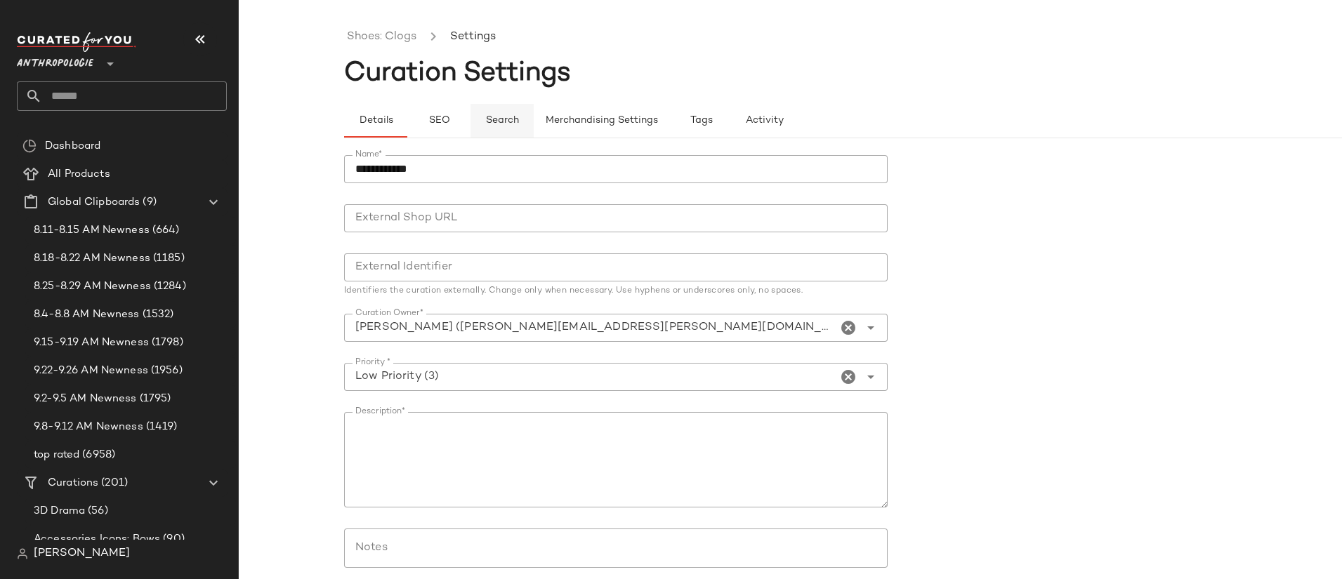
click at [480, 130] on button "Search" at bounding box center [501, 121] width 63 height 34
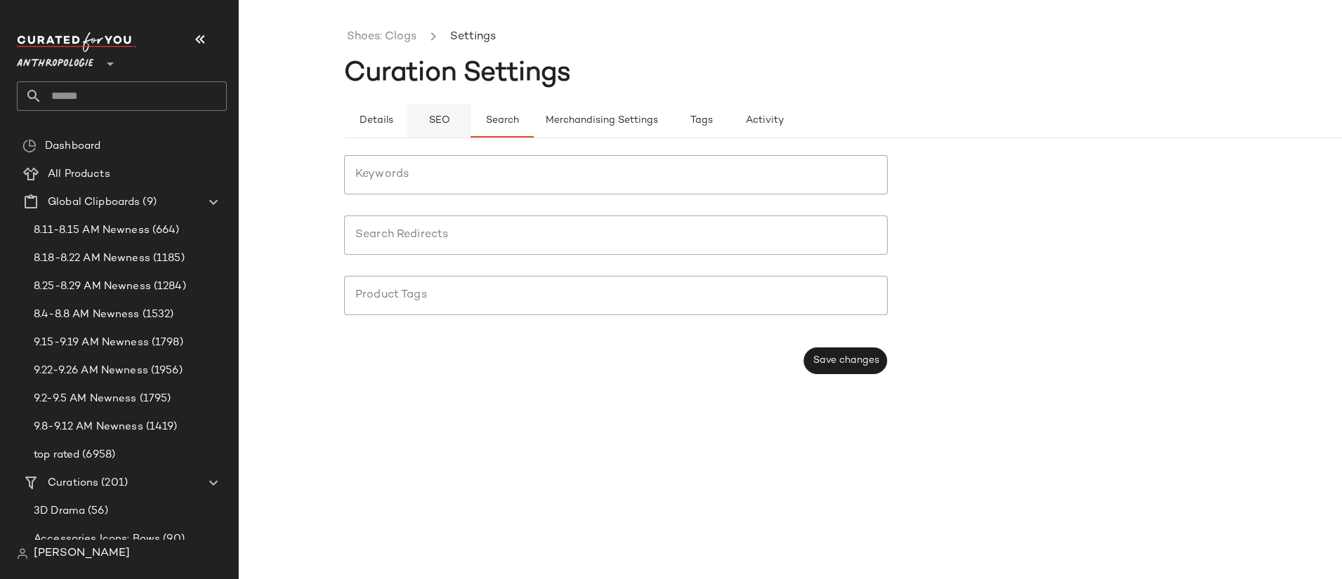
click at [449, 123] on span "SEO" at bounding box center [439, 120] width 22 height 11
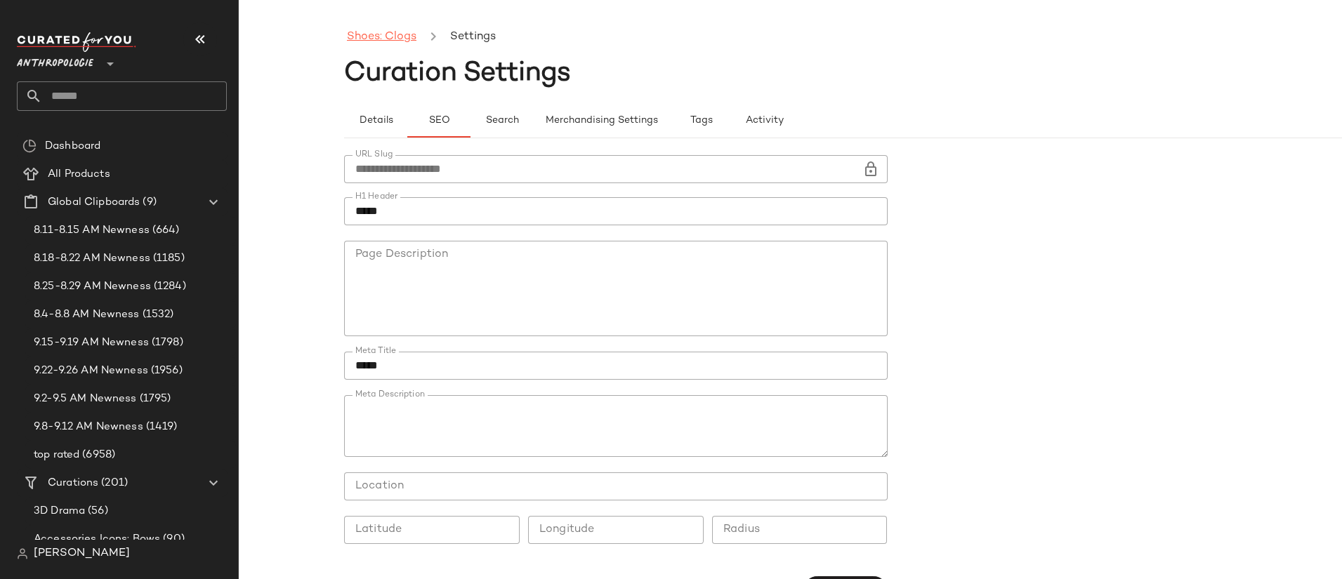
click at [389, 37] on link "Shoes: Clogs" at bounding box center [382, 37] width 70 height 18
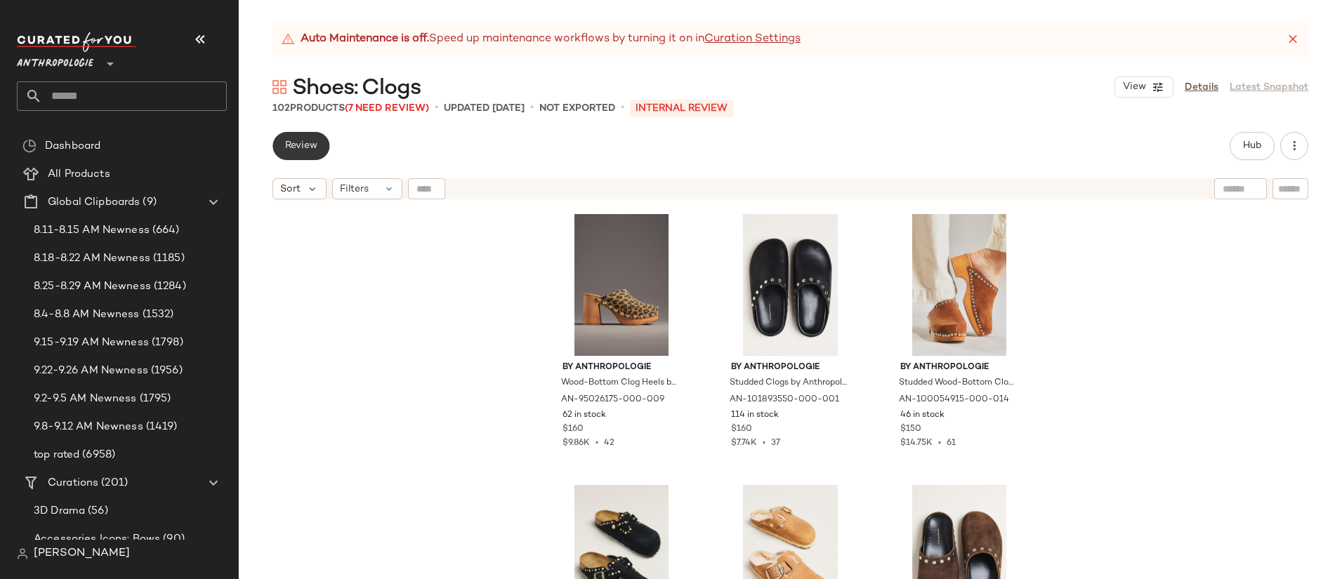
click at [317, 151] on span "Review" at bounding box center [300, 145] width 33 height 11
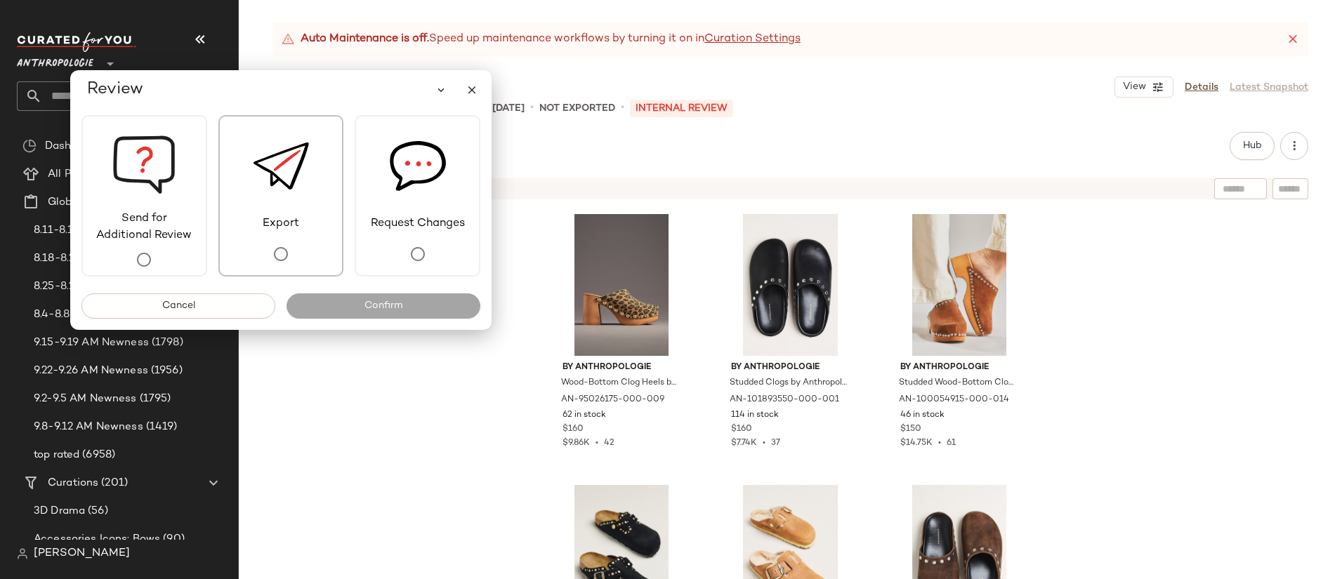
drag, startPoint x: 166, startPoint y: 231, endPoint x: 246, endPoint y: 233, distance: 80.1
click at [166, 231] on span "Send for Additional Review" at bounding box center [144, 228] width 123 height 34
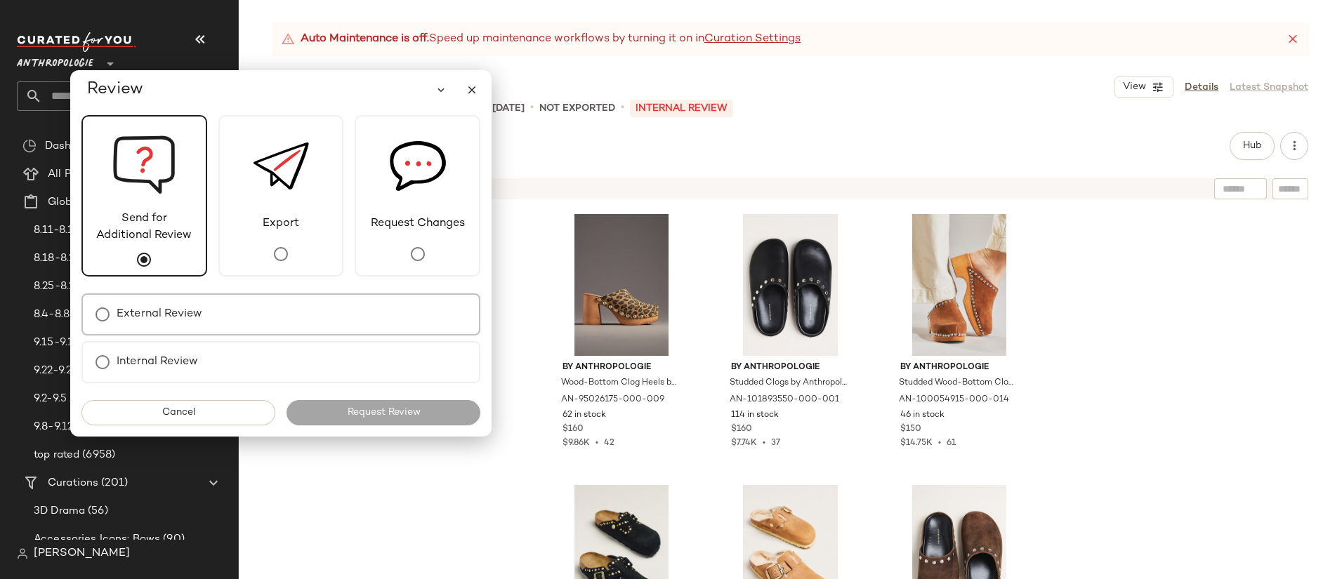
click at [340, 313] on div "External Review" at bounding box center [280, 314] width 399 height 42
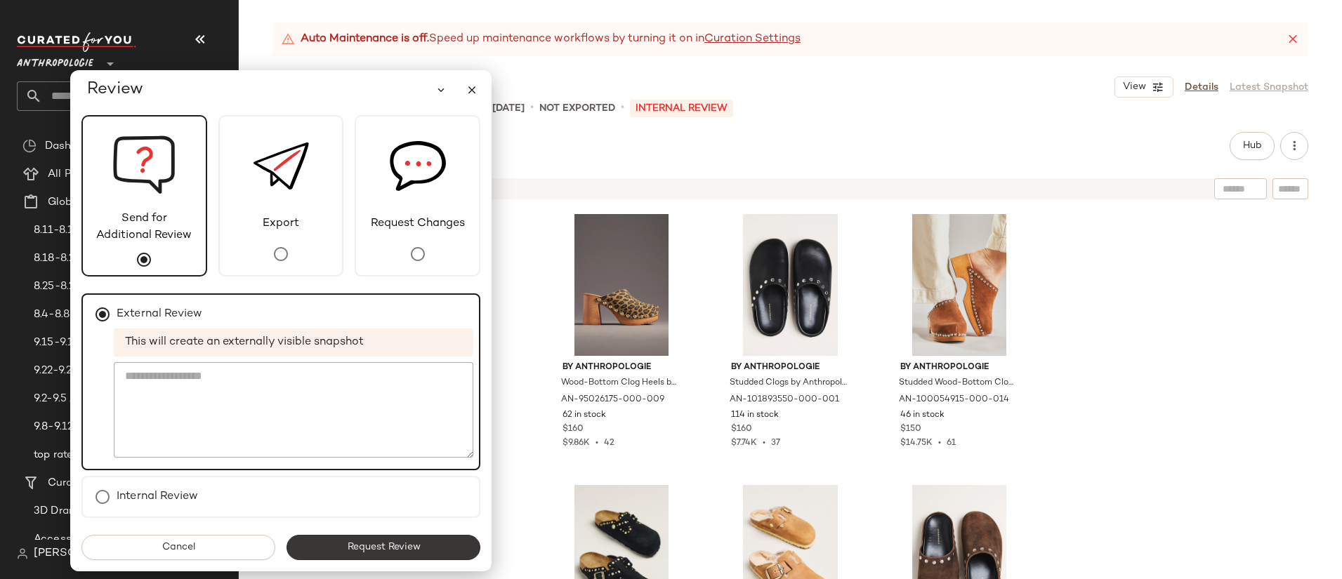
click at [419, 545] on span "Request Review" at bounding box center [383, 547] width 74 height 11
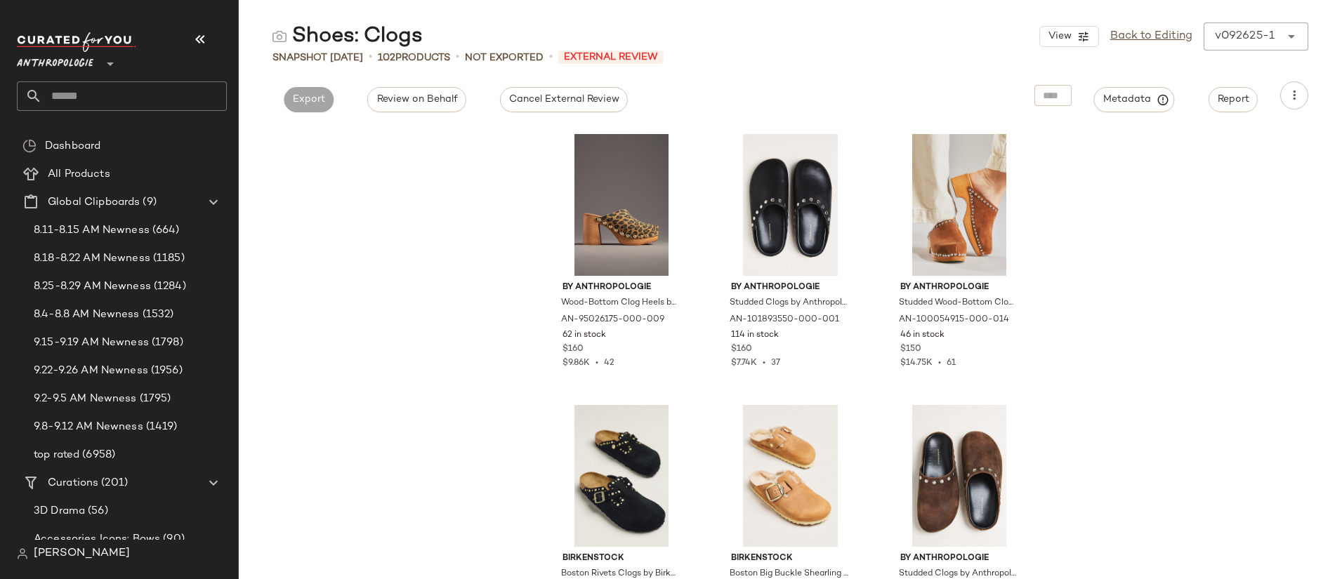
click at [119, 91] on input "text" at bounding box center [134, 95] width 185 height 29
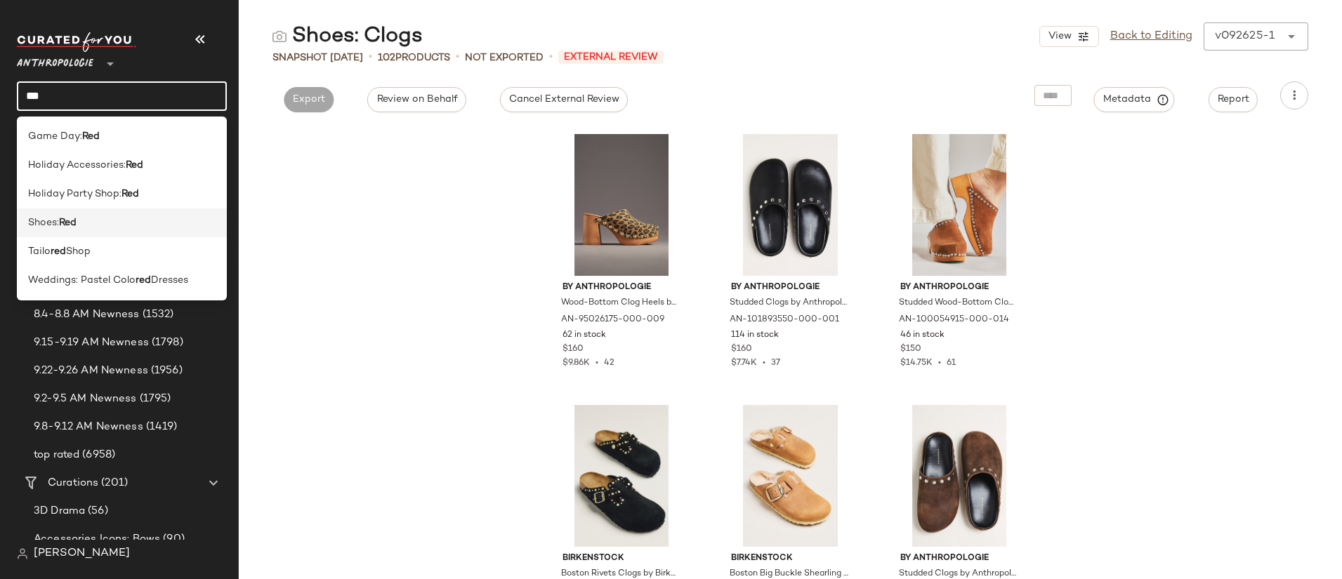
type input "***"
click at [152, 217] on div "Shoes: Red" at bounding box center [121, 223] width 187 height 15
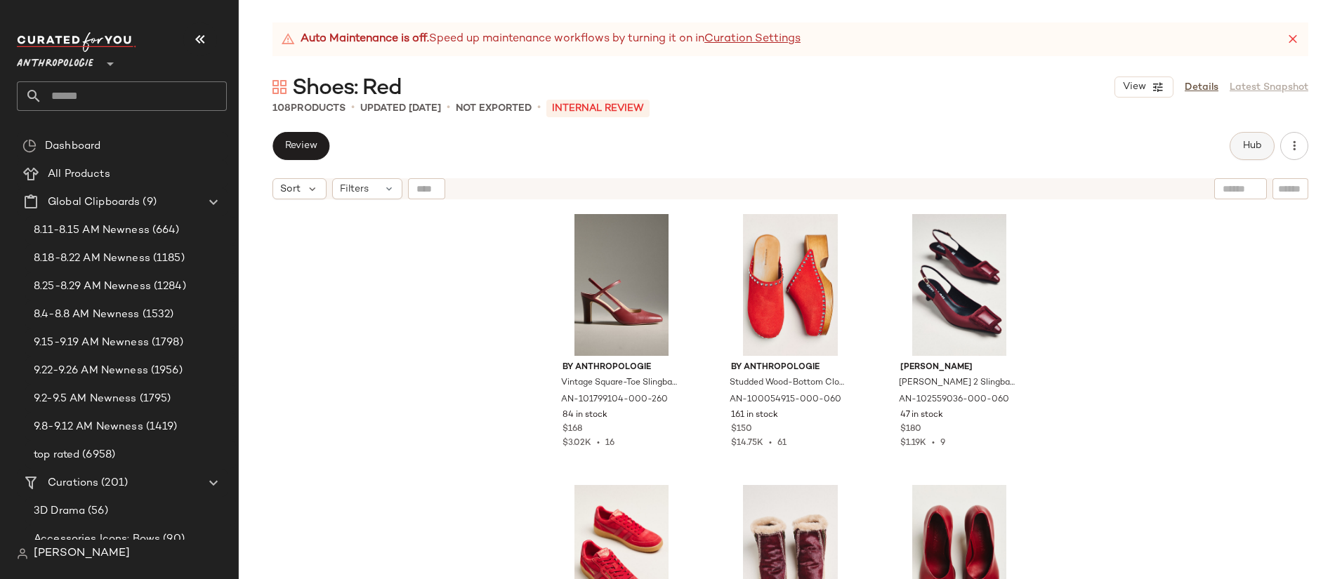
click at [1245, 153] on button "Hub" at bounding box center [1251, 146] width 45 height 28
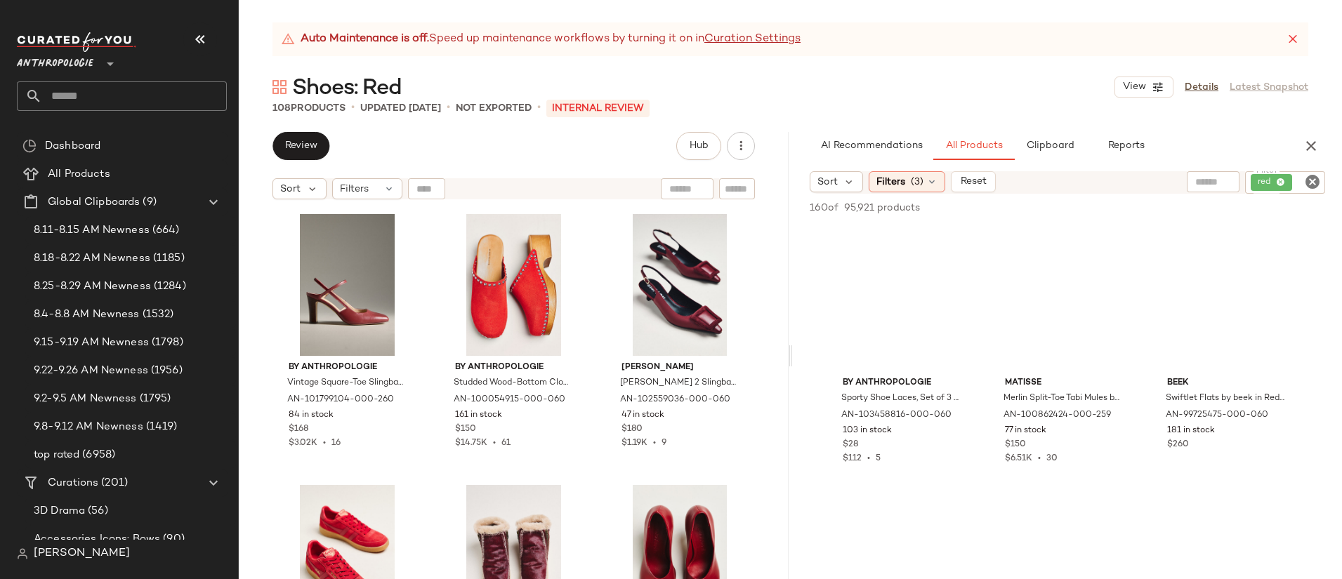
click at [1312, 183] on icon "Clear Filter" at bounding box center [1312, 181] width 17 height 17
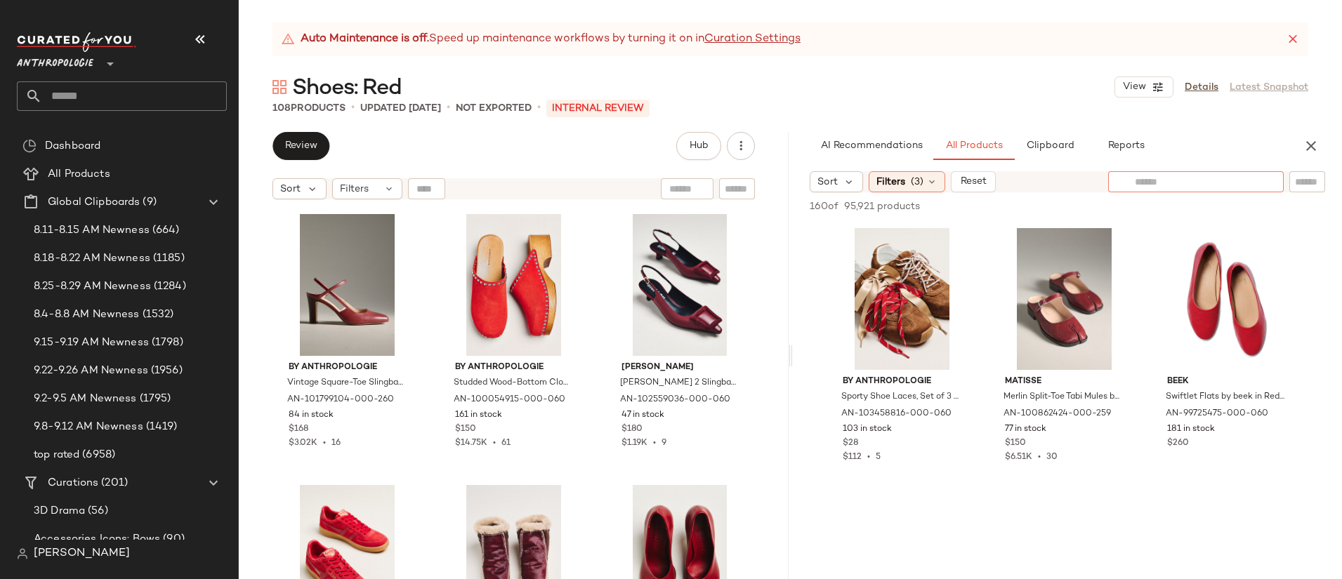
click at [1169, 179] on input "text" at bounding box center [1196, 182] width 122 height 15
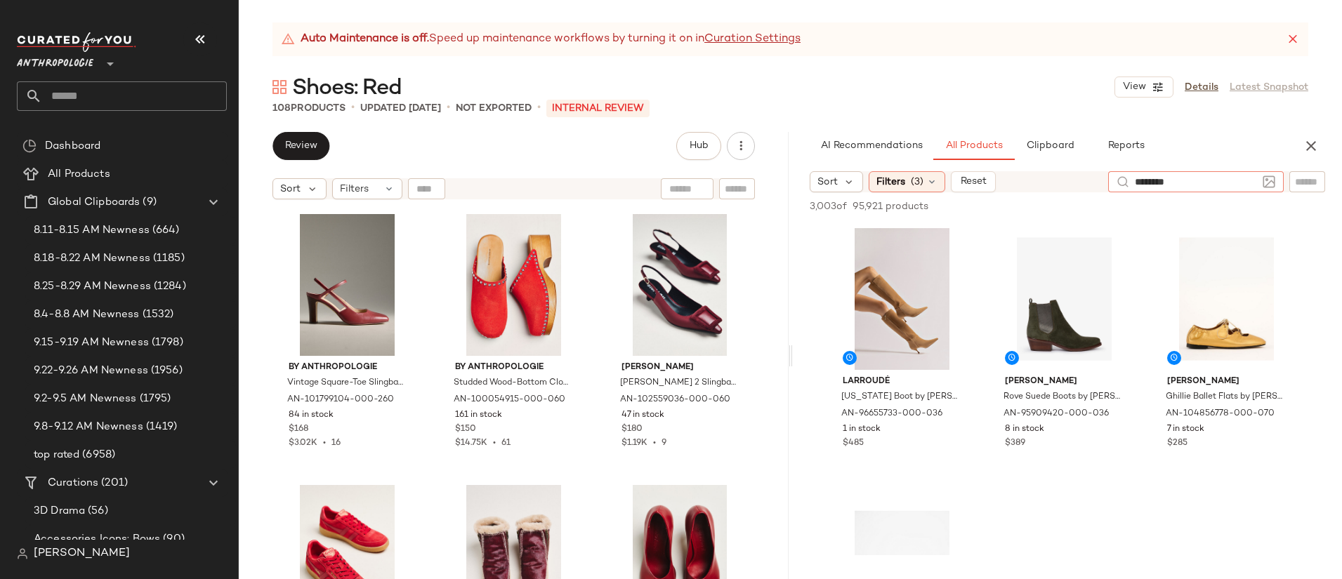
type input "*********"
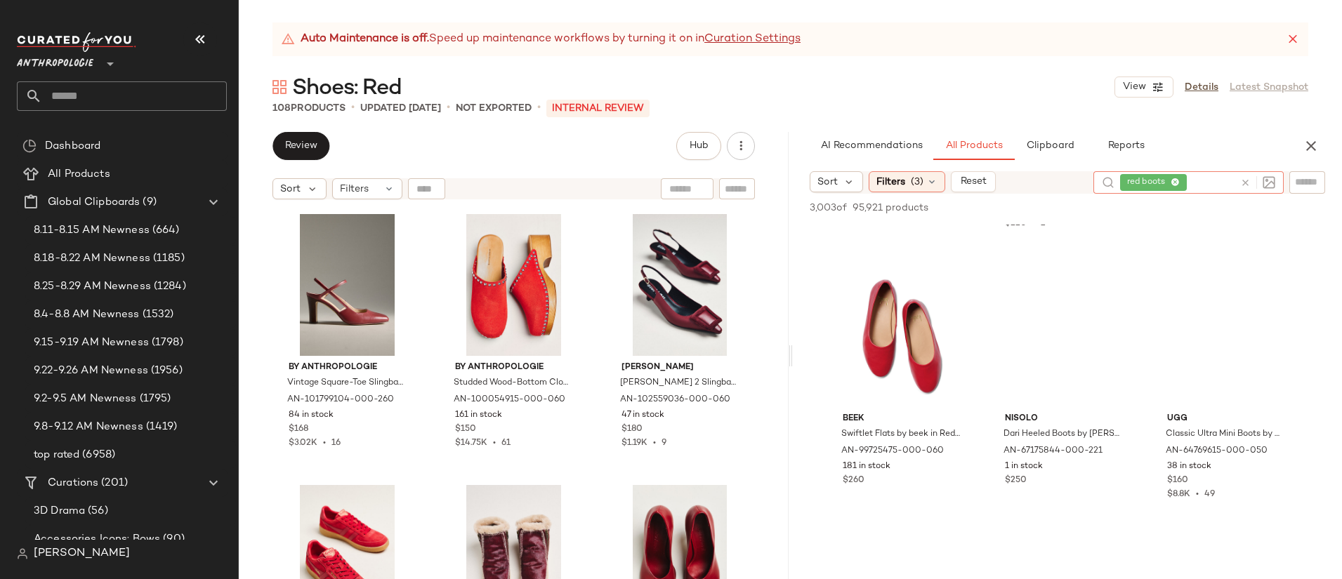
scroll to position [1010, 0]
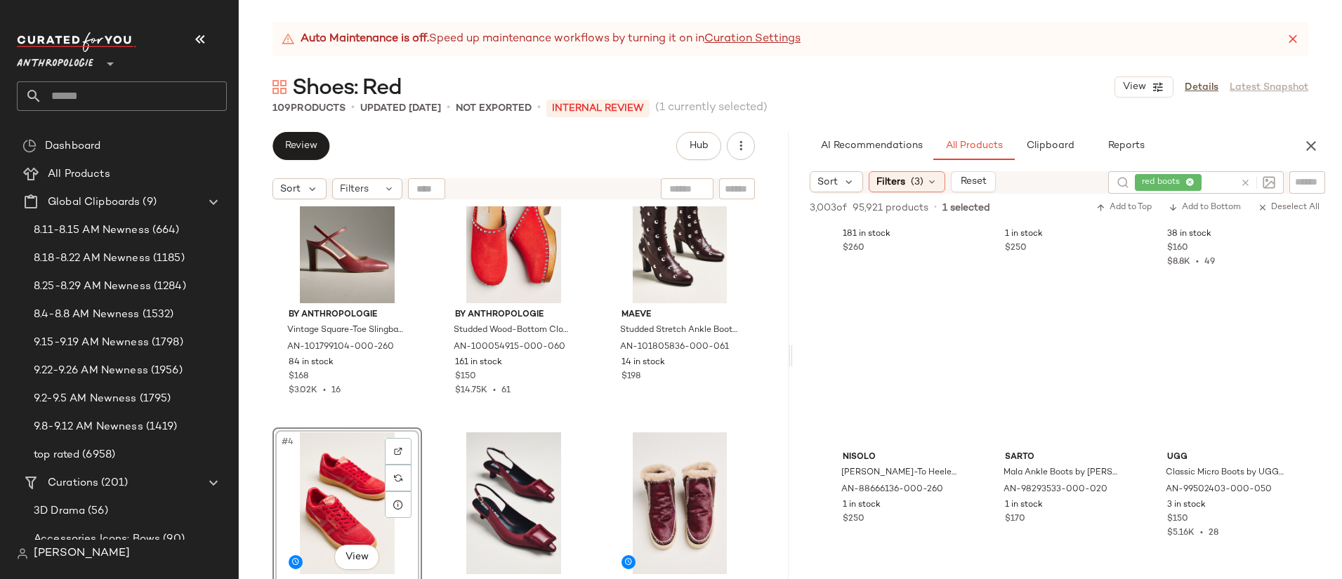
scroll to position [56, 0]
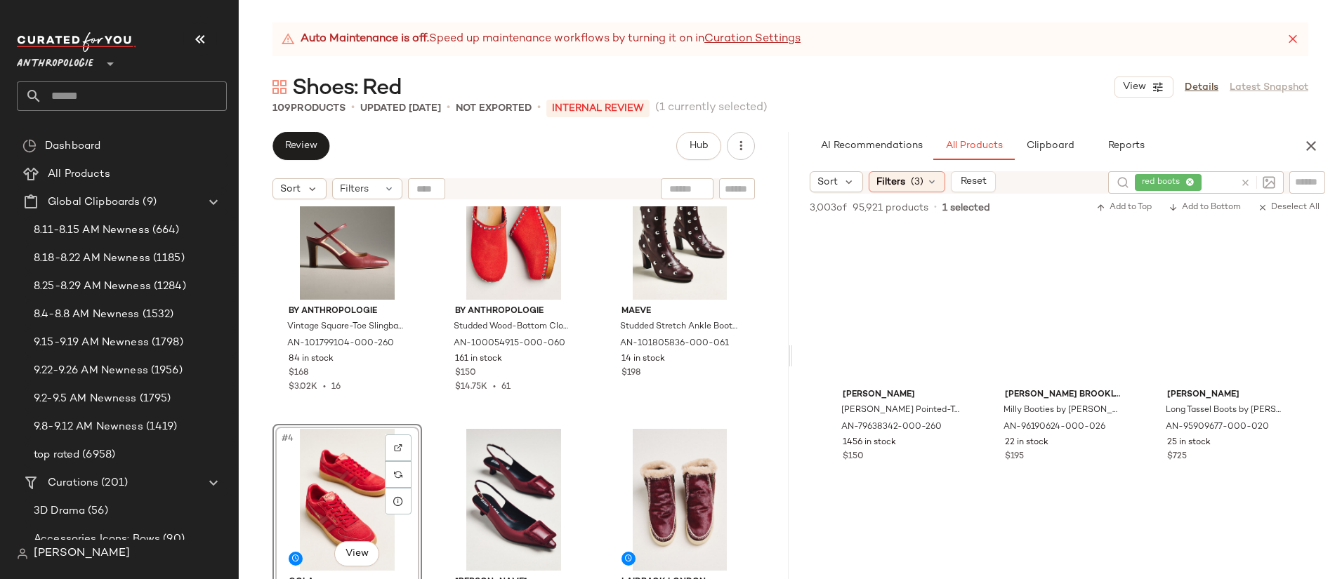
scroll to position [2160, 0]
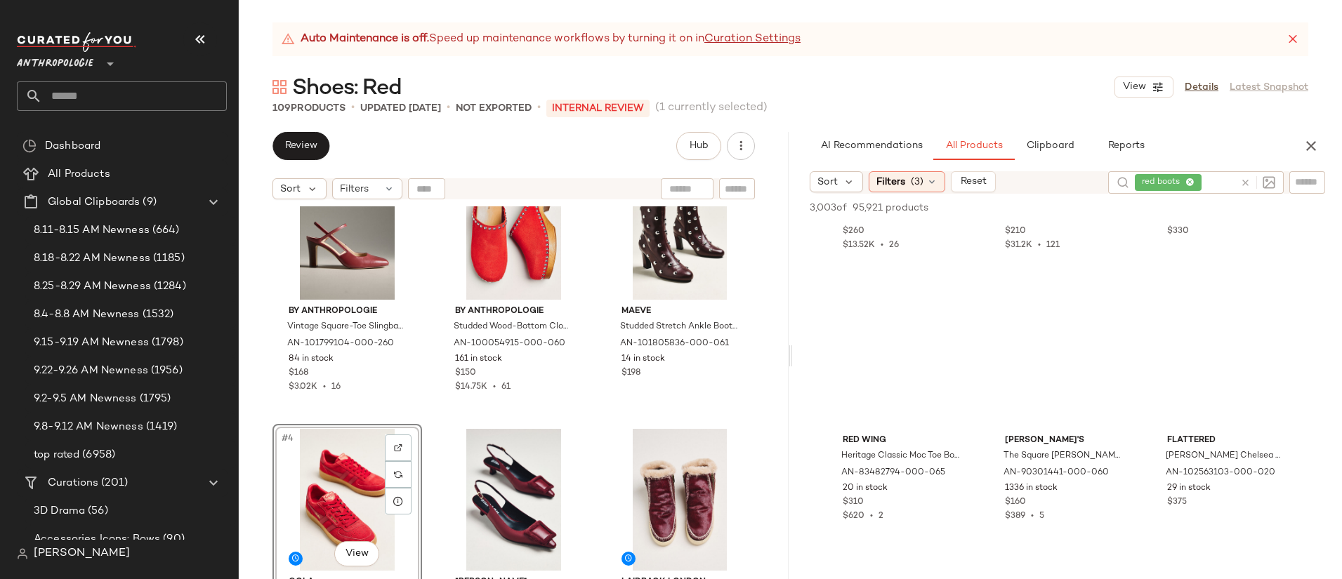
scroll to position [4021, 0]
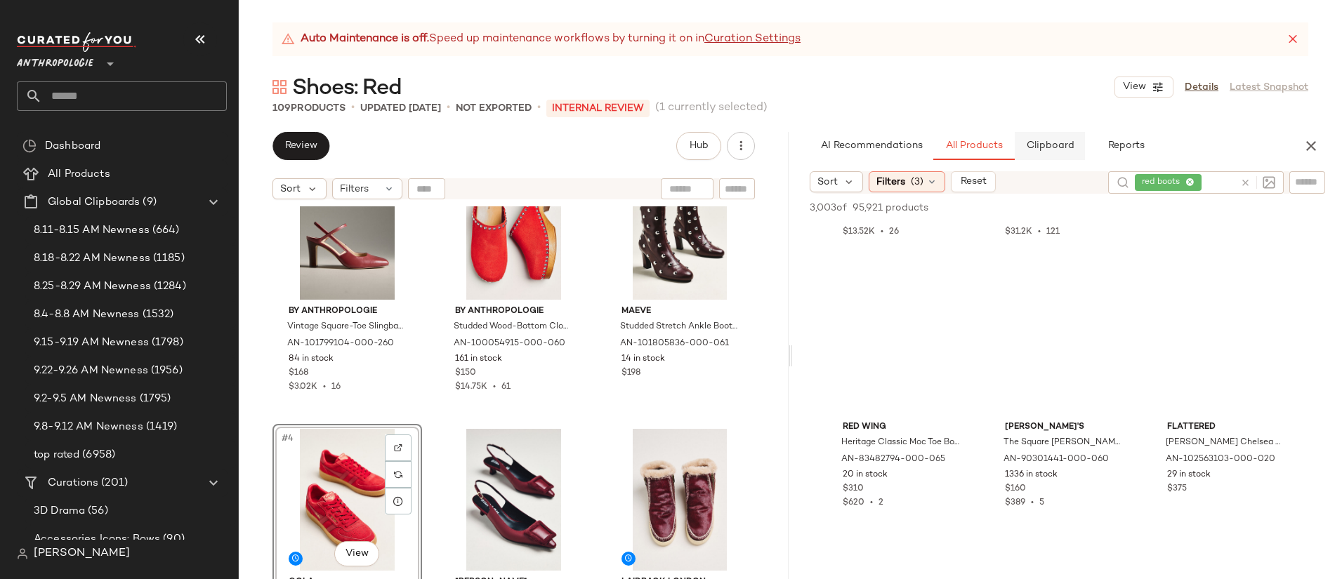
click at [1050, 143] on span "Clipboard" at bounding box center [1049, 145] width 48 height 11
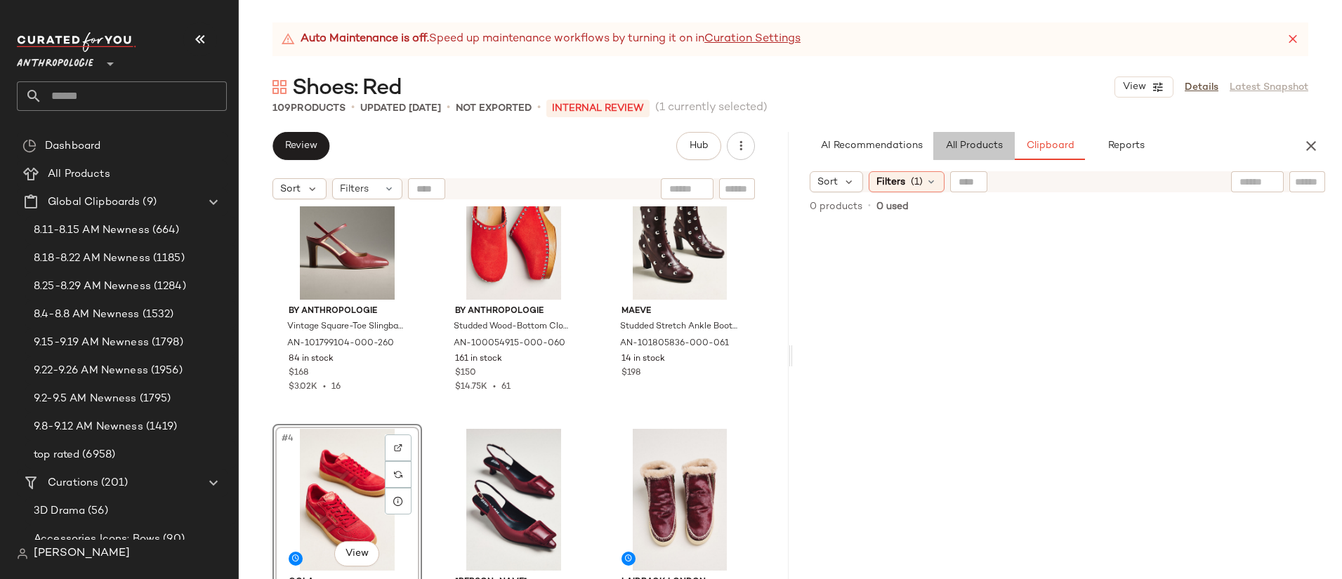
drag, startPoint x: 986, startPoint y: 150, endPoint x: 1315, endPoint y: 241, distance: 341.7
click at [985, 150] on span "All Products" at bounding box center [973, 145] width 58 height 11
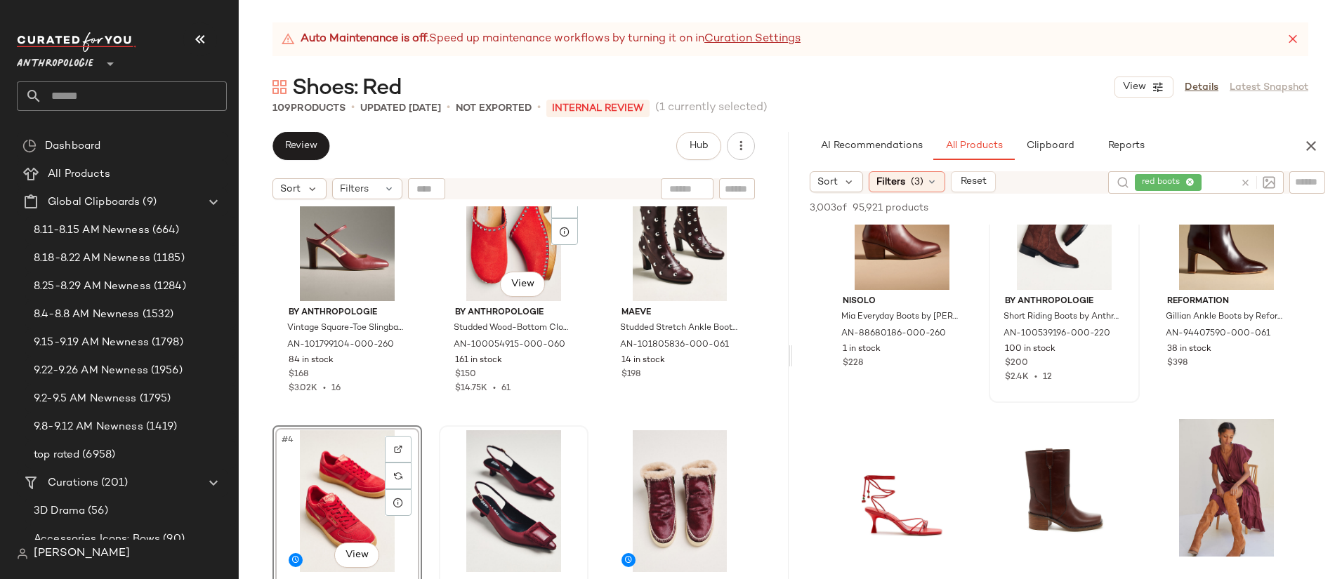
scroll to position [79, 0]
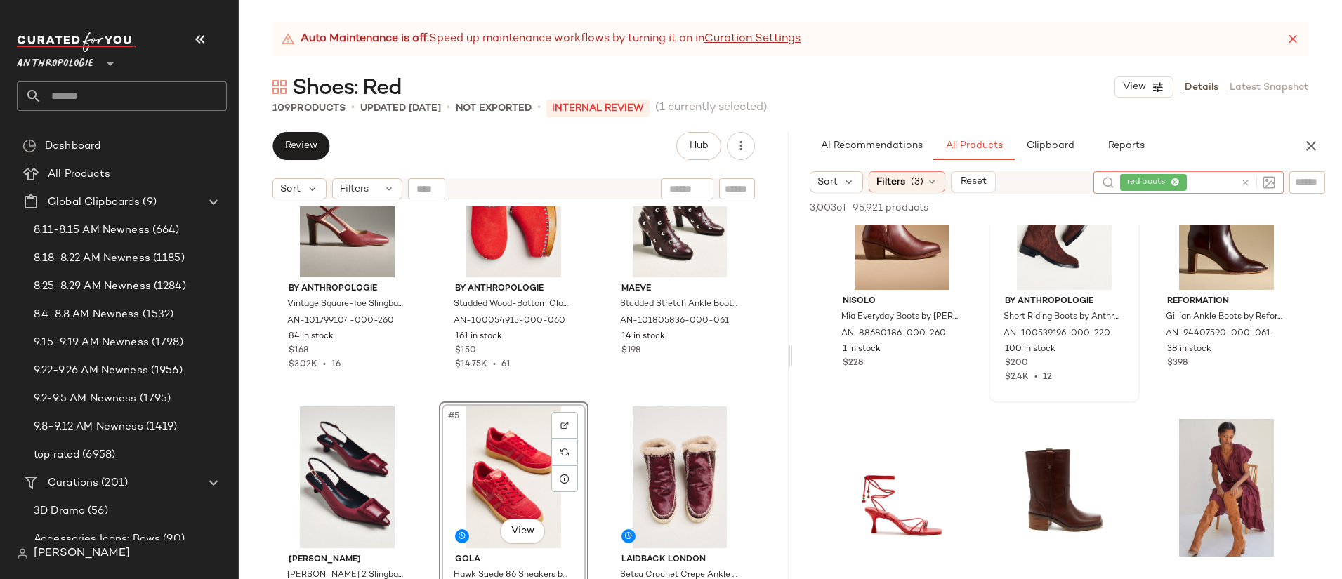
click at [1244, 185] on icon at bounding box center [1245, 183] width 11 height 11
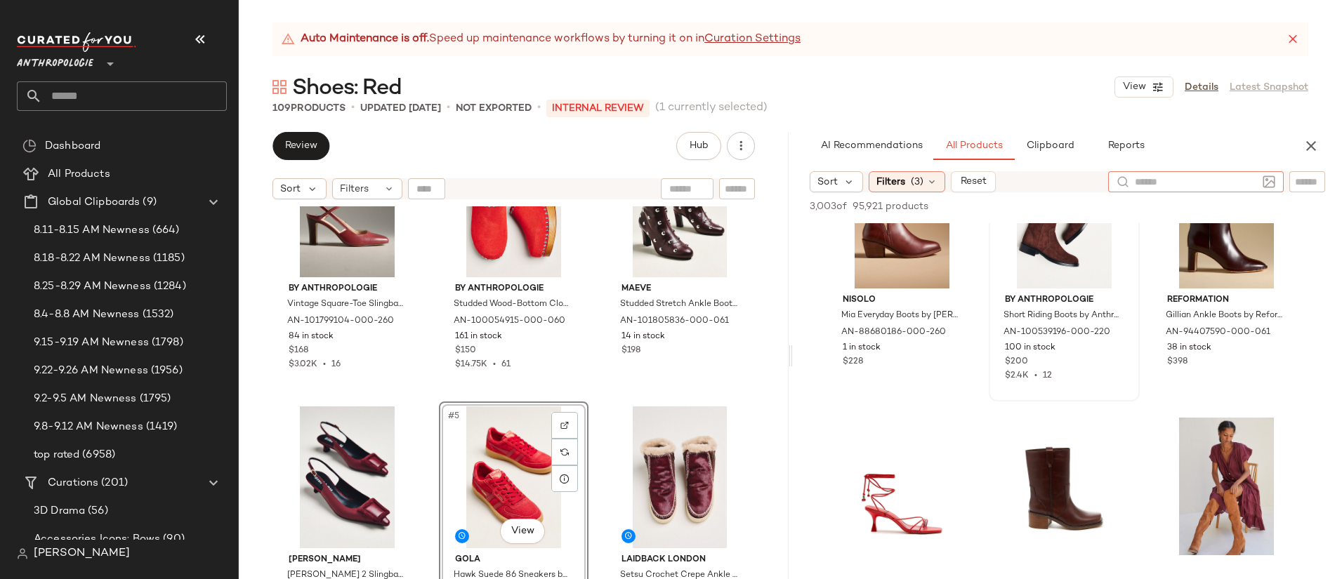
click at [1310, 183] on input "text" at bounding box center [1307, 182] width 25 height 15
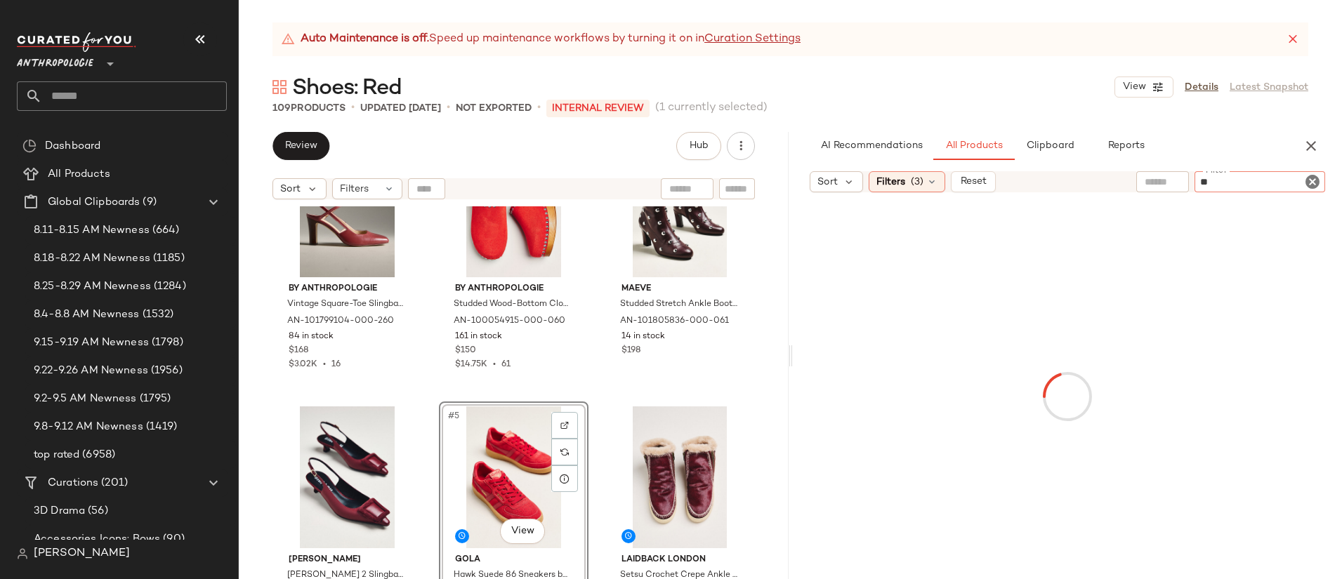
type input "***"
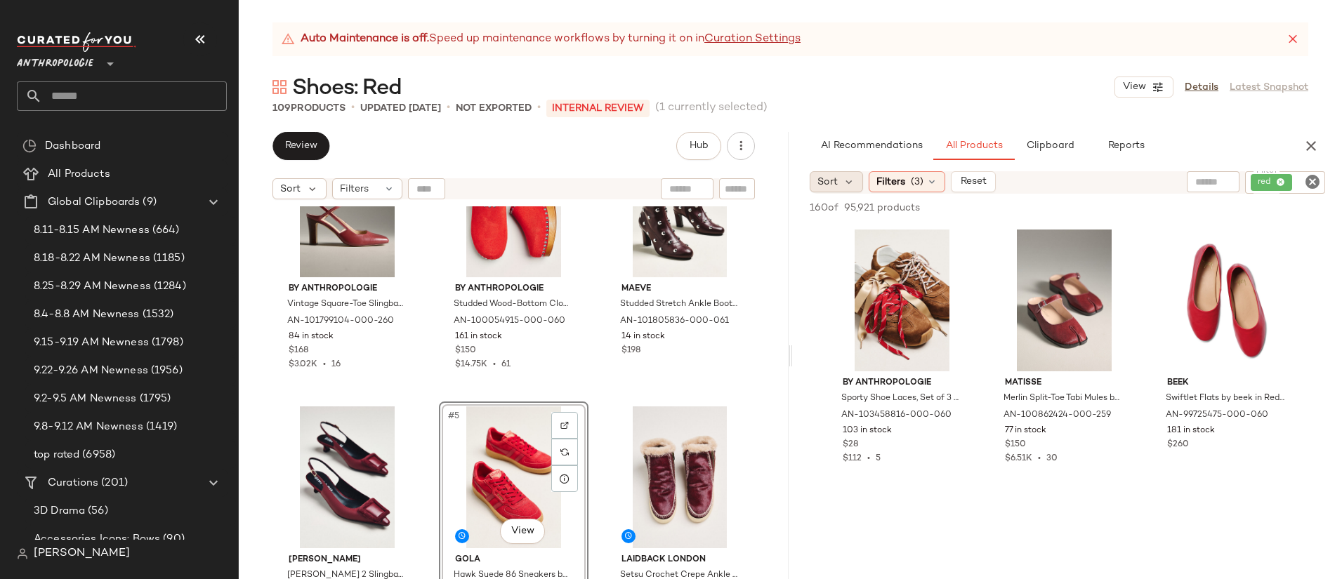
click at [840, 178] on div "Sort" at bounding box center [836, 181] width 54 height 21
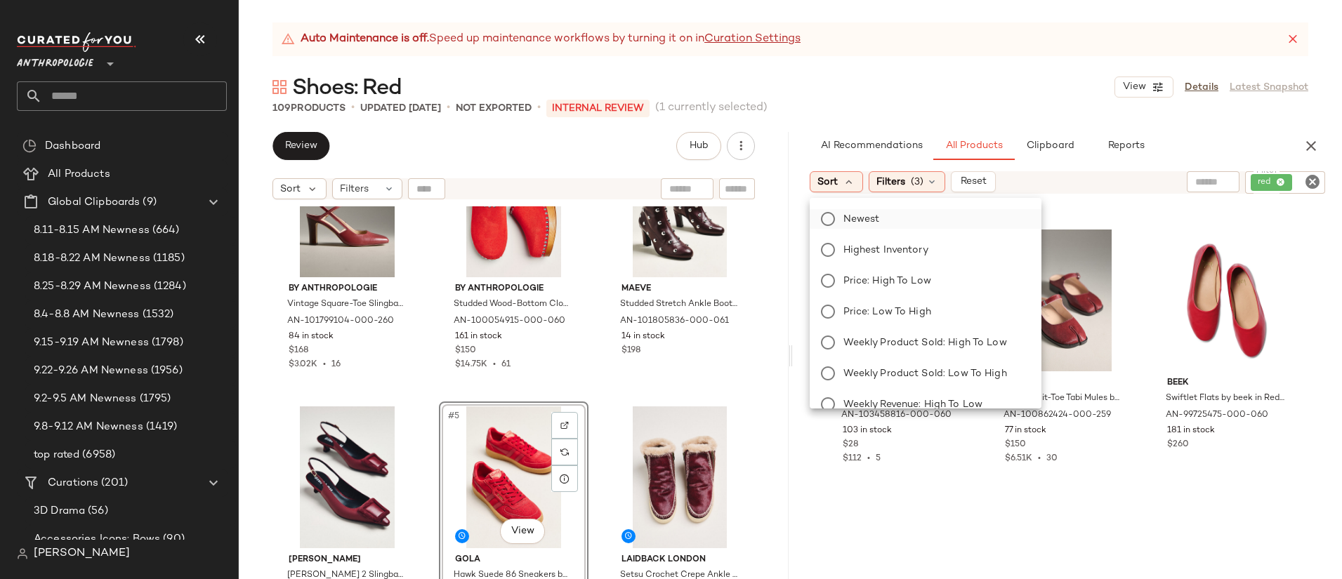
click at [851, 225] on span "Newest" at bounding box center [861, 219] width 37 height 15
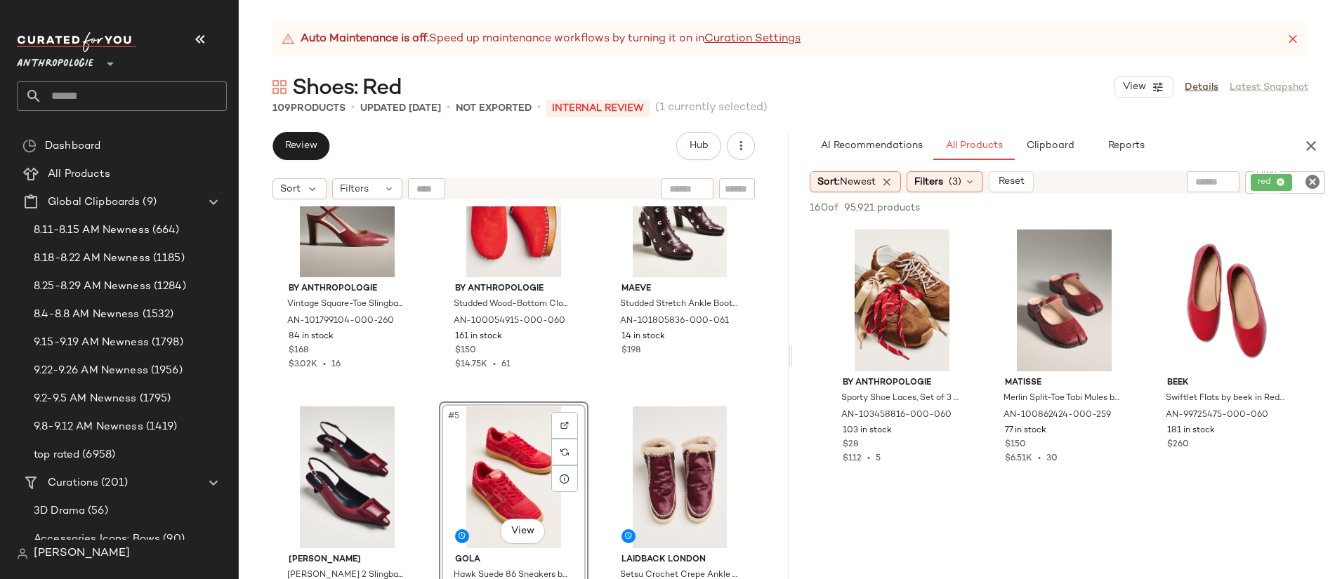
click at [1304, 183] on icon "Clear Filter" at bounding box center [1312, 181] width 17 height 17
click at [1163, 184] on input "text" at bounding box center [1196, 182] width 122 height 15
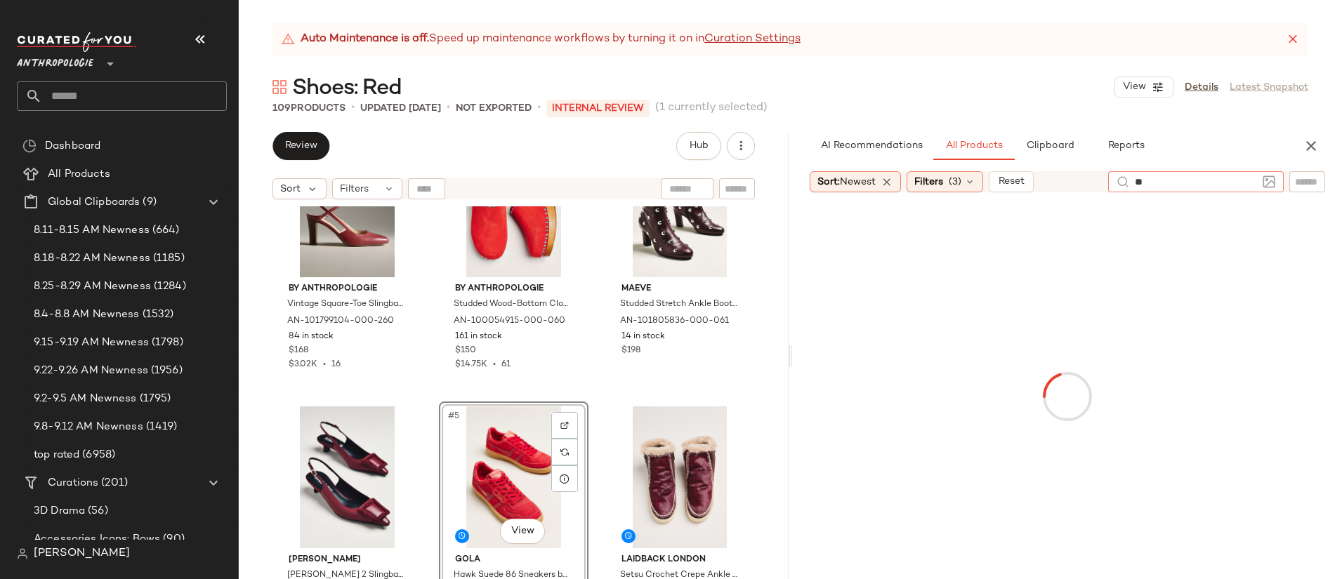
type input "***"
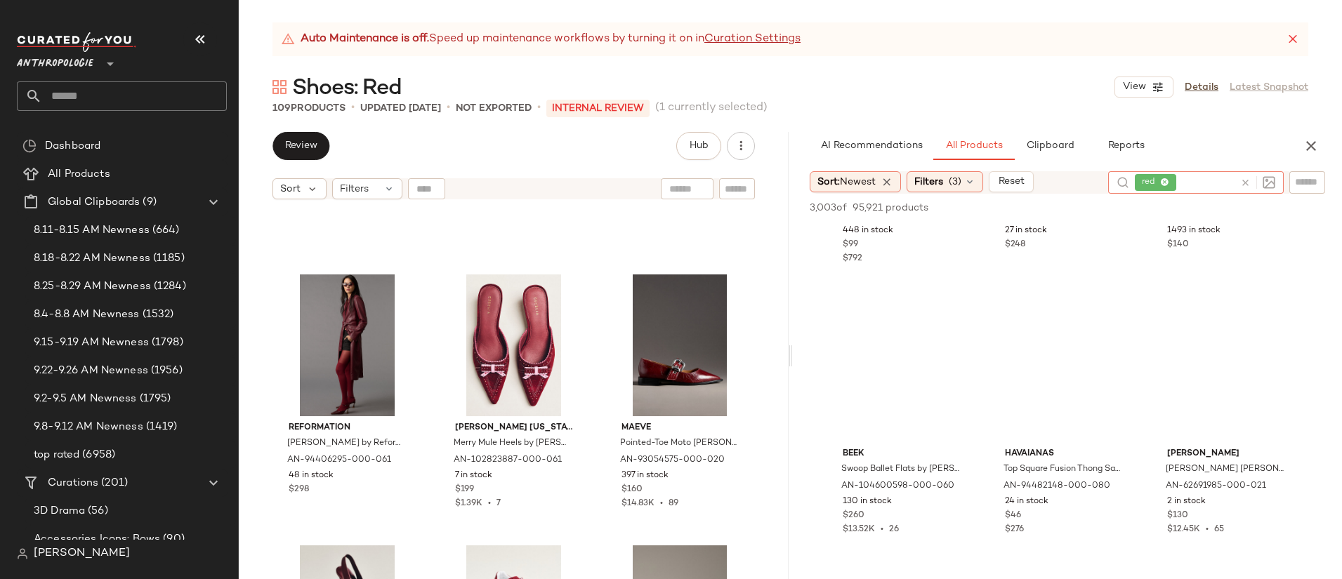
scroll to position [8865, 0]
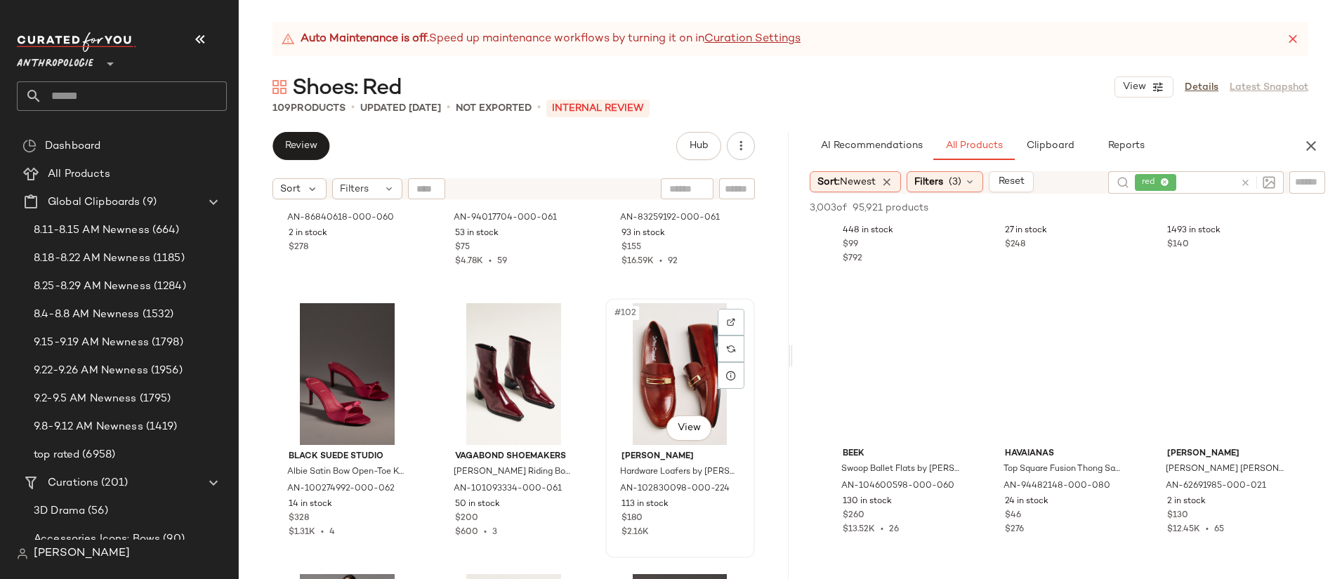
click at [647, 378] on div "#102 View" at bounding box center [680, 374] width 140 height 142
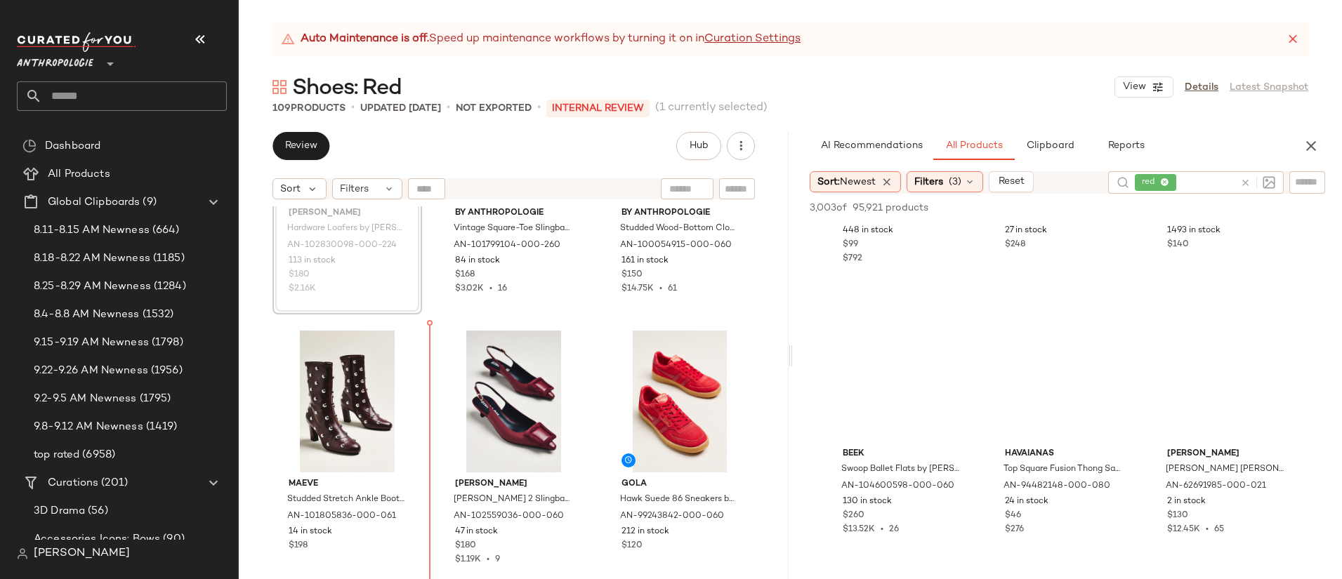
scroll to position [157, 0]
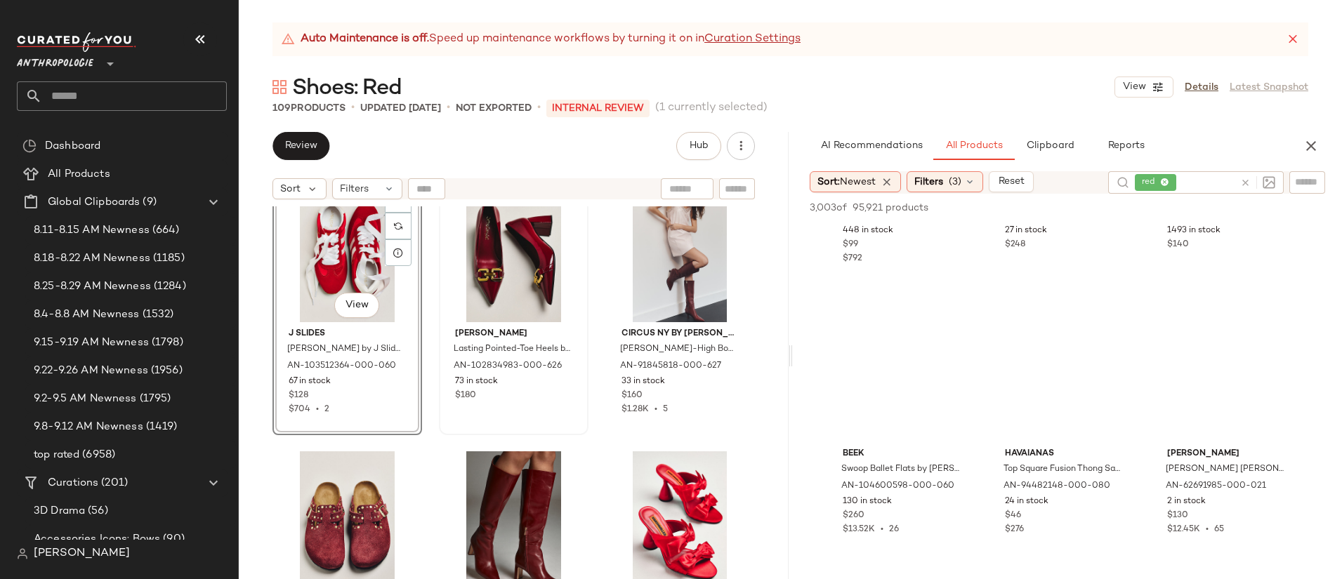
scroll to position [858, 0]
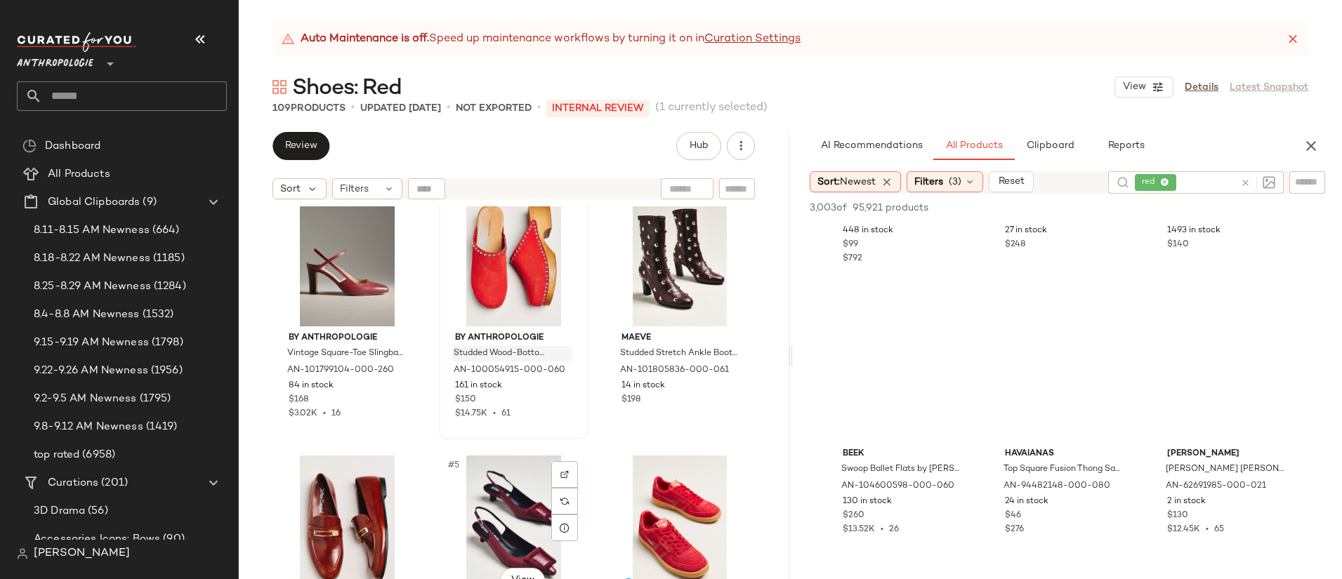
scroll to position [213, 0]
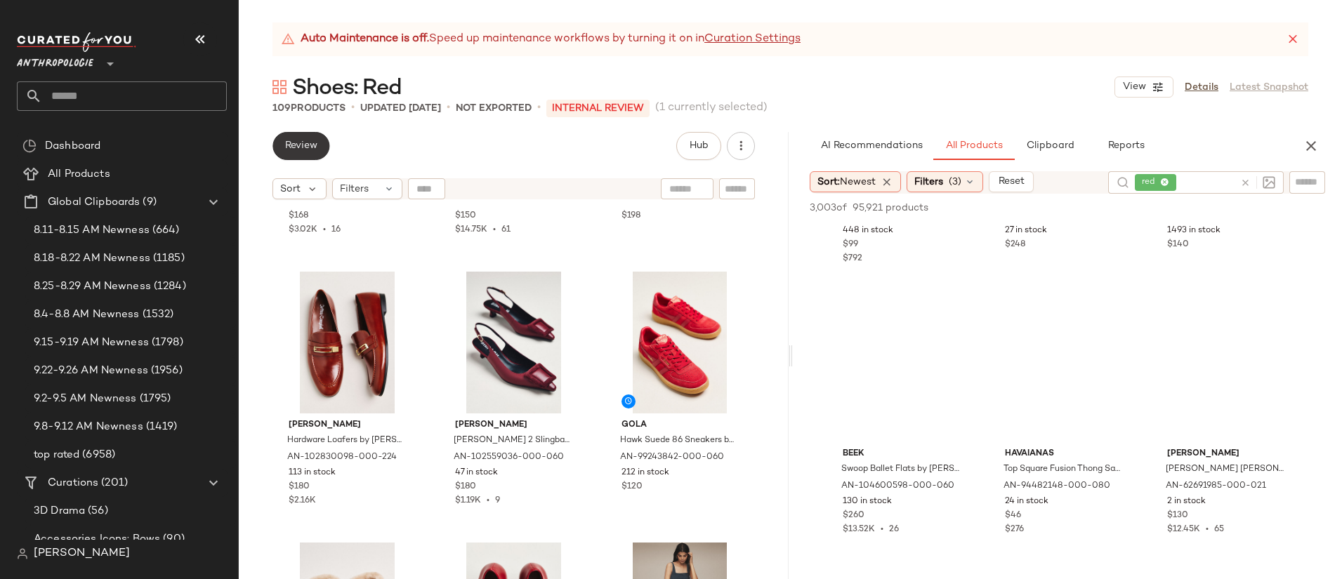
click at [310, 150] on span "Review" at bounding box center [300, 145] width 33 height 11
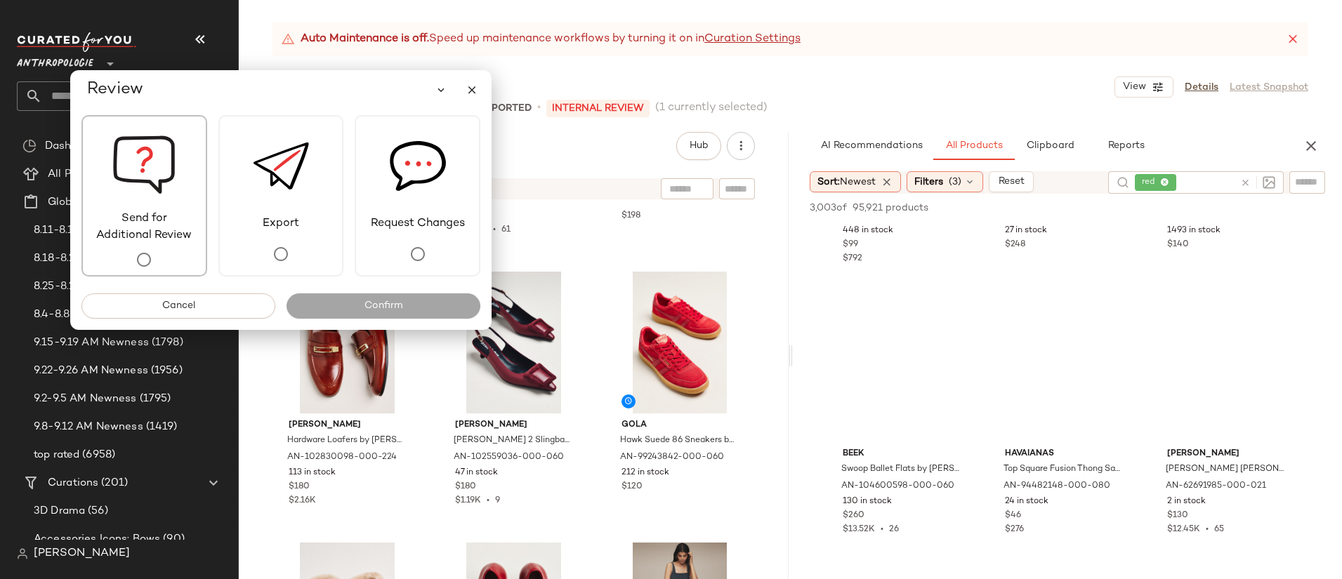
click at [164, 225] on span "Send for Additional Review" at bounding box center [144, 228] width 123 height 34
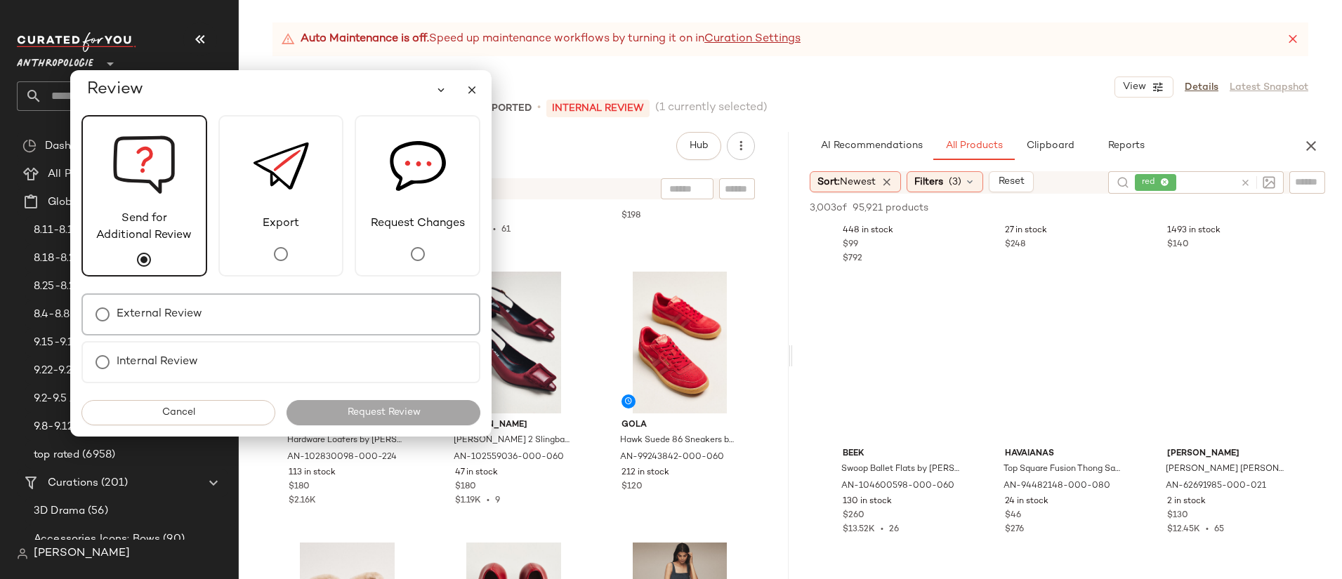
click at [274, 305] on div "External Review" at bounding box center [280, 314] width 399 height 42
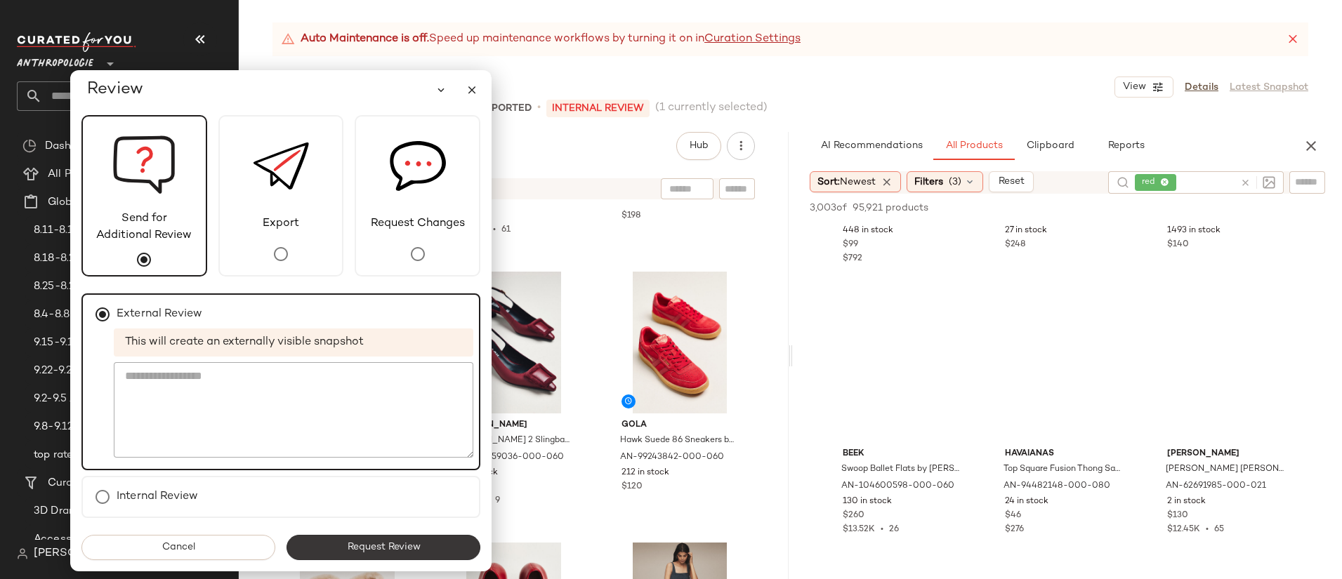
click at [444, 546] on button "Request Review" at bounding box center [383, 547] width 194 height 25
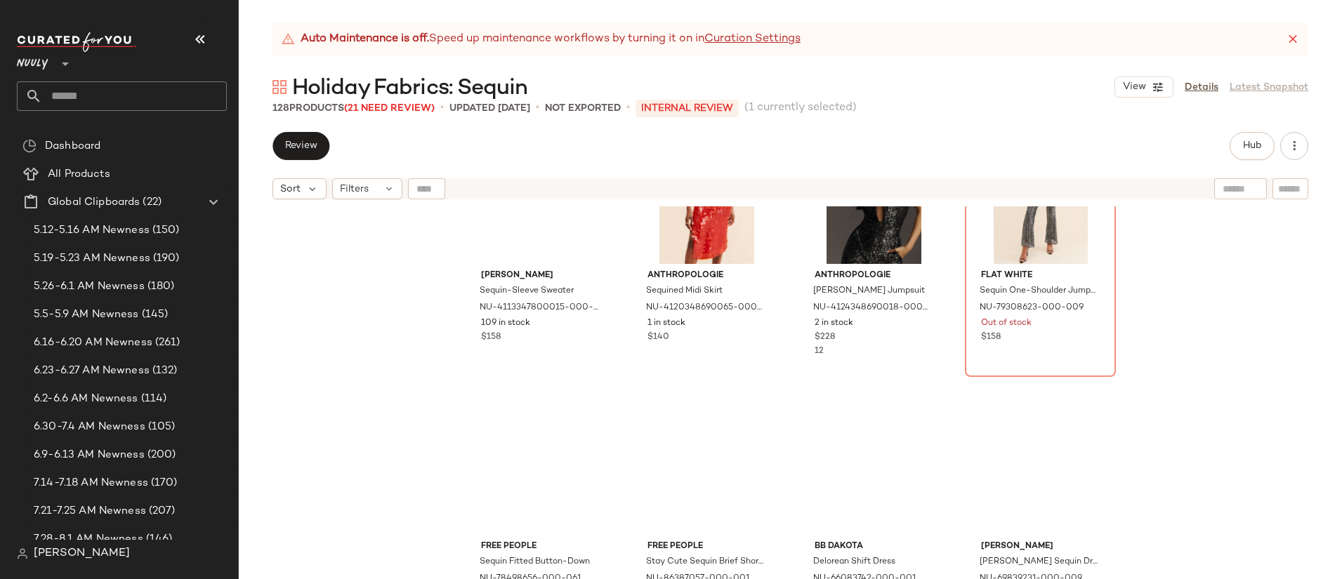
scroll to position [1469, 0]
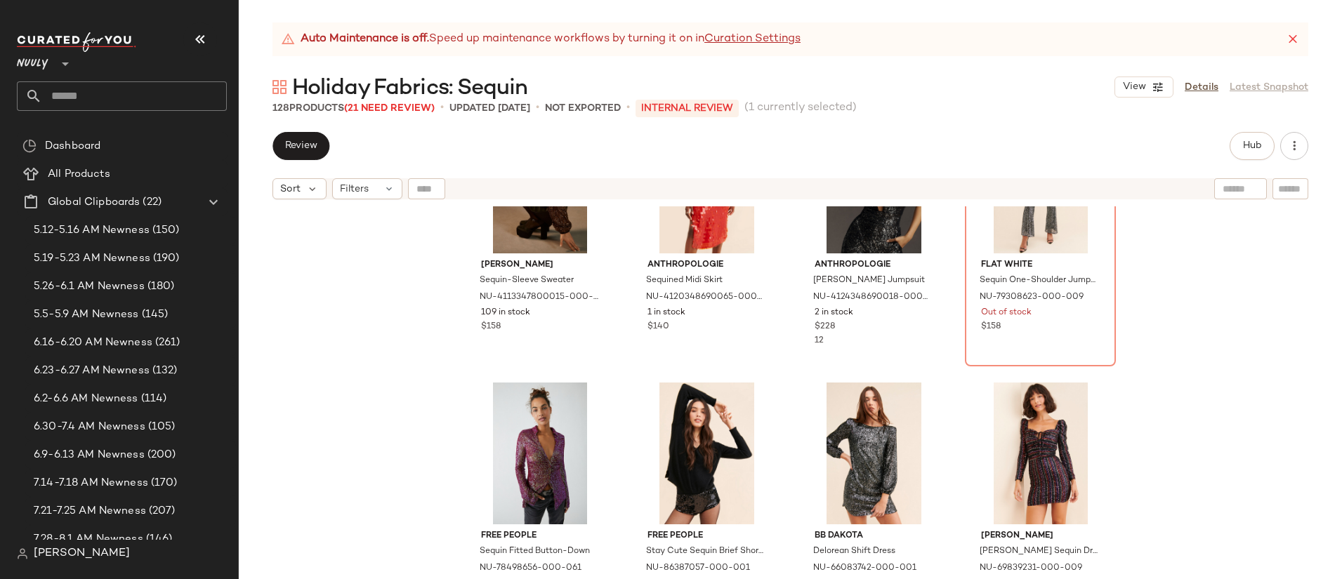
drag, startPoint x: 698, startPoint y: 287, endPoint x: 463, endPoint y: 1, distance: 370.1
